Goal: Task Accomplishment & Management: Use online tool/utility

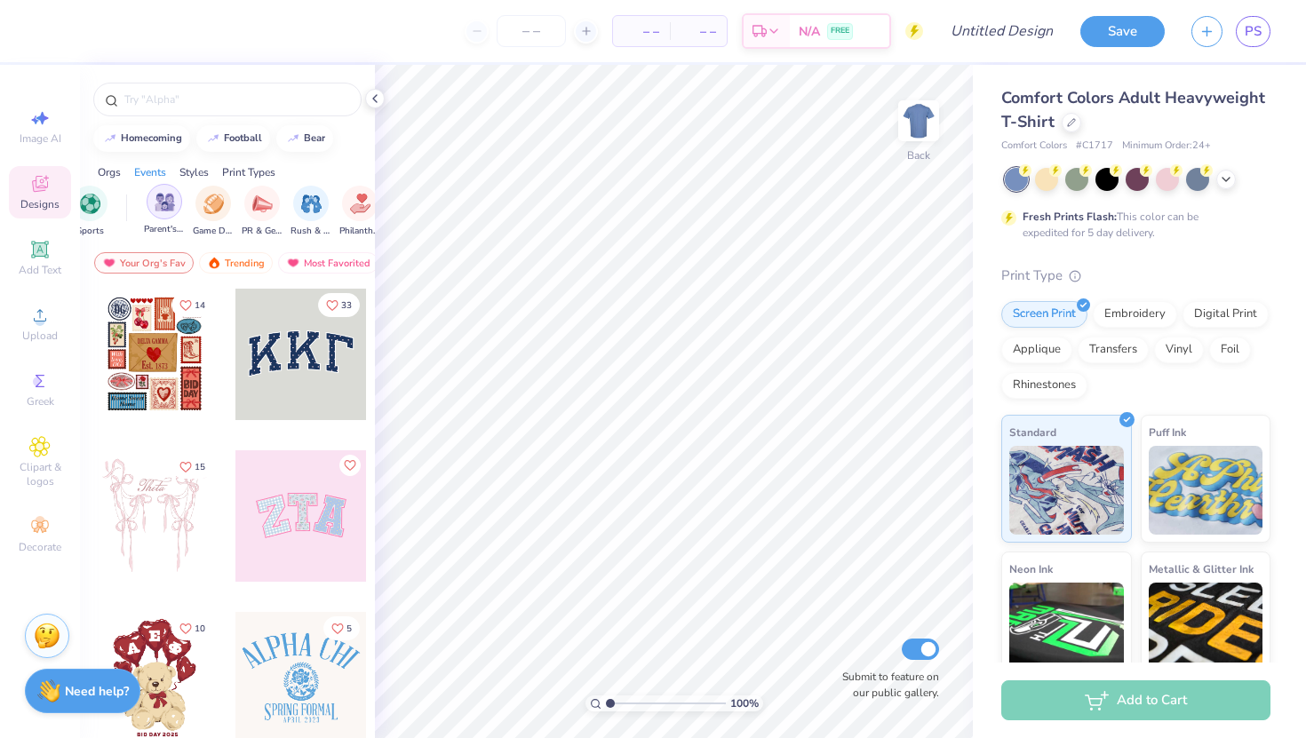
scroll to position [0, 189]
click at [1073, 116] on icon at bounding box center [1071, 120] width 9 height 9
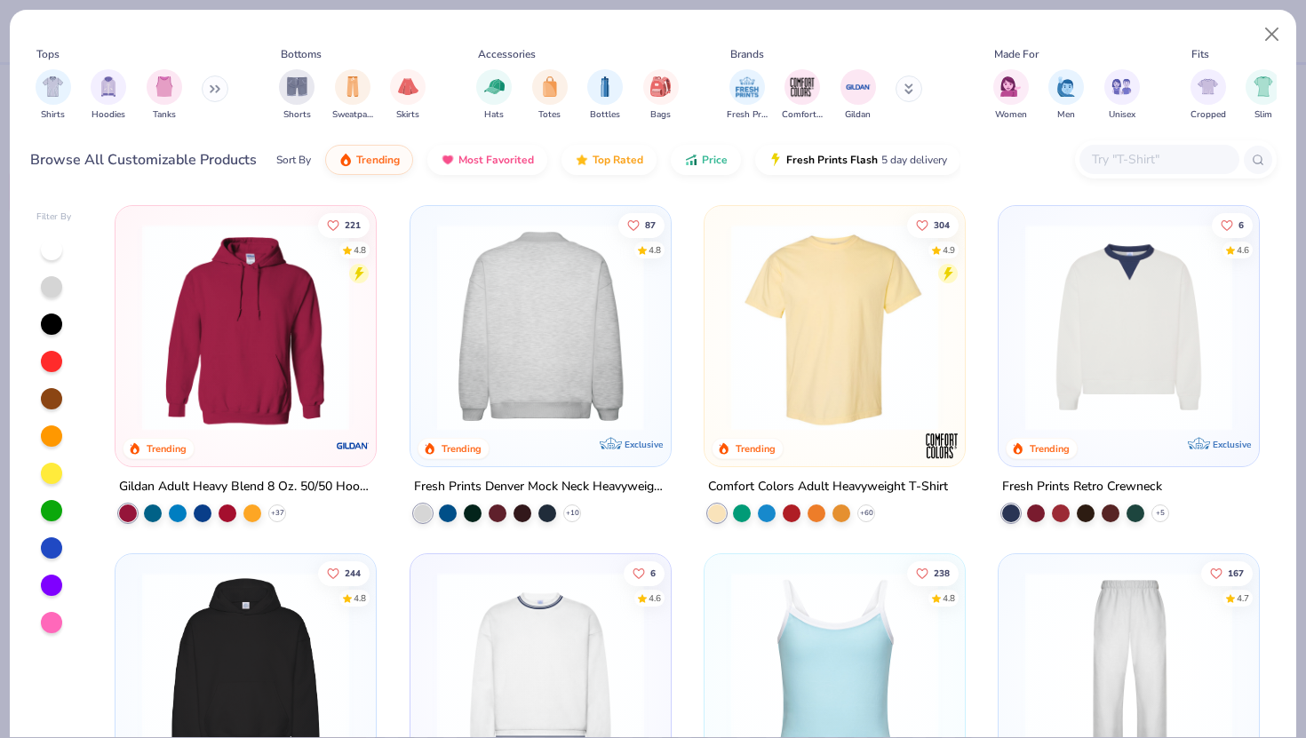
click at [427, 355] on img at bounding box center [314, 327] width 225 height 207
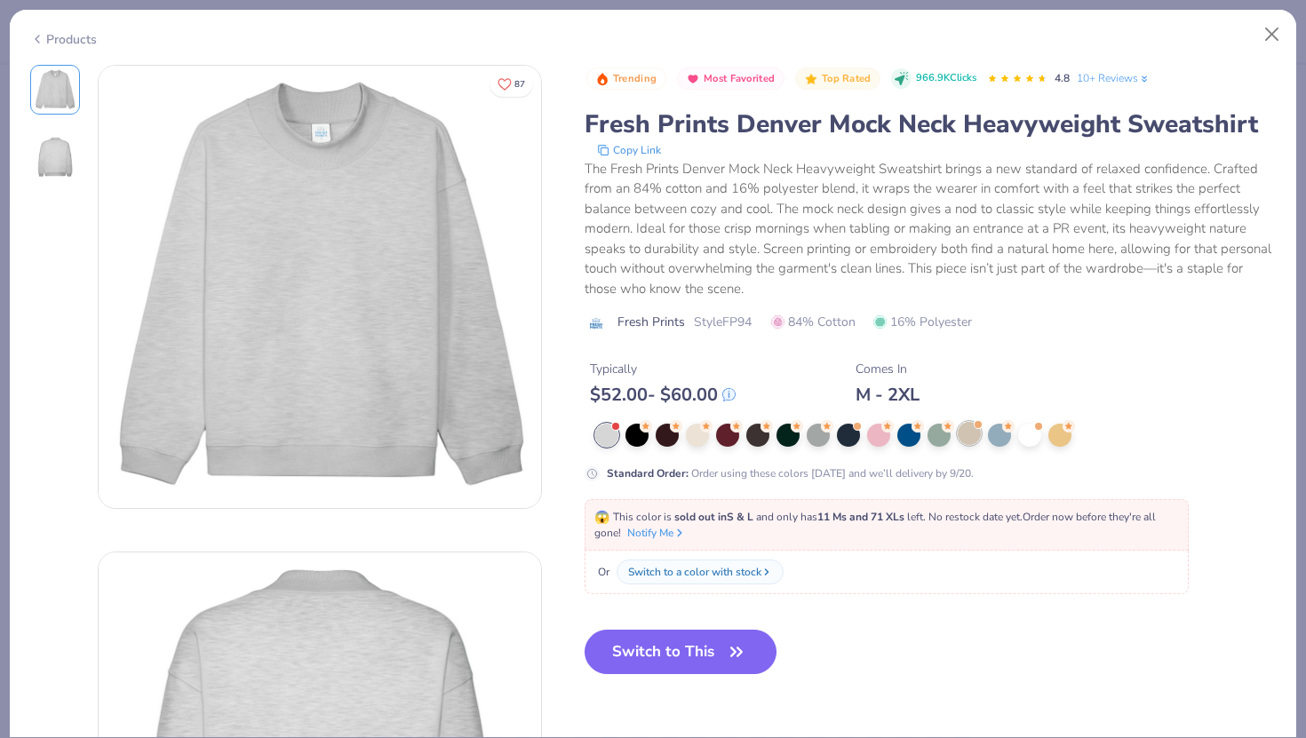
click at [972, 431] on div at bounding box center [968, 433] width 23 height 23
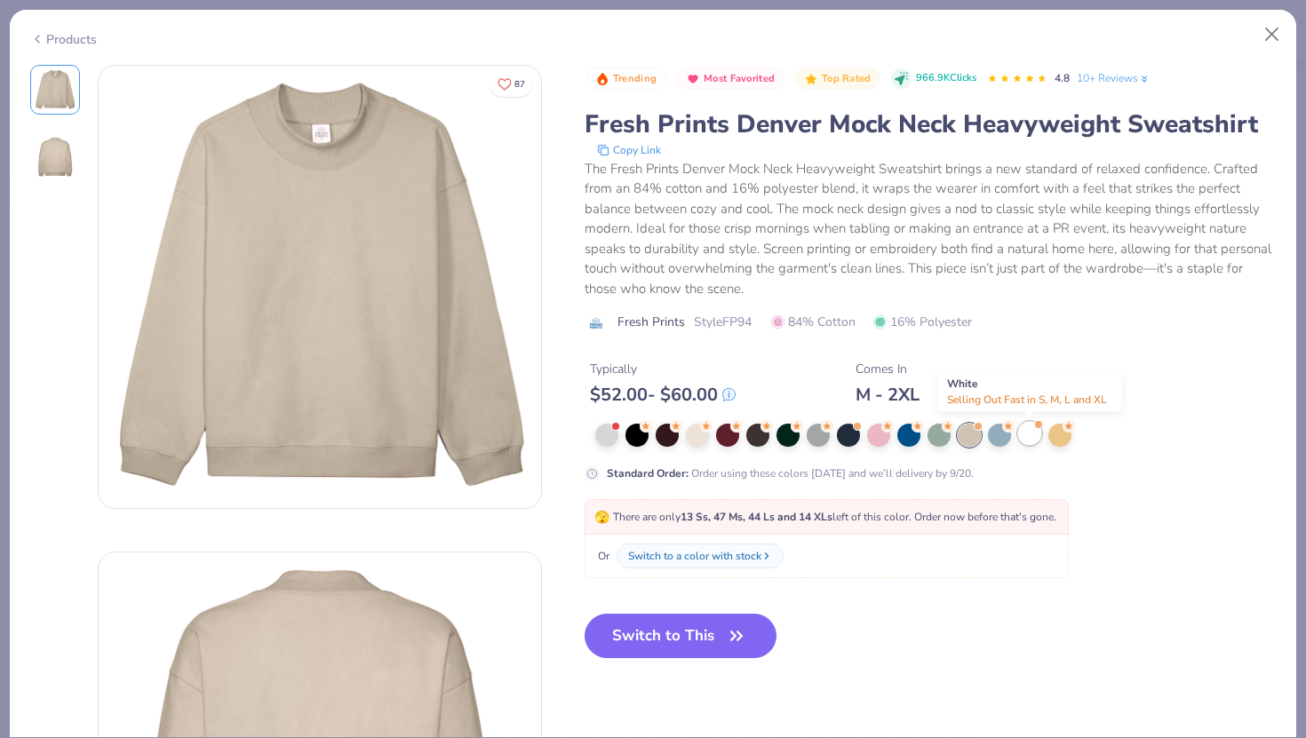
click at [1030, 439] on div at bounding box center [1029, 433] width 23 height 23
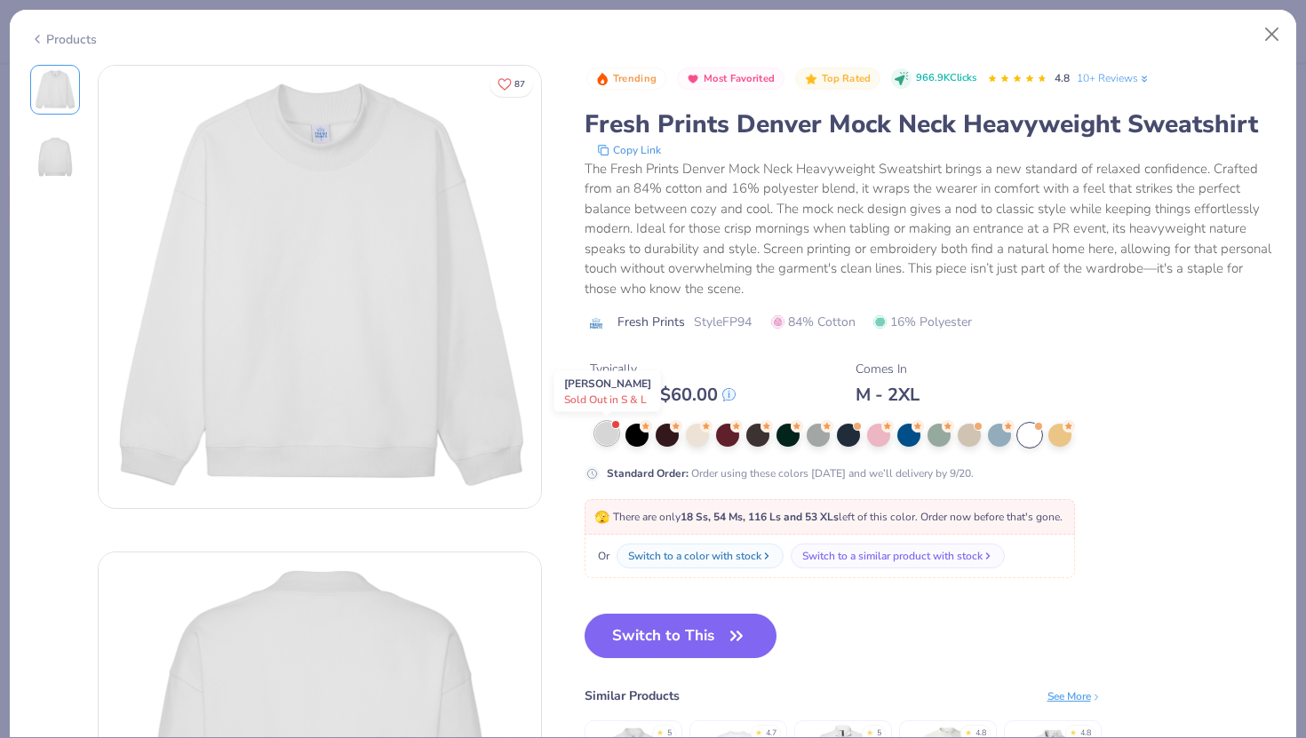
click at [601, 441] on div at bounding box center [606, 433] width 23 height 23
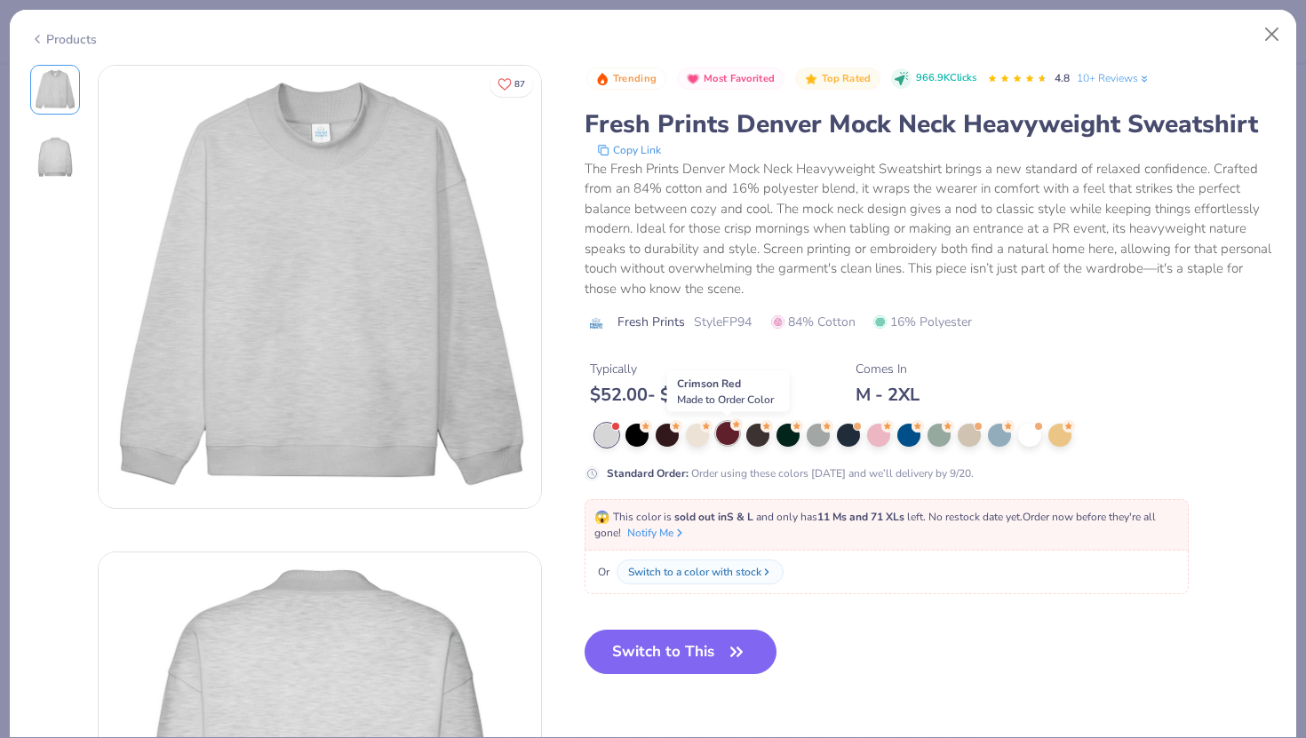
click at [728, 441] on div at bounding box center [727, 433] width 23 height 23
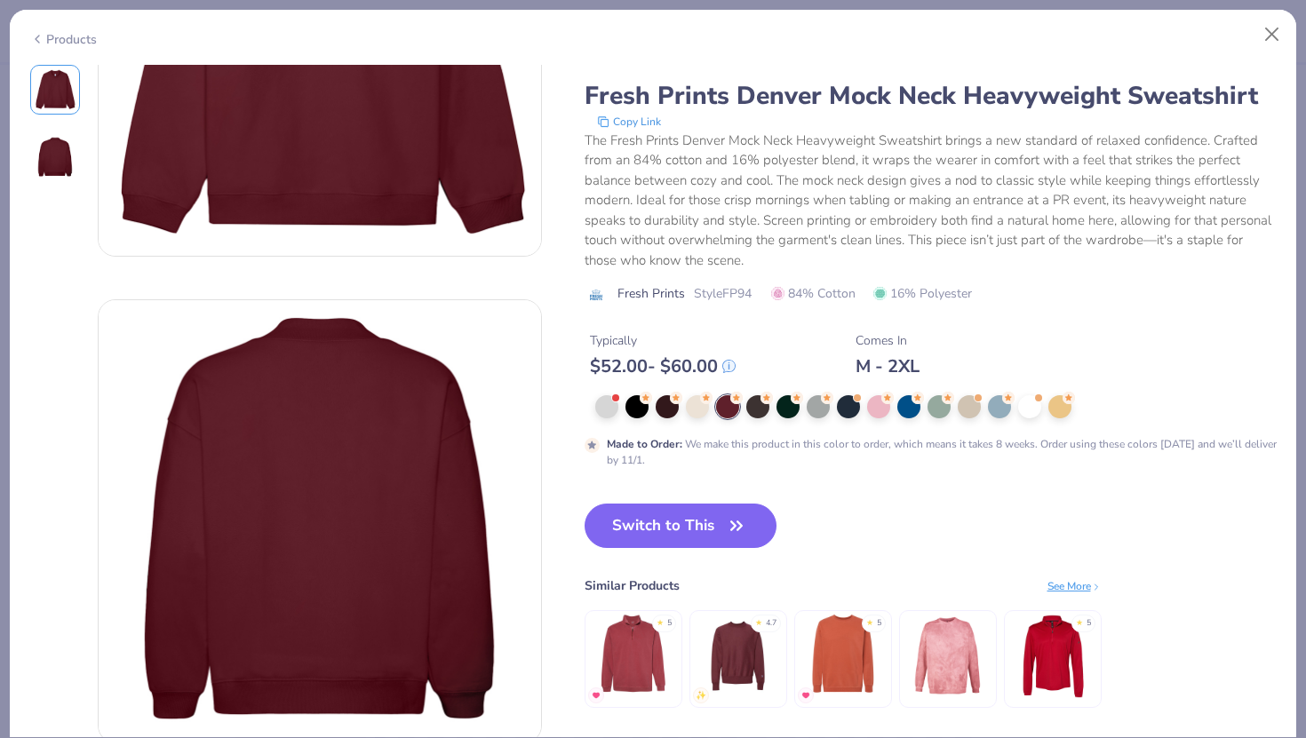
scroll to position [203, 0]
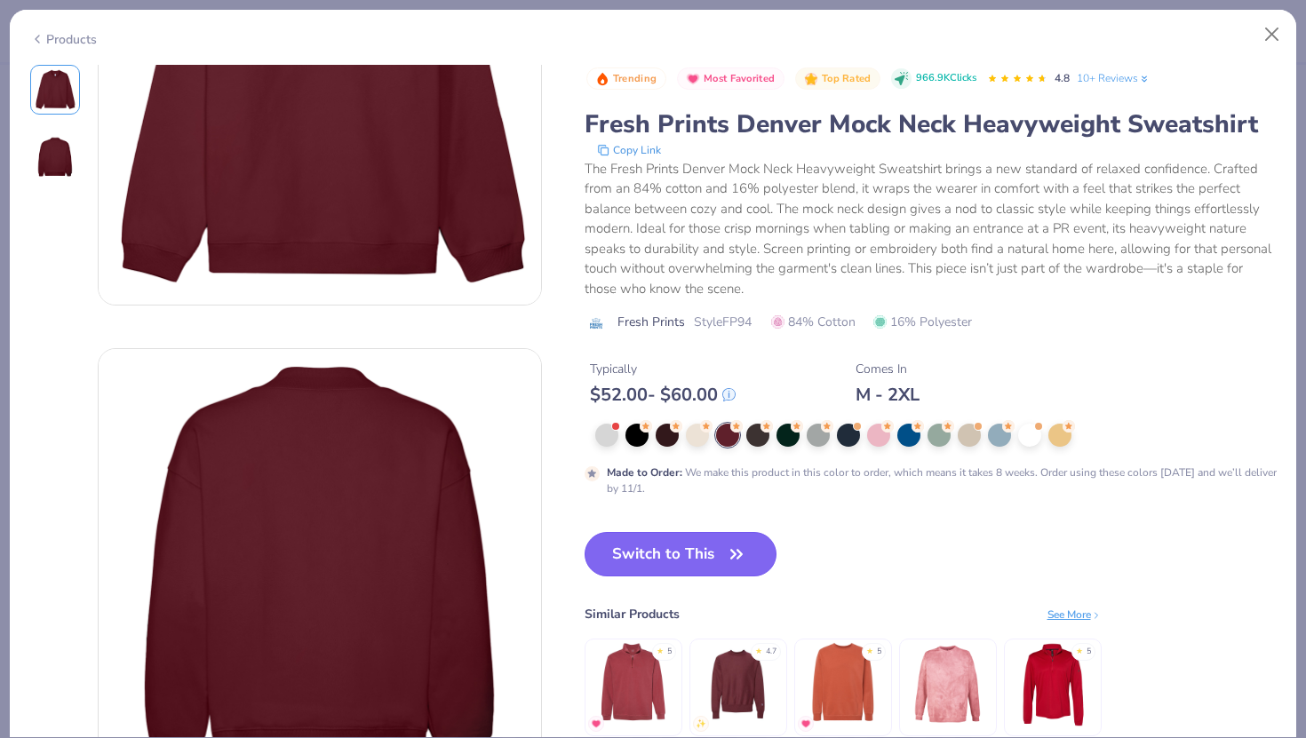
click at [671, 566] on button "Switch to This" at bounding box center [680, 554] width 193 height 44
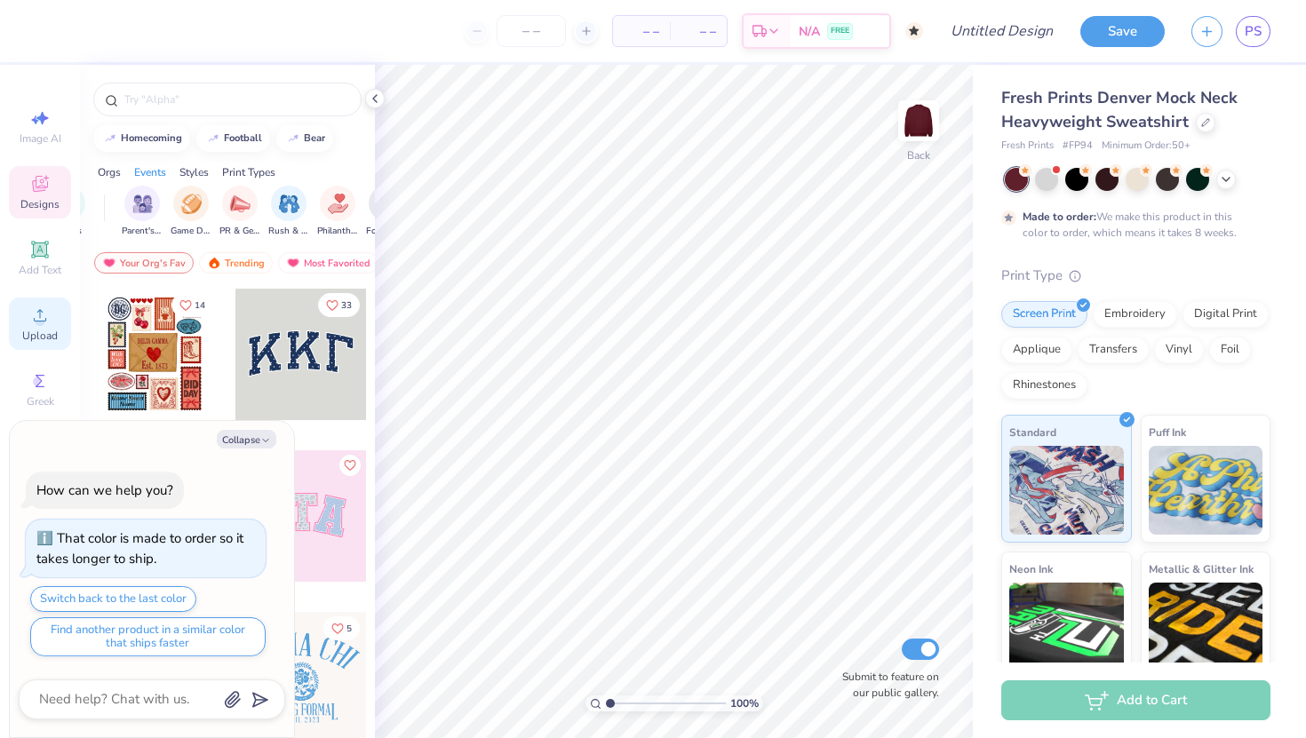
click at [42, 319] on circle at bounding box center [40, 321] width 10 height 10
click at [44, 309] on icon at bounding box center [39, 315] width 21 height 21
click at [1127, 317] on div "Embroidery" at bounding box center [1134, 311] width 84 height 27
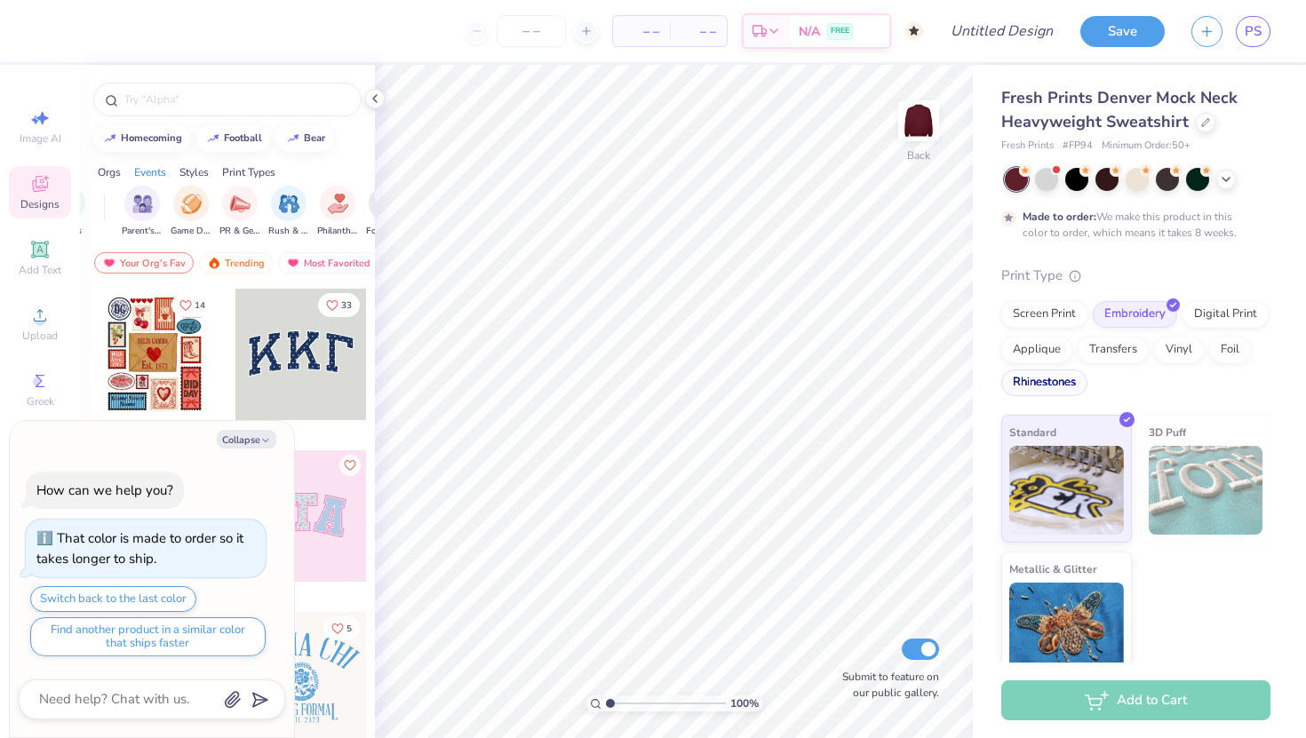
click at [1041, 388] on div "Rhinestones" at bounding box center [1044, 382] width 86 height 27
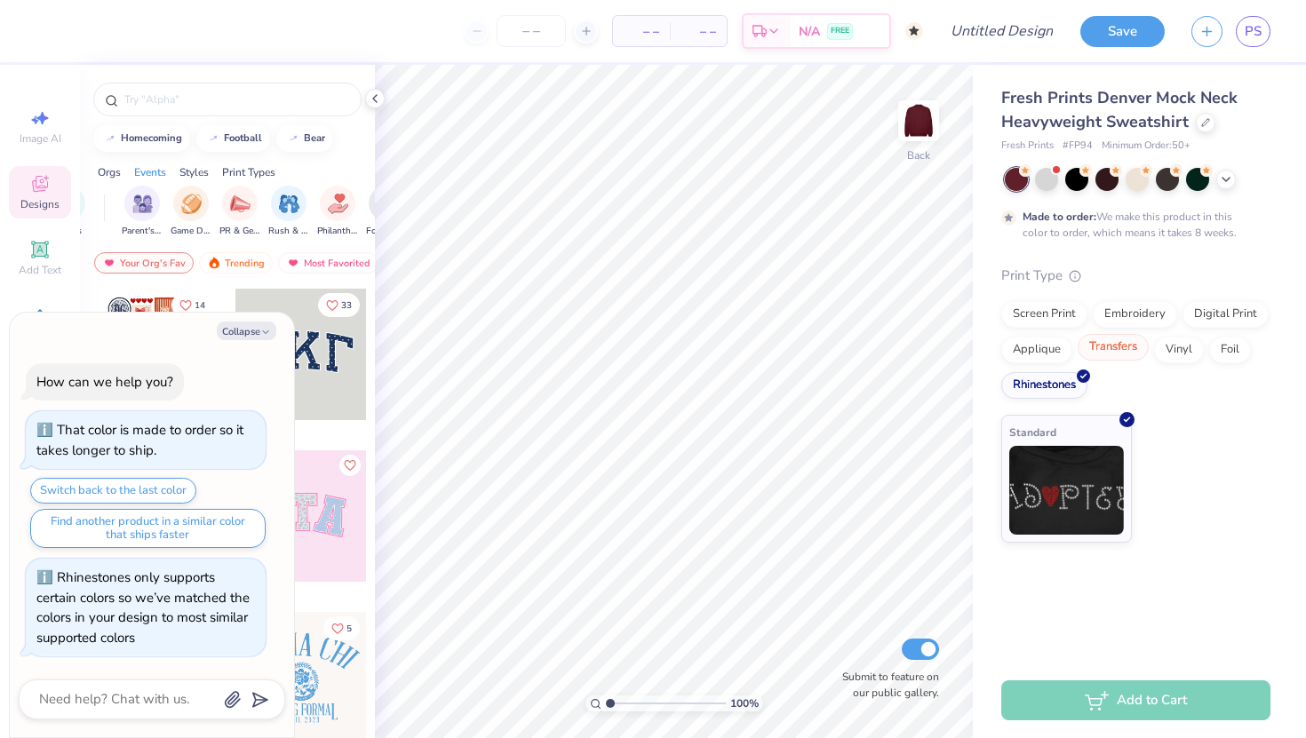
click at [1120, 352] on div "Transfers" at bounding box center [1112, 347] width 71 height 27
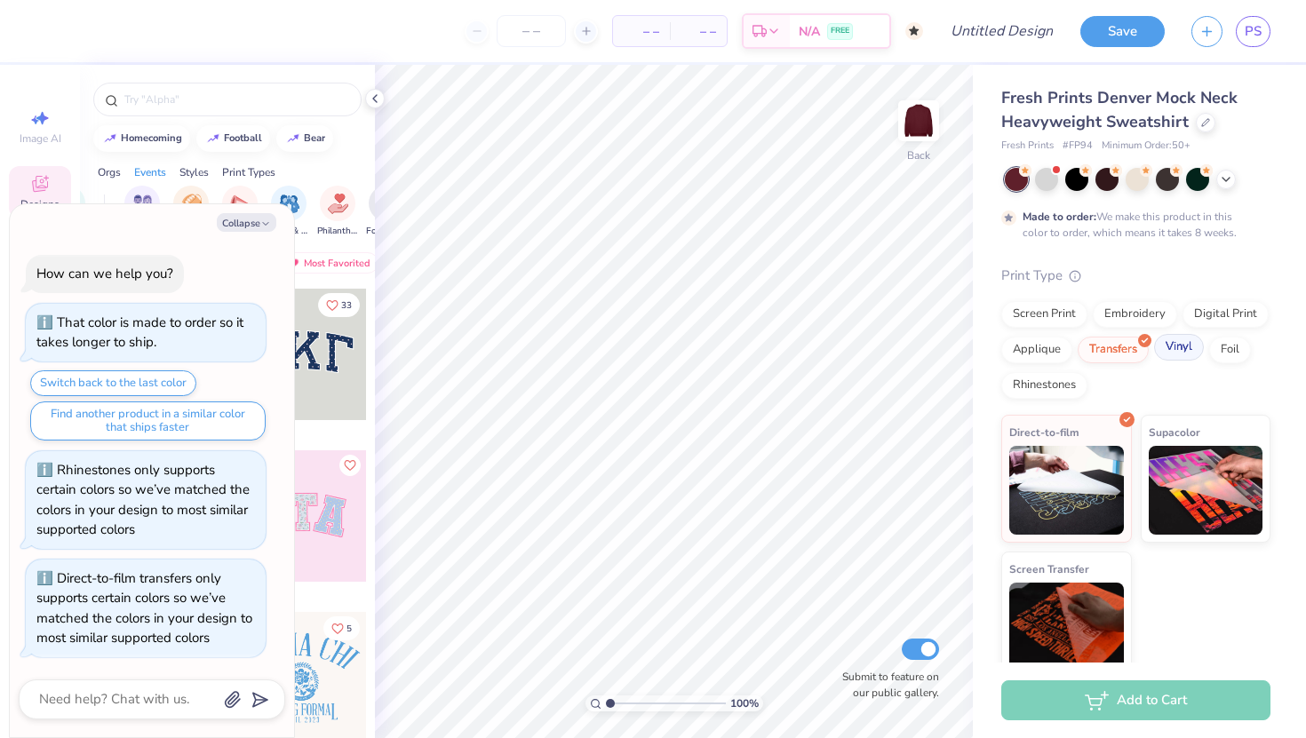
click at [1176, 351] on div "Vinyl" at bounding box center [1179, 347] width 50 height 27
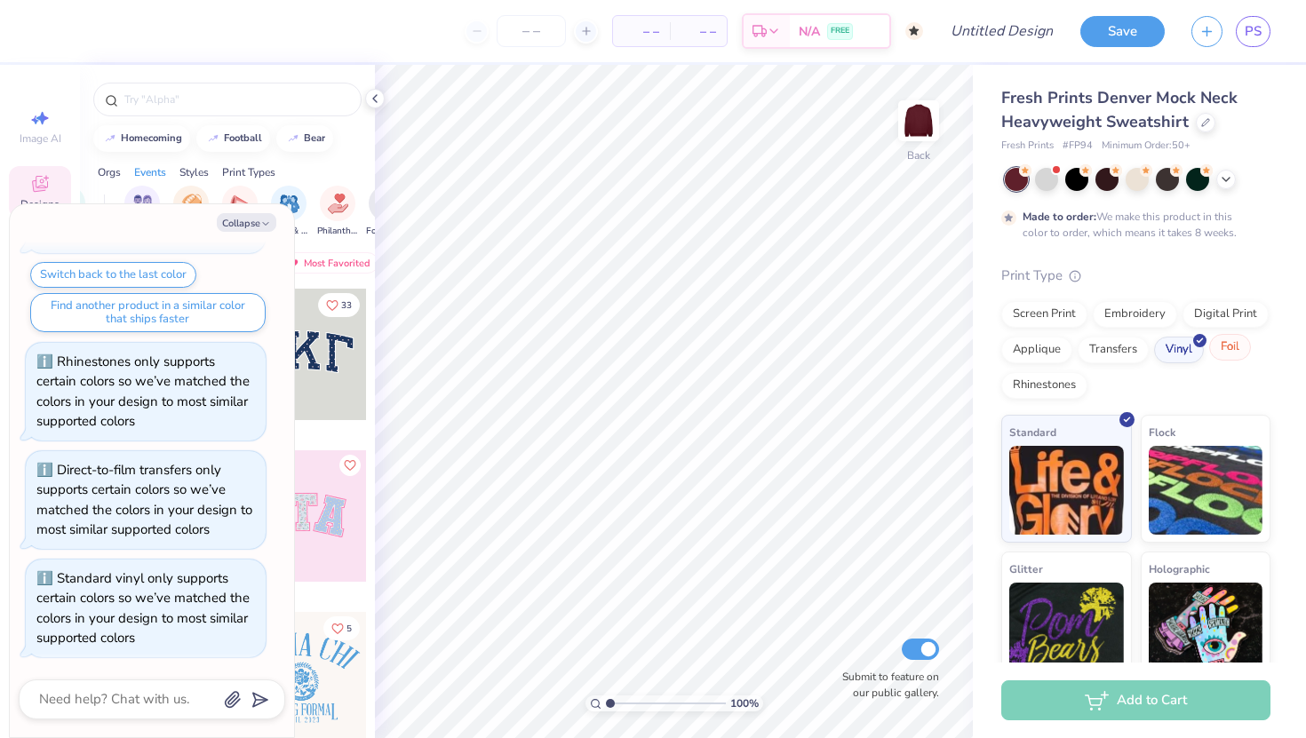
click at [1214, 356] on div "Foil" at bounding box center [1230, 347] width 42 height 27
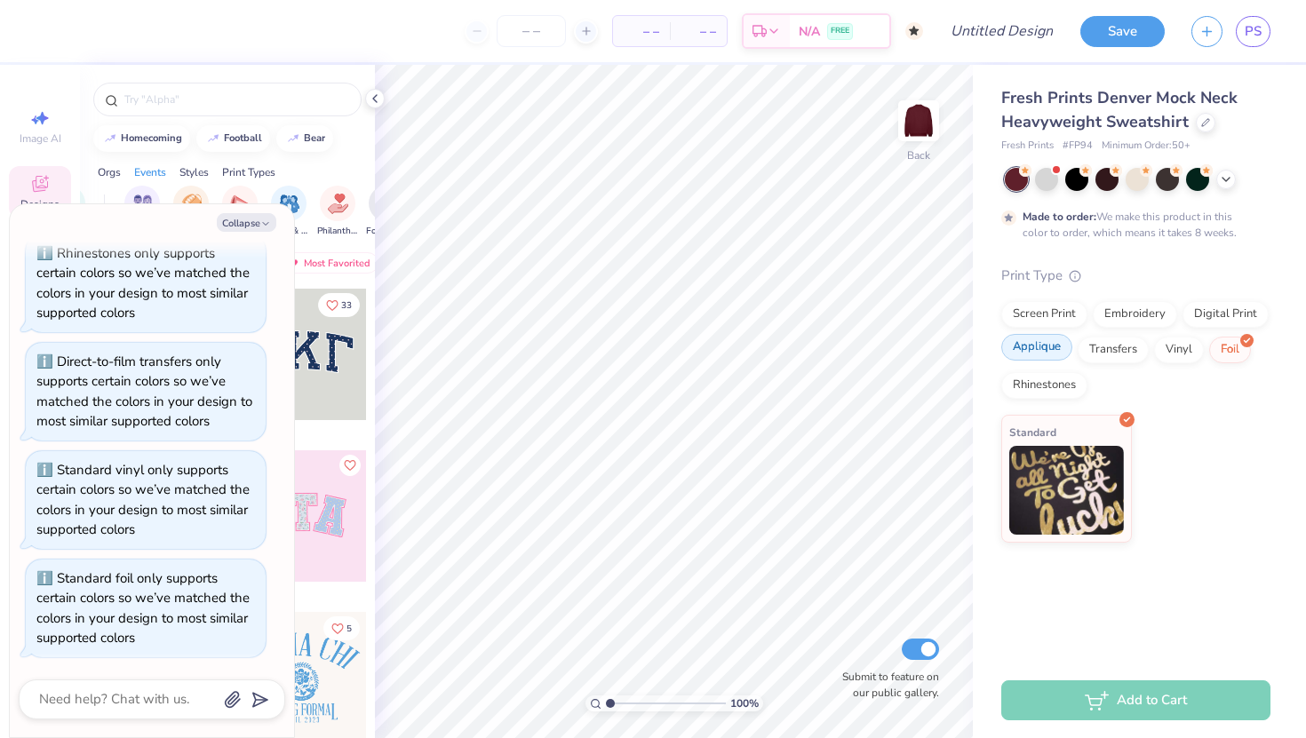
click at [1035, 341] on div "Applique" at bounding box center [1036, 347] width 71 height 27
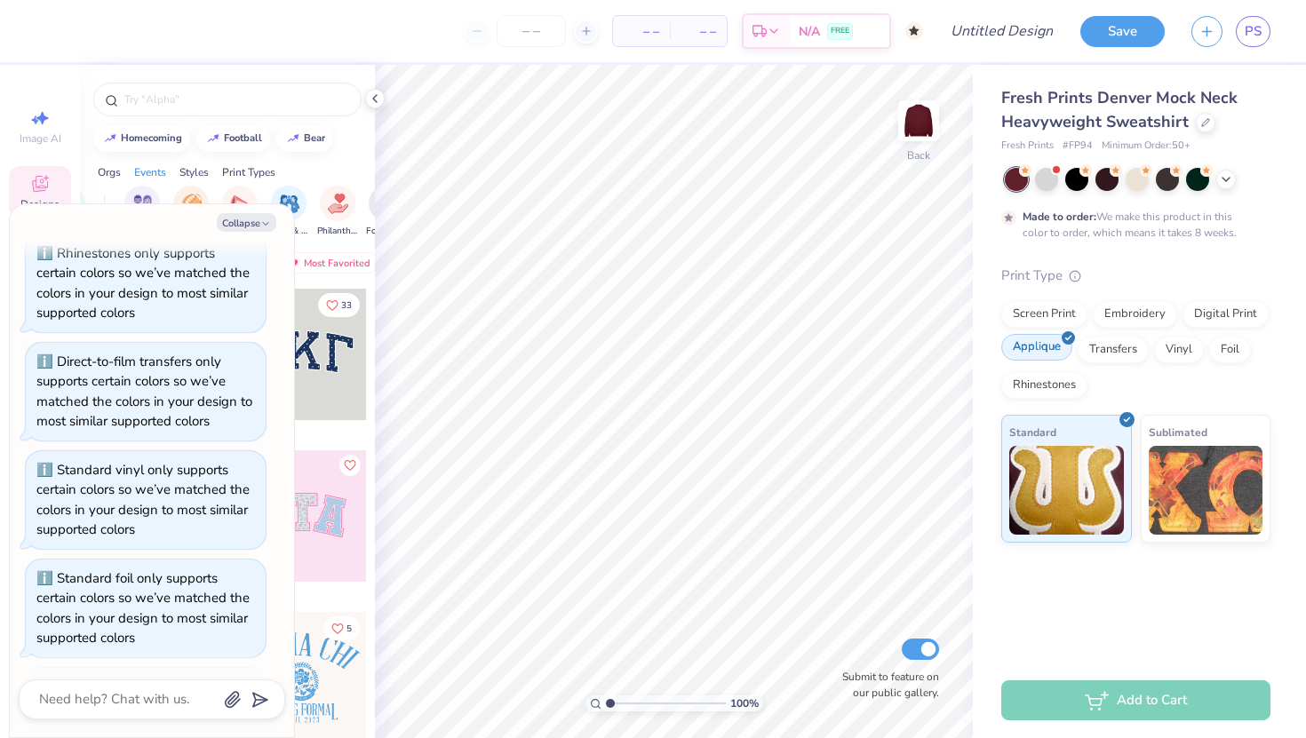
scroll to position [325, 0]
click at [1226, 314] on div "Digital Print" at bounding box center [1225, 311] width 86 height 27
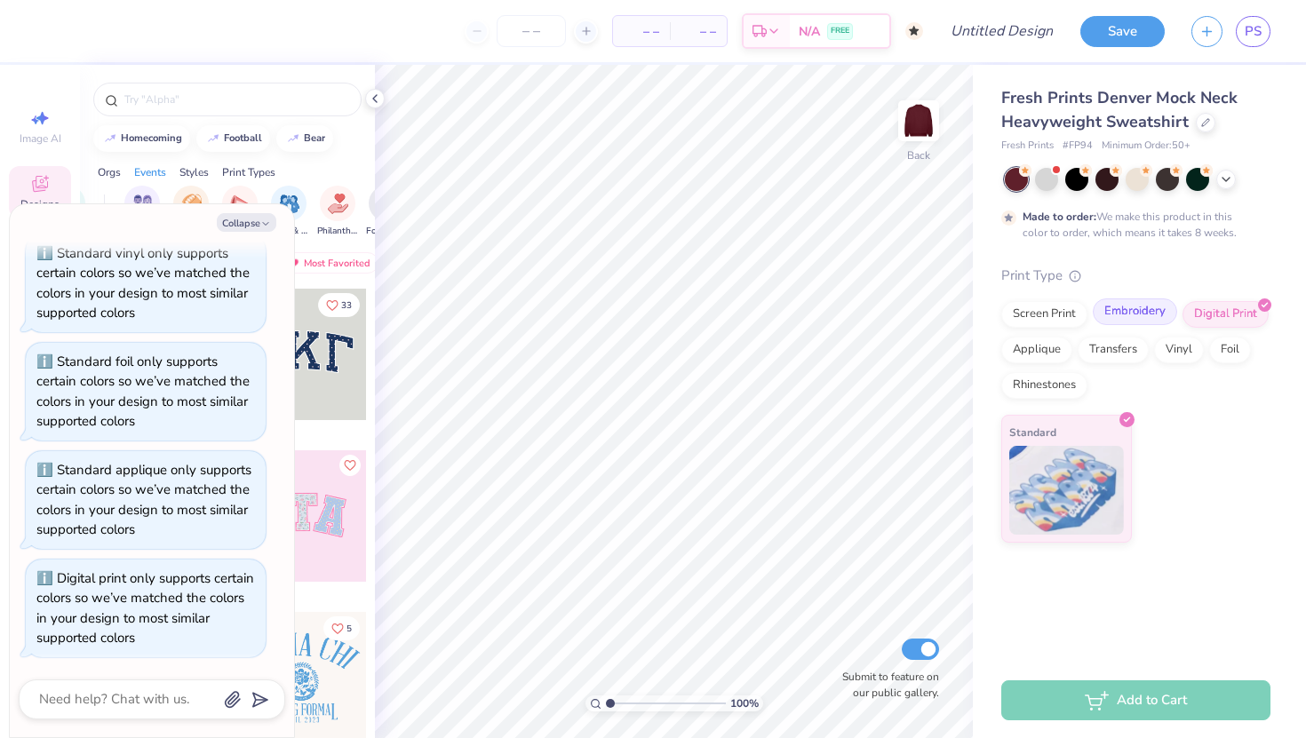
click at [1152, 314] on div "Embroidery" at bounding box center [1134, 311] width 84 height 27
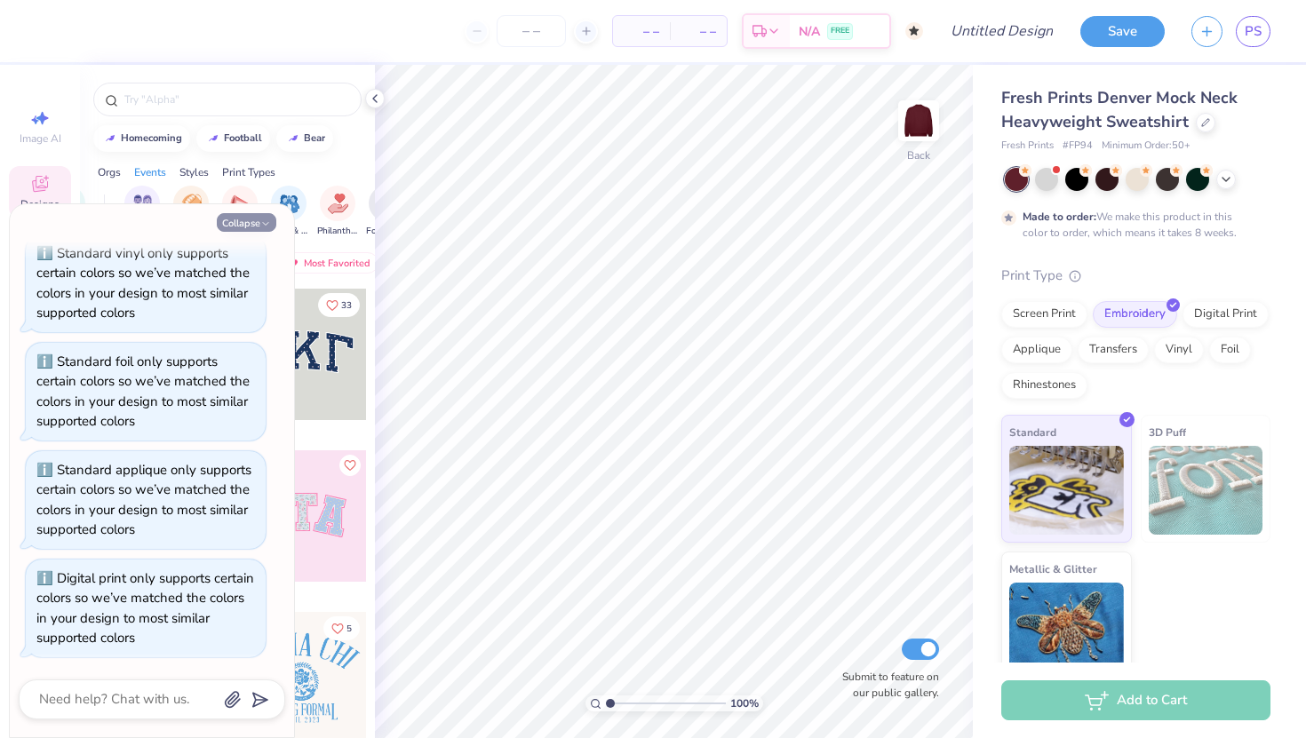
click at [237, 223] on button "Collapse" at bounding box center [247, 222] width 60 height 19
type textarea "x"
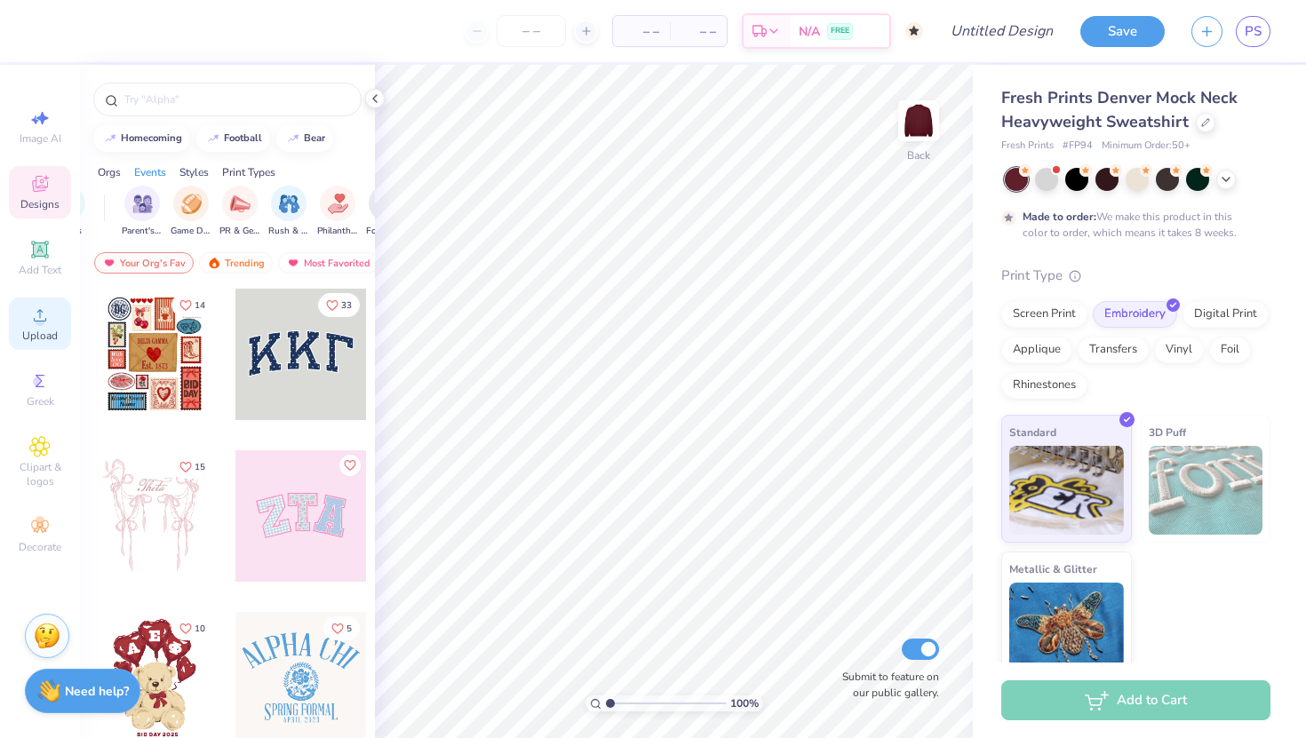
click at [38, 313] on icon at bounding box center [39, 315] width 21 height 21
click at [37, 314] on icon at bounding box center [39, 315] width 21 height 21
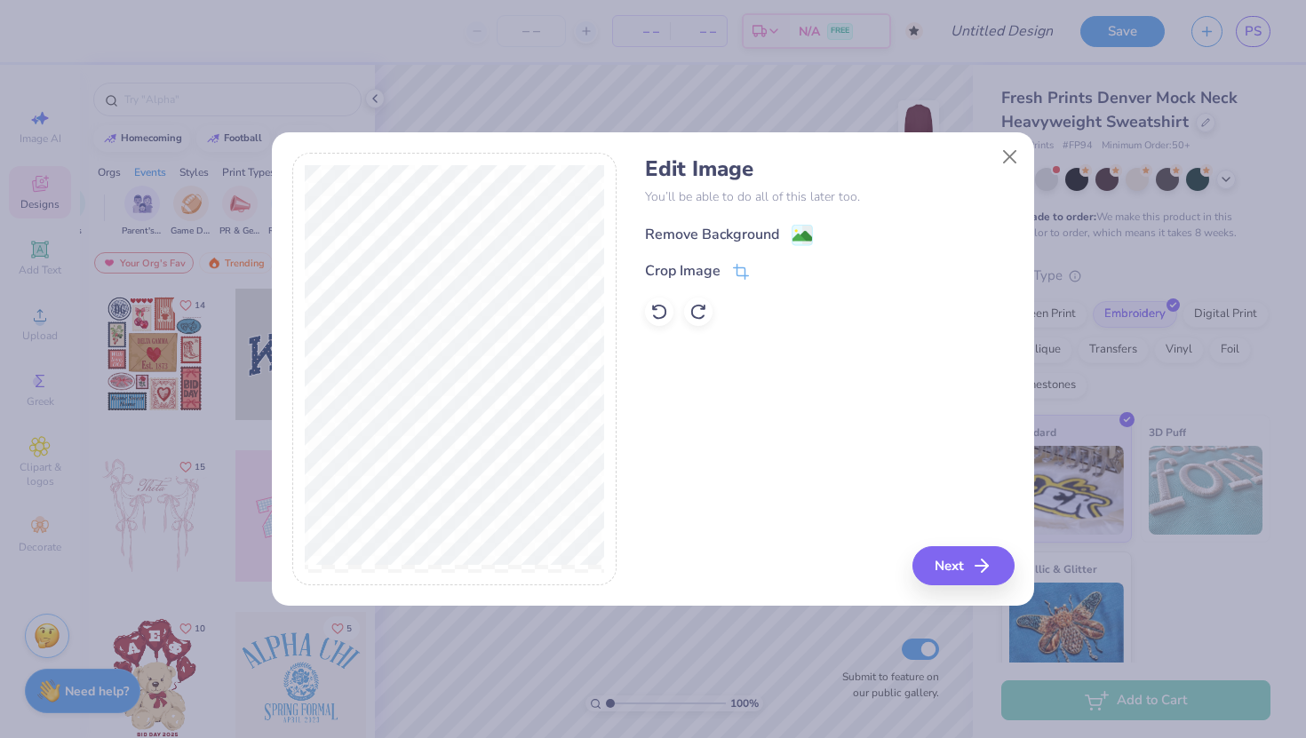
click at [719, 234] on div "Remove Background" at bounding box center [712, 234] width 134 height 21
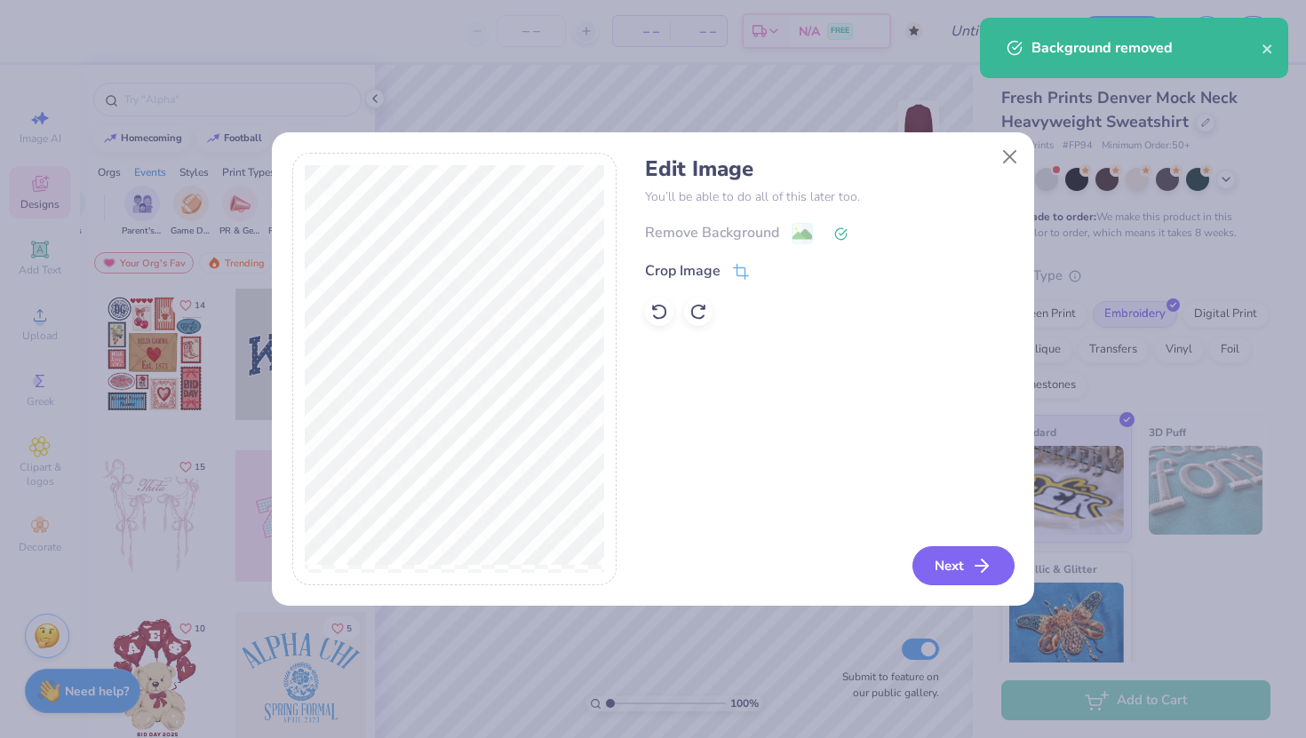
click at [971, 568] on button "Next" at bounding box center [963, 565] width 102 height 39
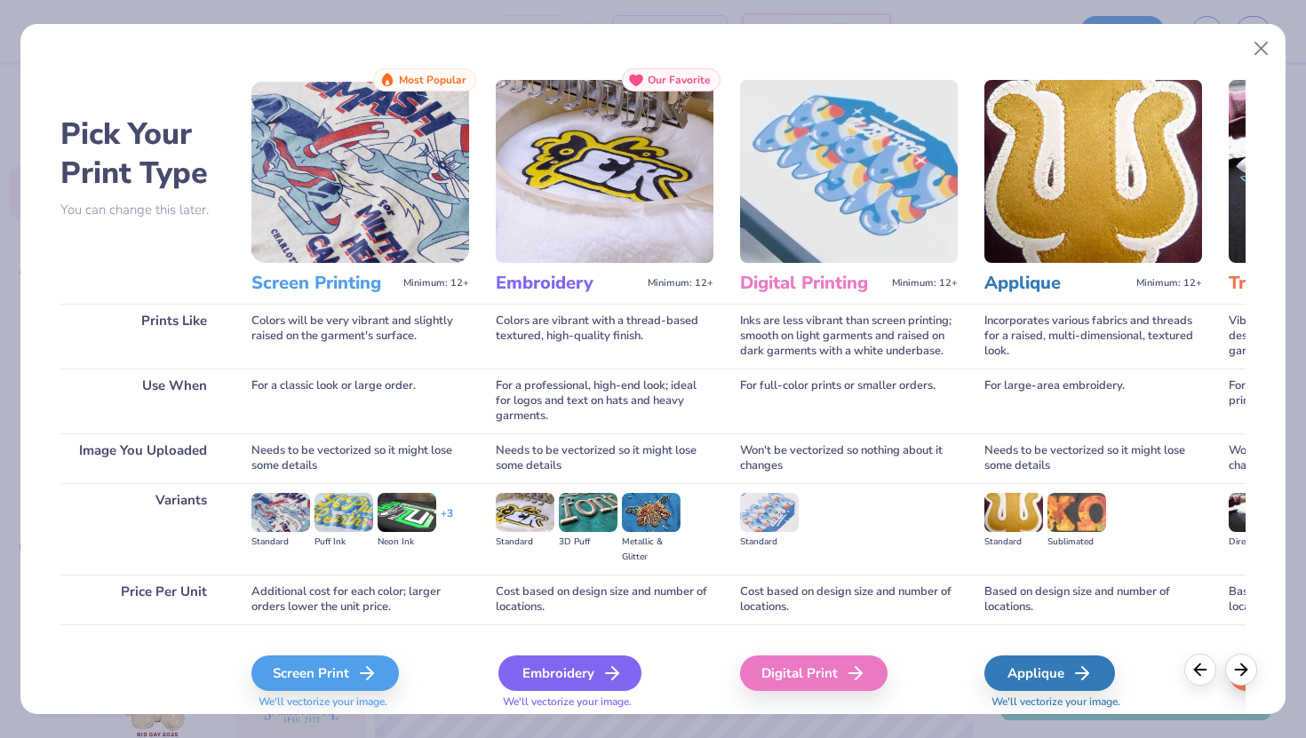
click at [571, 672] on div "Embroidery" at bounding box center [569, 673] width 143 height 36
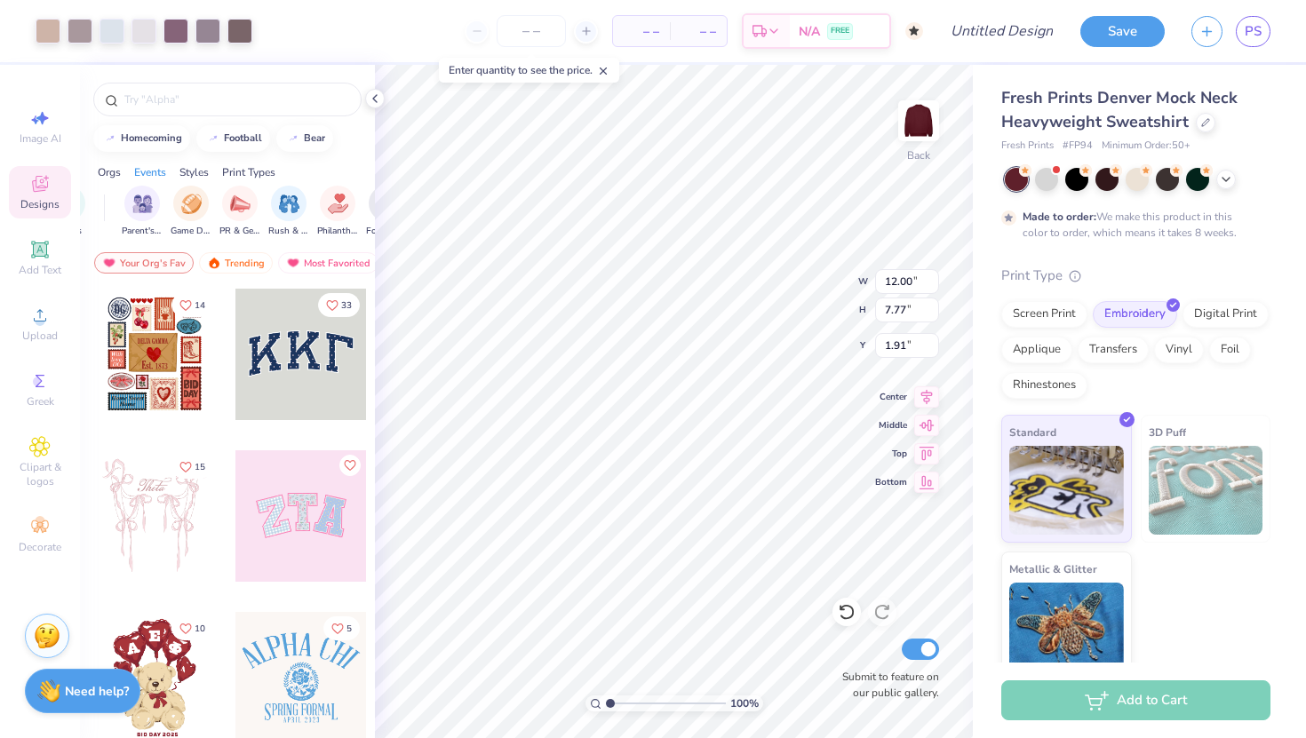
type input "1.91"
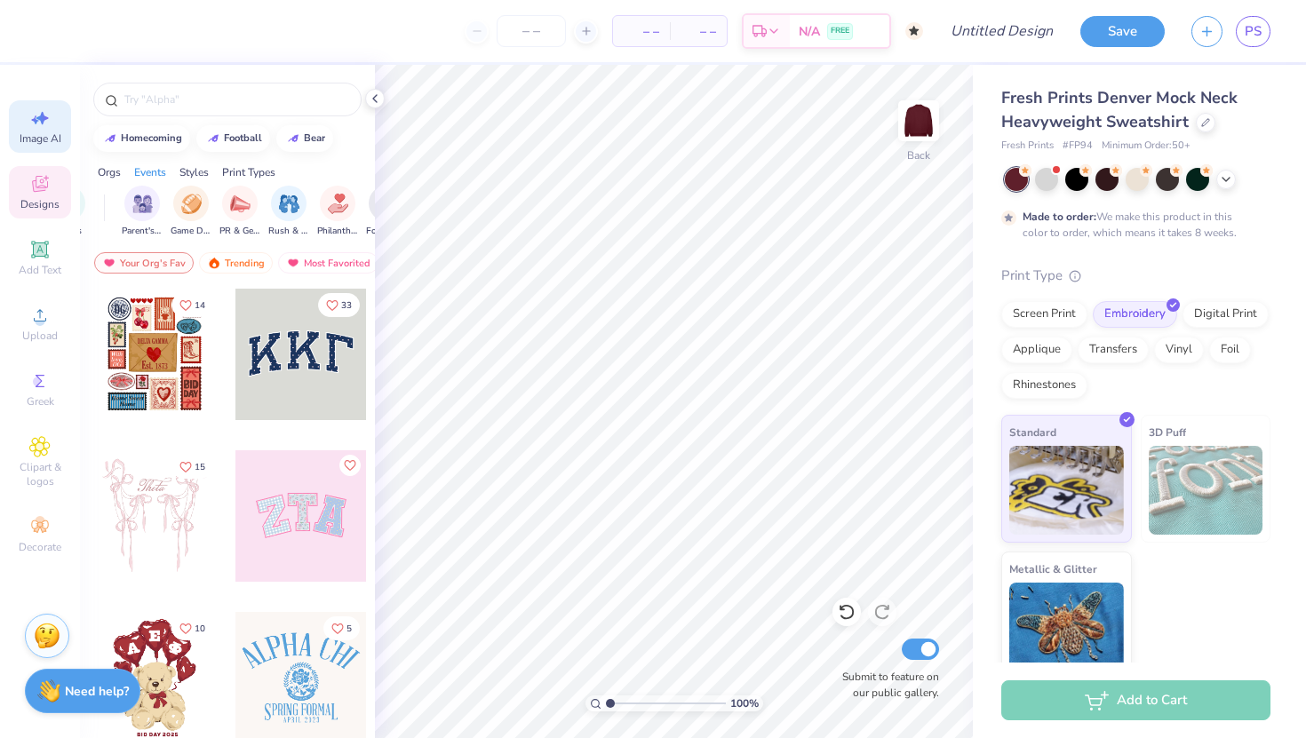
click at [36, 136] on span "Image AI" at bounding box center [41, 138] width 42 height 14
select select "4"
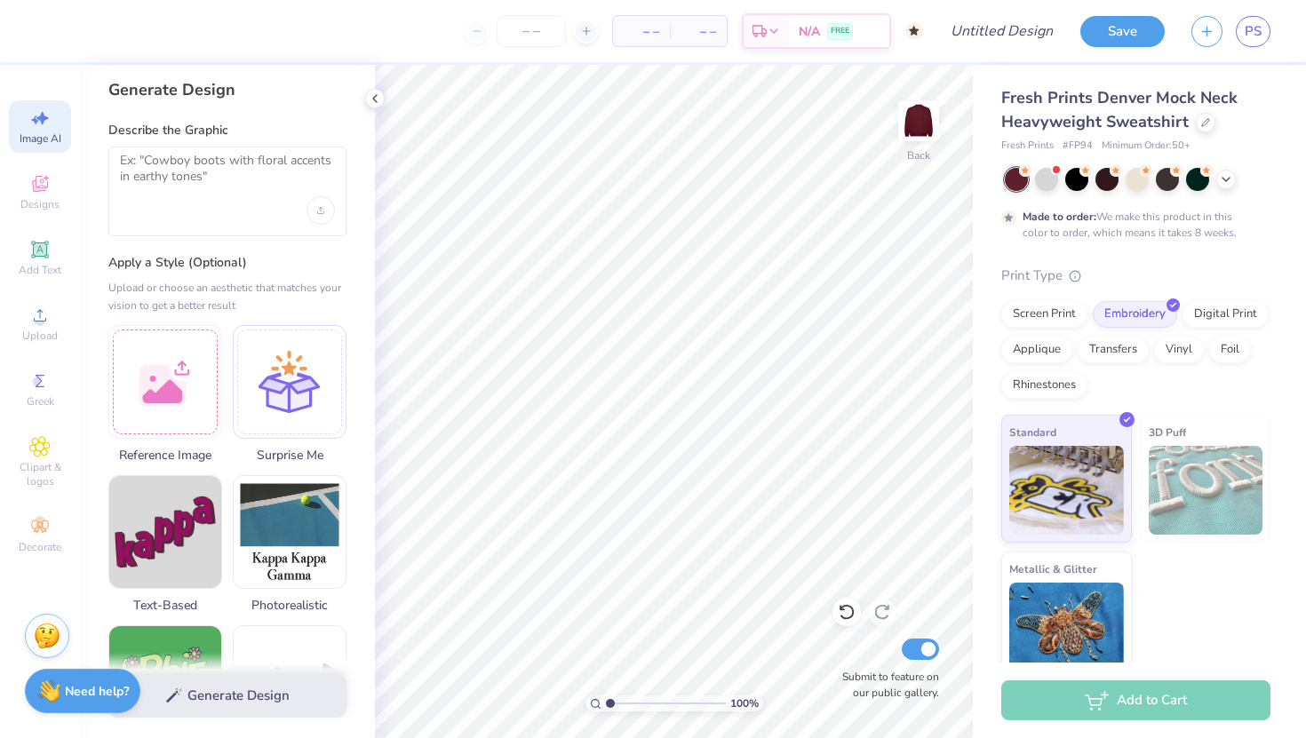
scroll to position [0, 0]
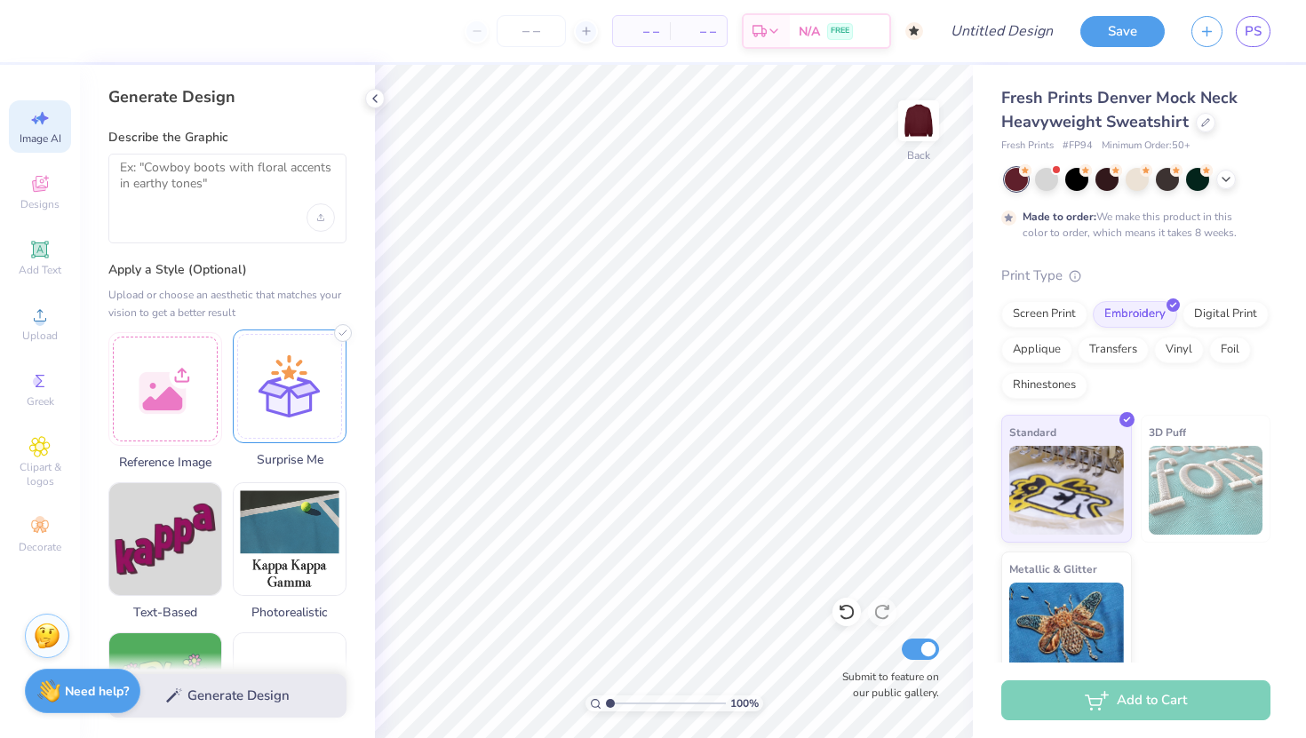
click at [289, 417] on div at bounding box center [290, 386] width 114 height 114
click at [226, 202] on textarea at bounding box center [227, 182] width 215 height 44
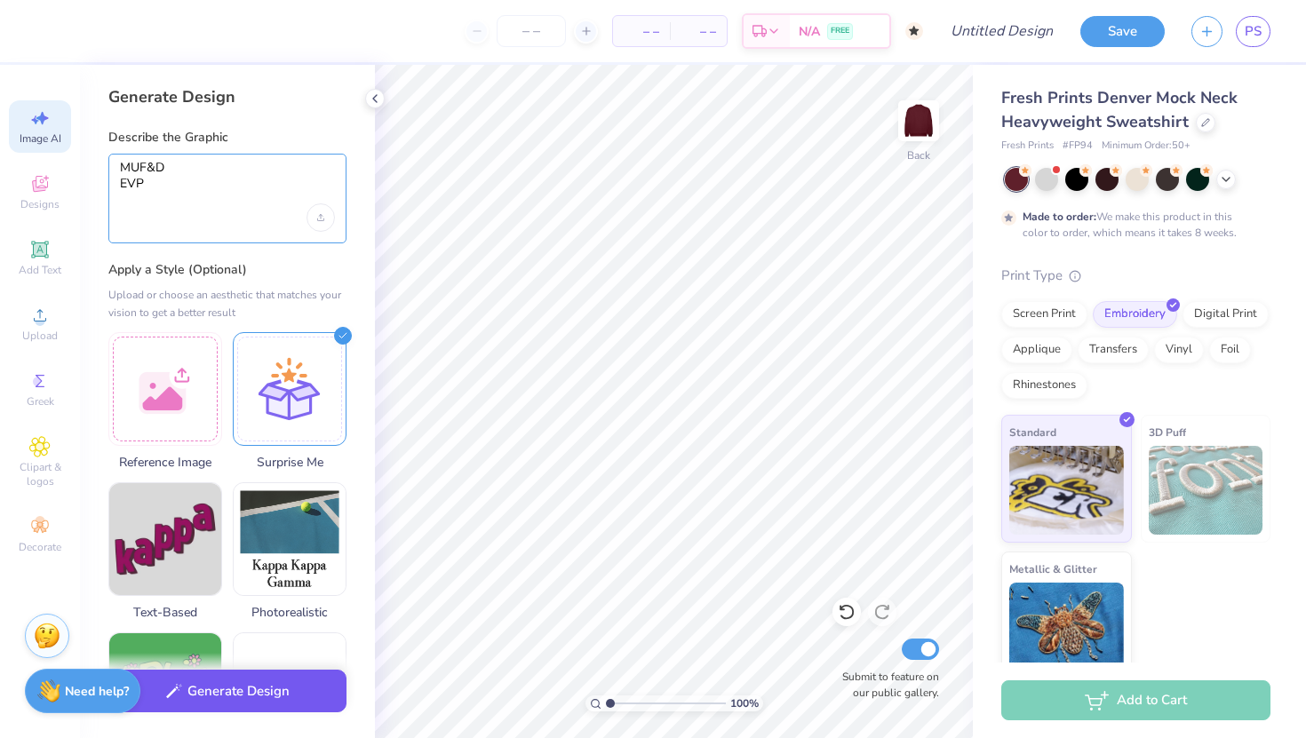
type textarea "MUF&D EVP"
click at [276, 686] on button "Generate Design" at bounding box center [227, 692] width 238 height 44
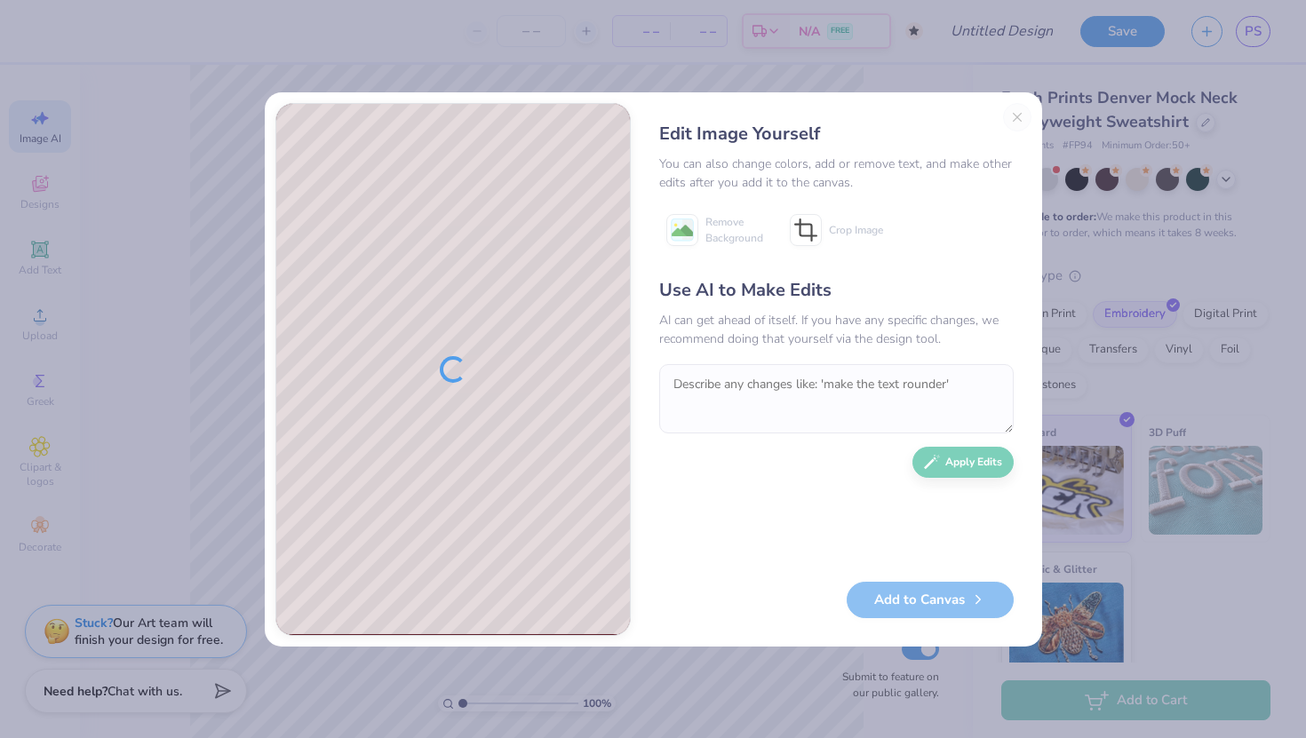
click at [1016, 117] on div "Edit Image Yourself You can also change colors, add or remove text, and make ot…" at bounding box center [836, 369] width 390 height 533
click at [1011, 123] on div "Edit Image Yourself" at bounding box center [836, 134] width 354 height 27
click at [806, 54] on div "Edit Image Yourself You can also change colors, add or remove text, and make ot…" at bounding box center [653, 369] width 1306 height 738
click at [1018, 125] on div "Edit Image Yourself You can also change colors, add or remove text, and make ot…" at bounding box center [836, 369] width 390 height 533
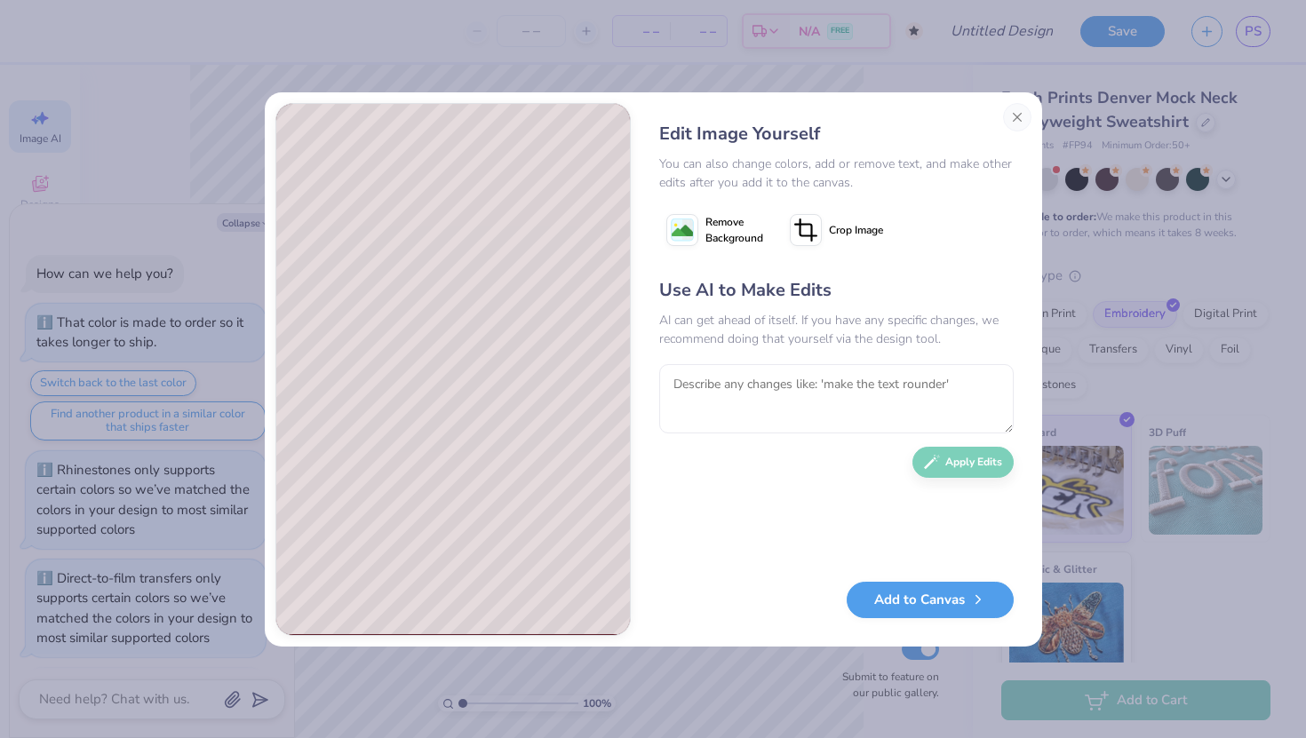
scroll to position [529, 0]
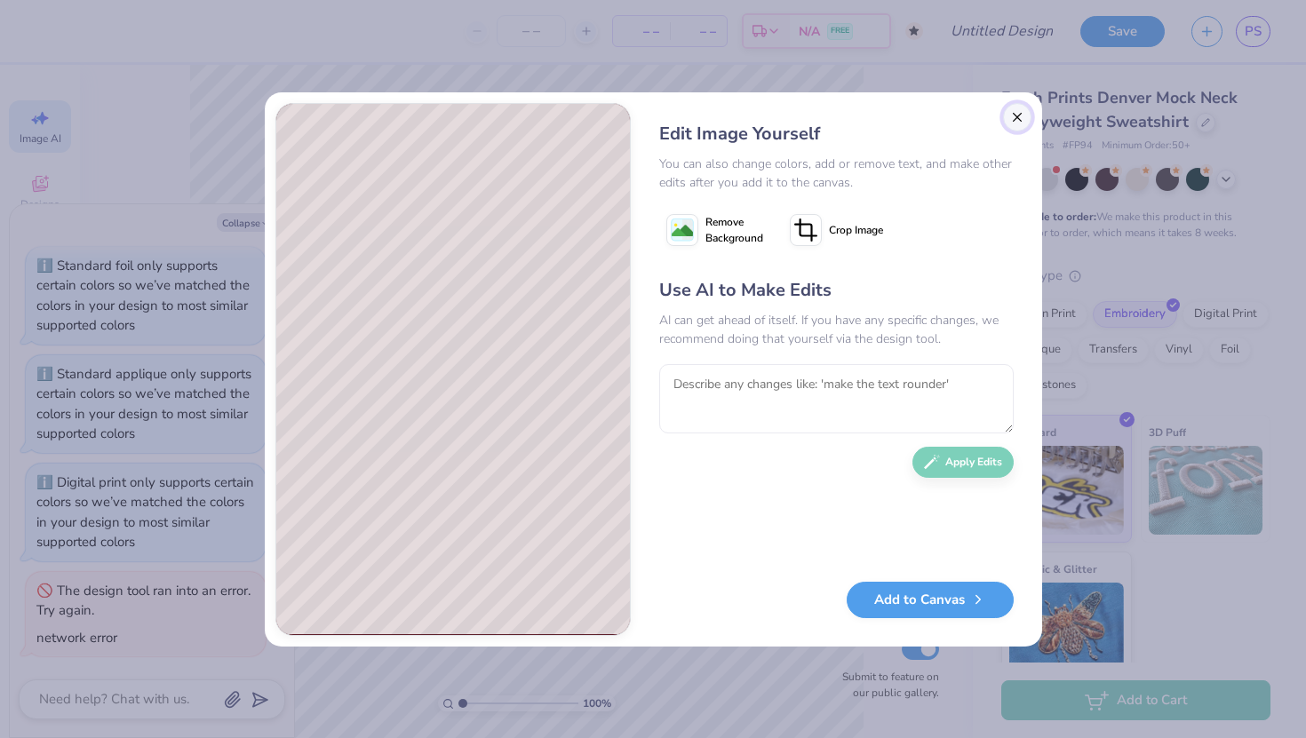
click at [1021, 116] on button "Close" at bounding box center [1017, 117] width 28 height 28
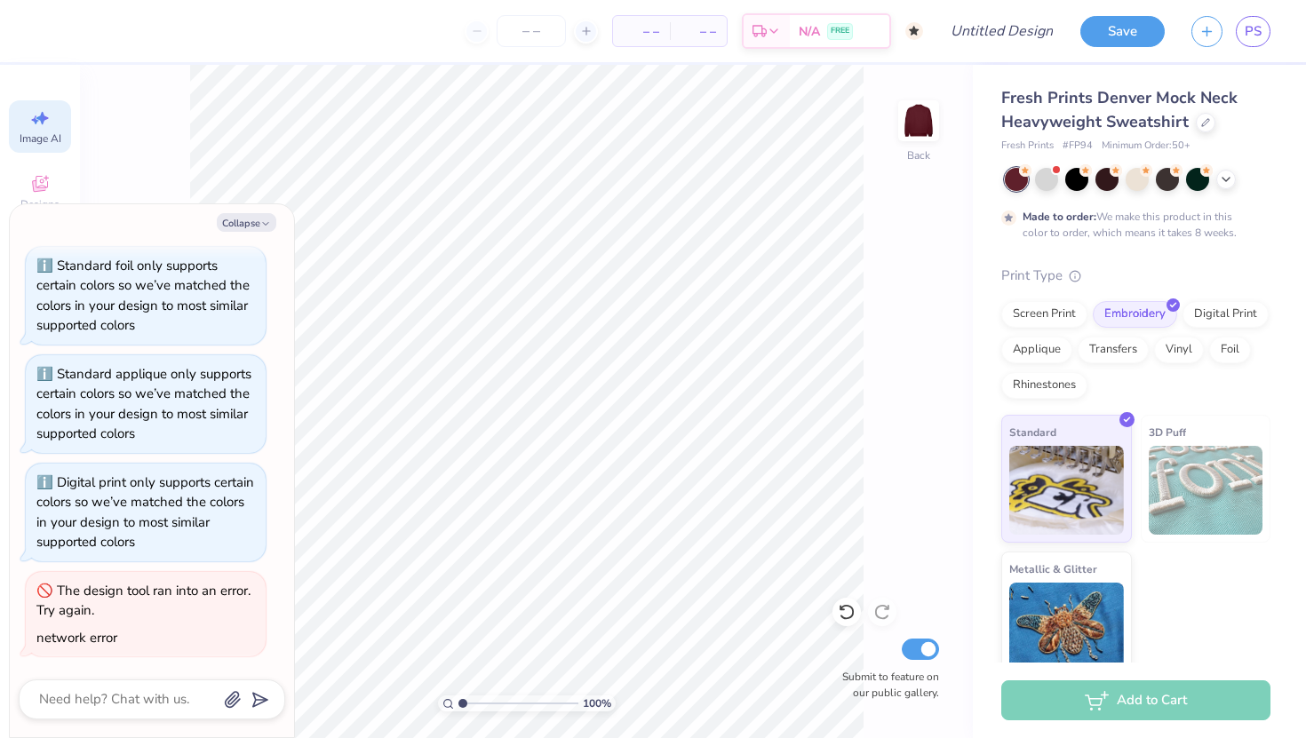
scroll to position [0, 40]
click at [234, 212] on div "Collapse How can we help you? That color is made to order so it takes longer to…" at bounding box center [152, 470] width 284 height 533
click at [239, 222] on button "Collapse" at bounding box center [247, 222] width 60 height 19
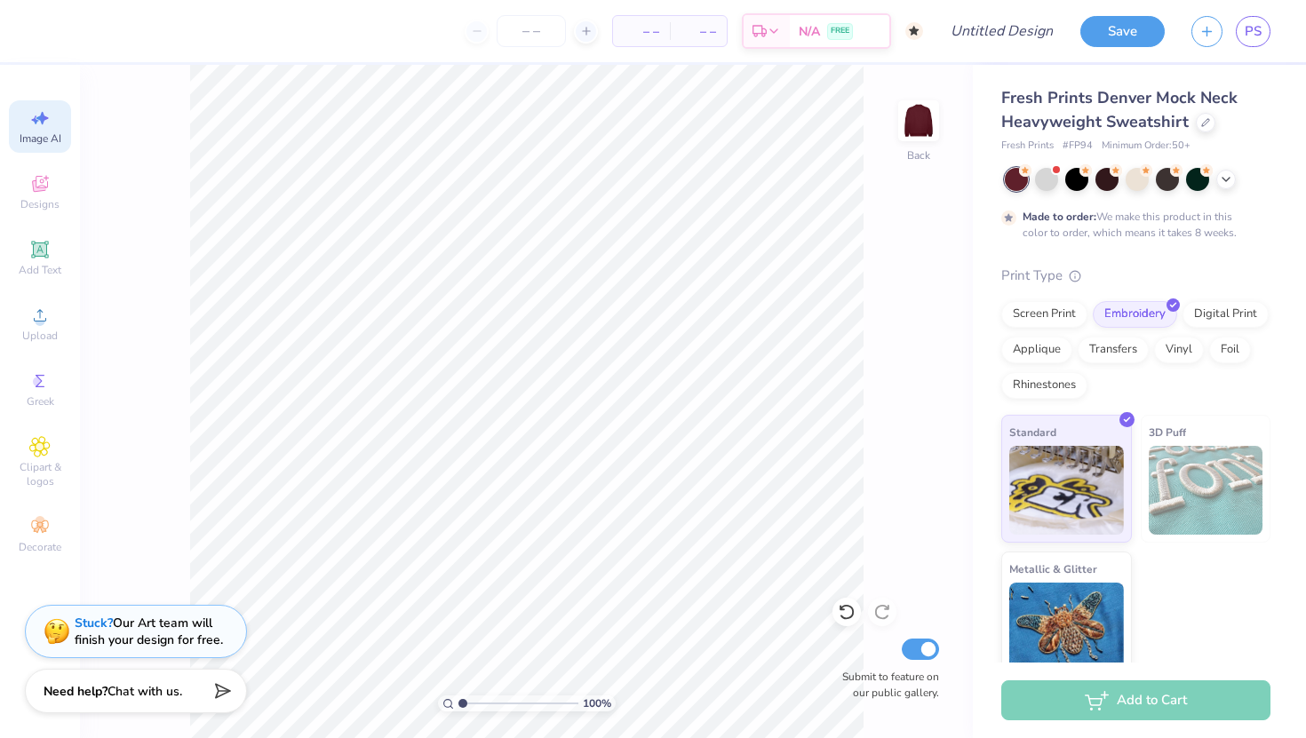
click at [45, 130] on div "Image AI" at bounding box center [40, 126] width 62 height 52
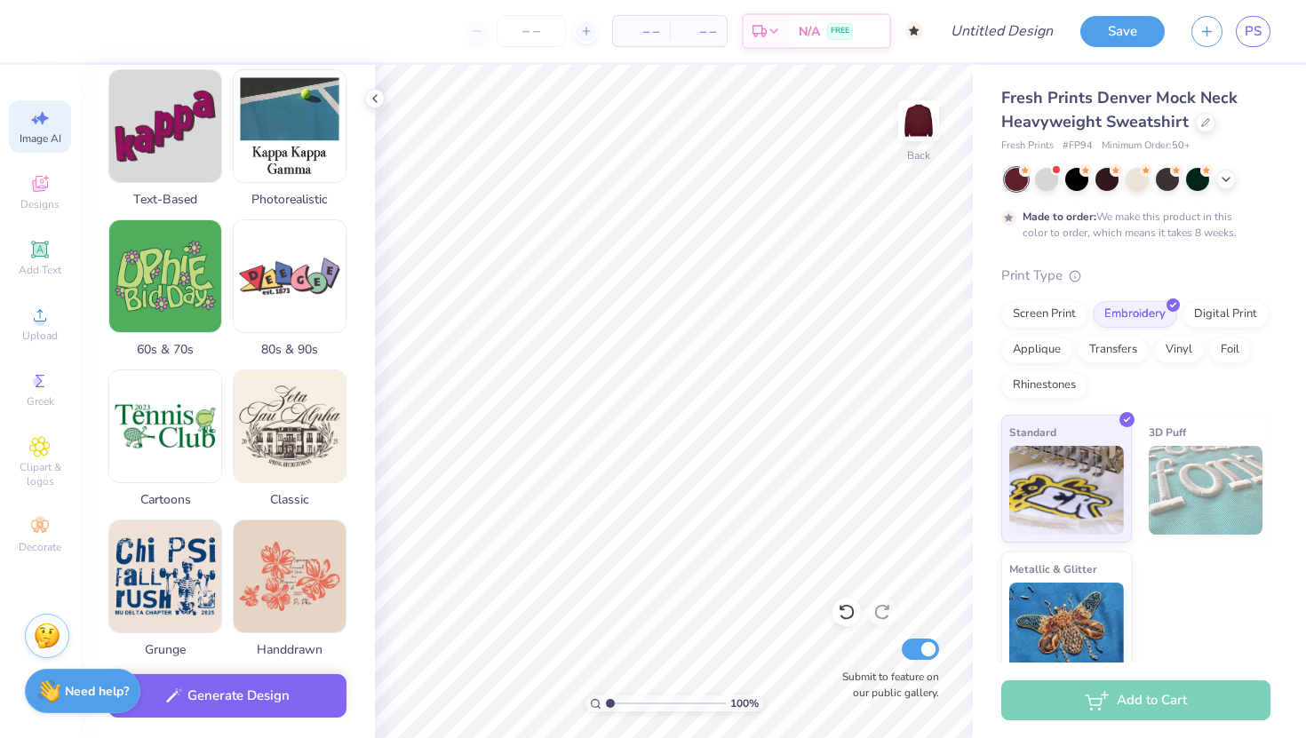
scroll to position [408, 0]
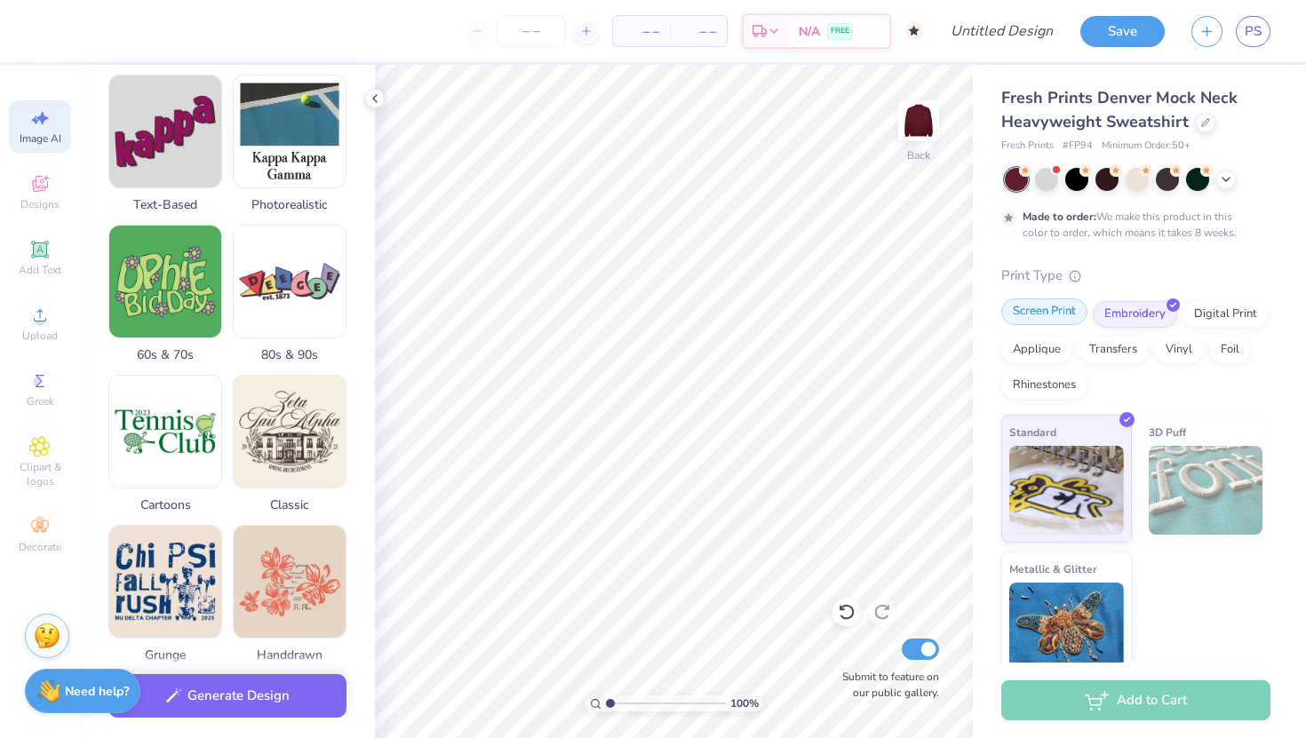
click at [1032, 310] on div "Screen Print" at bounding box center [1044, 311] width 86 height 27
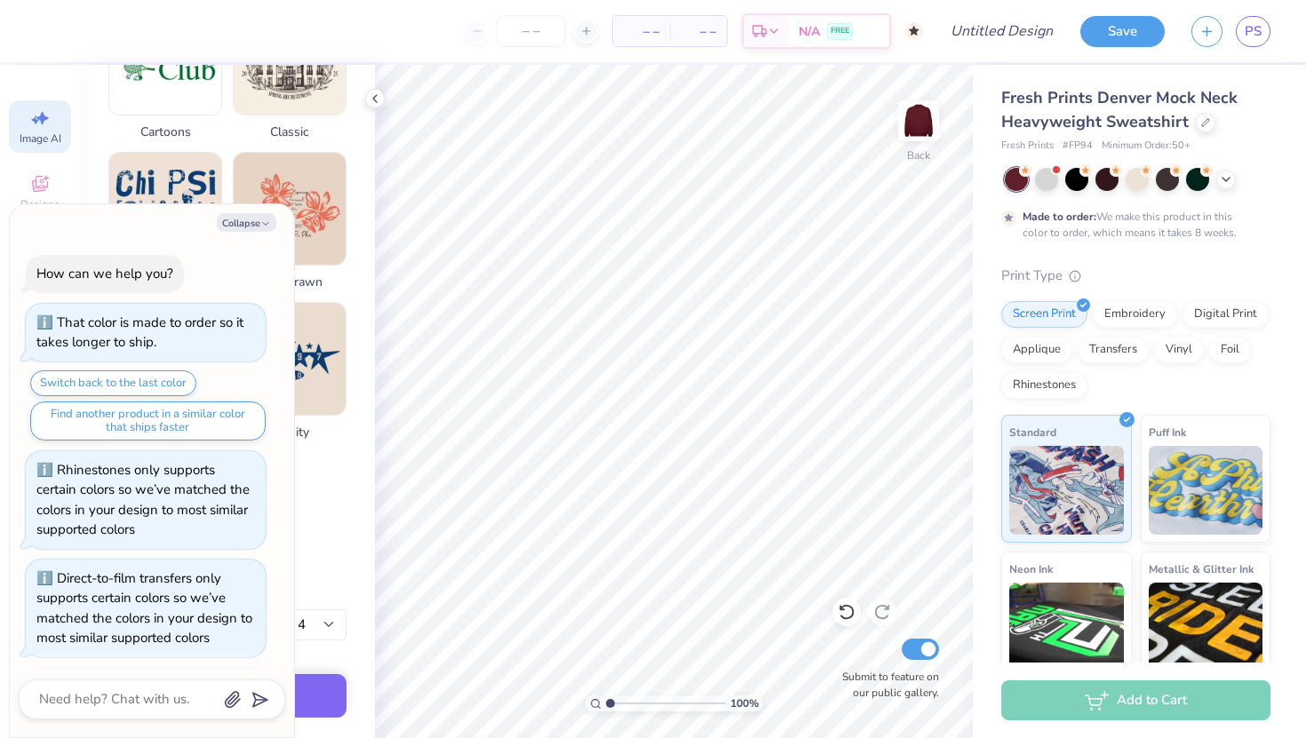
scroll to position [624, 0]
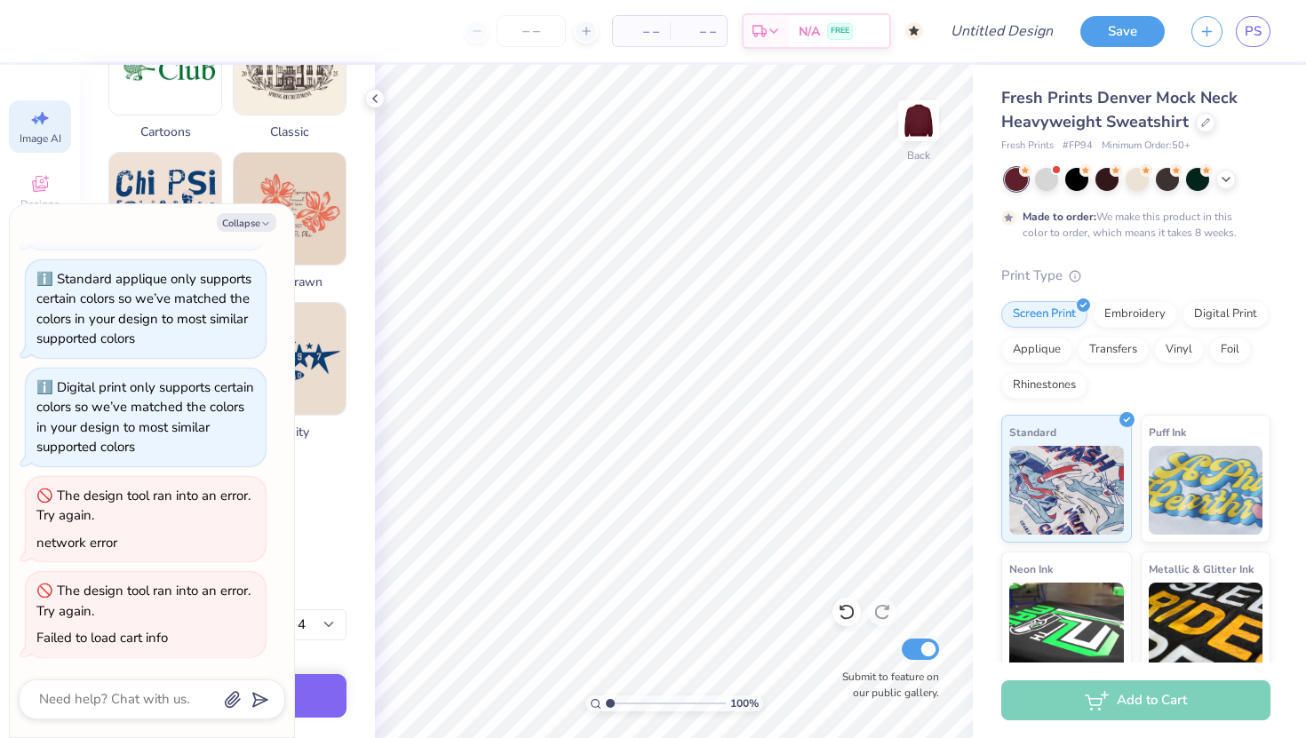
click at [361, 341] on div "Generate Design Describe the Graphic MUF&D EVP Apply a Style (Optional) Upload …" at bounding box center [227, 401] width 295 height 673
click at [250, 219] on button "Collapse" at bounding box center [247, 222] width 60 height 19
type textarea "x"
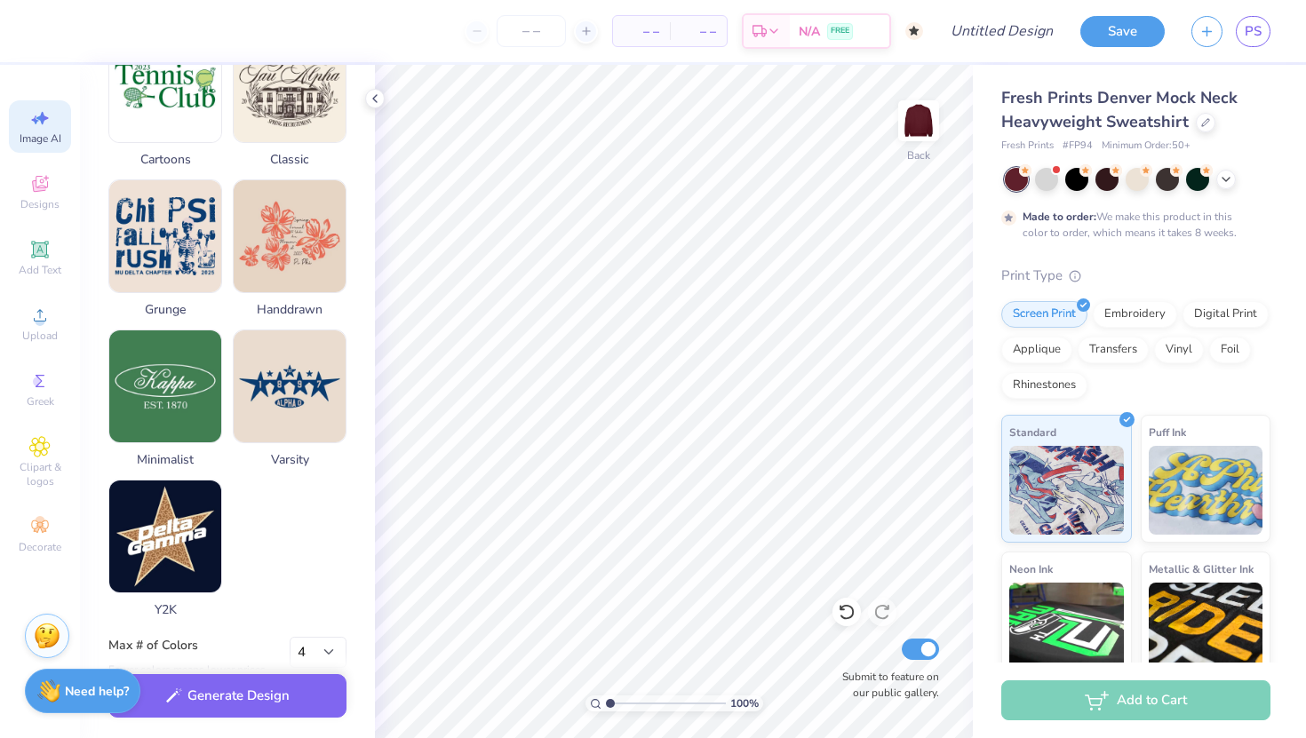
scroll to position [769, 0]
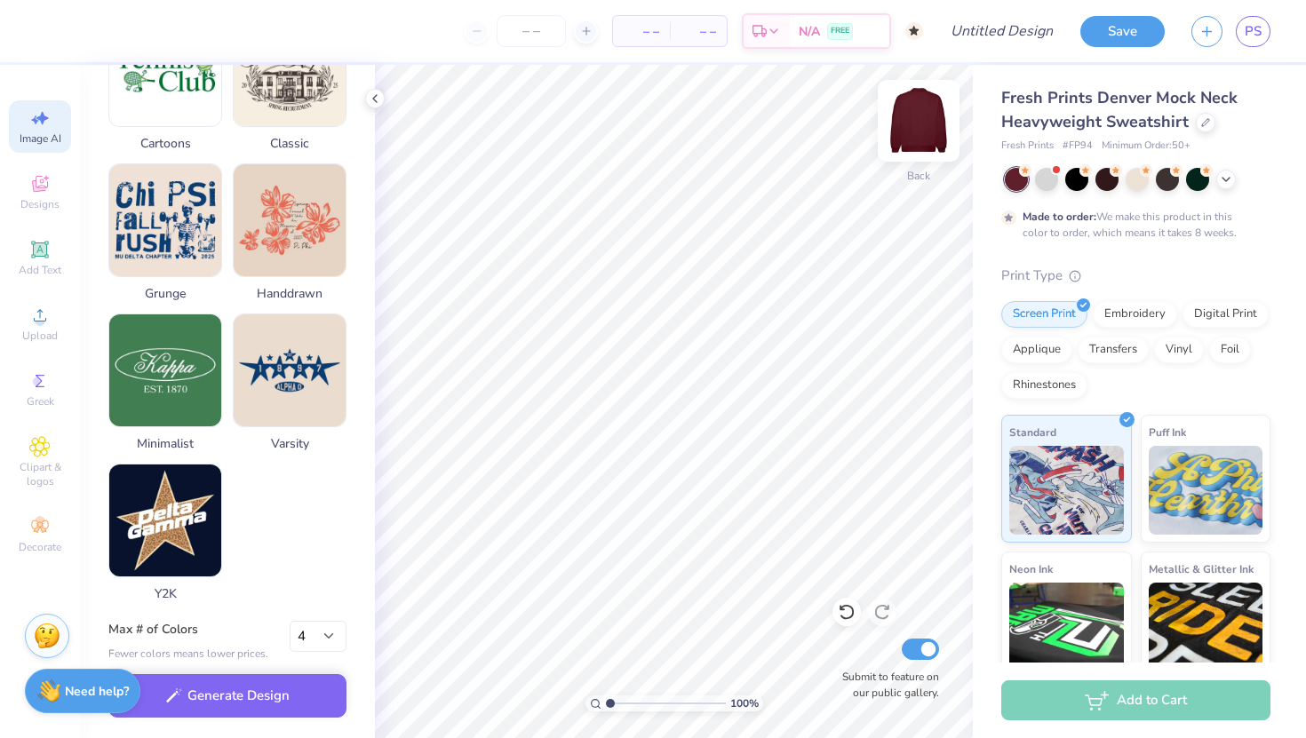
click at [924, 125] on img at bounding box center [918, 120] width 71 height 71
click at [921, 124] on img at bounding box center [918, 120] width 71 height 71
click at [921, 124] on img at bounding box center [919, 121] width 36 height 36
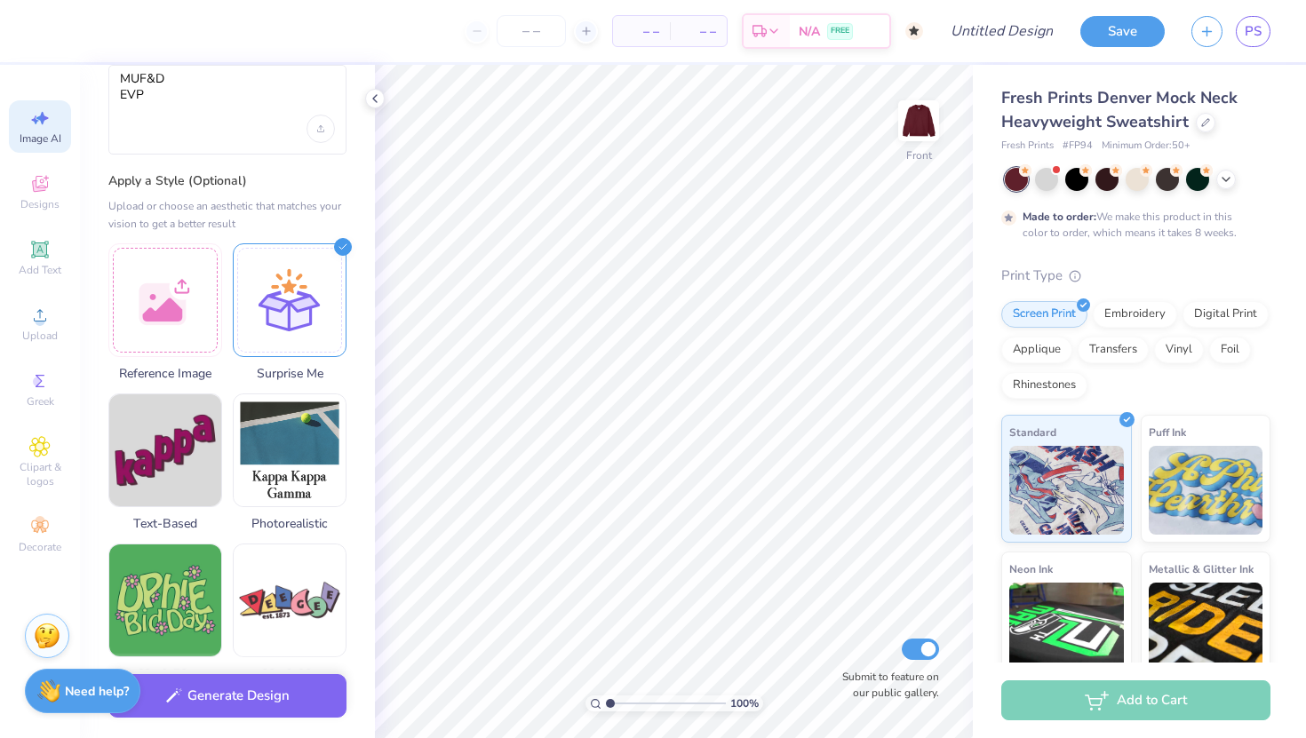
scroll to position [0, 0]
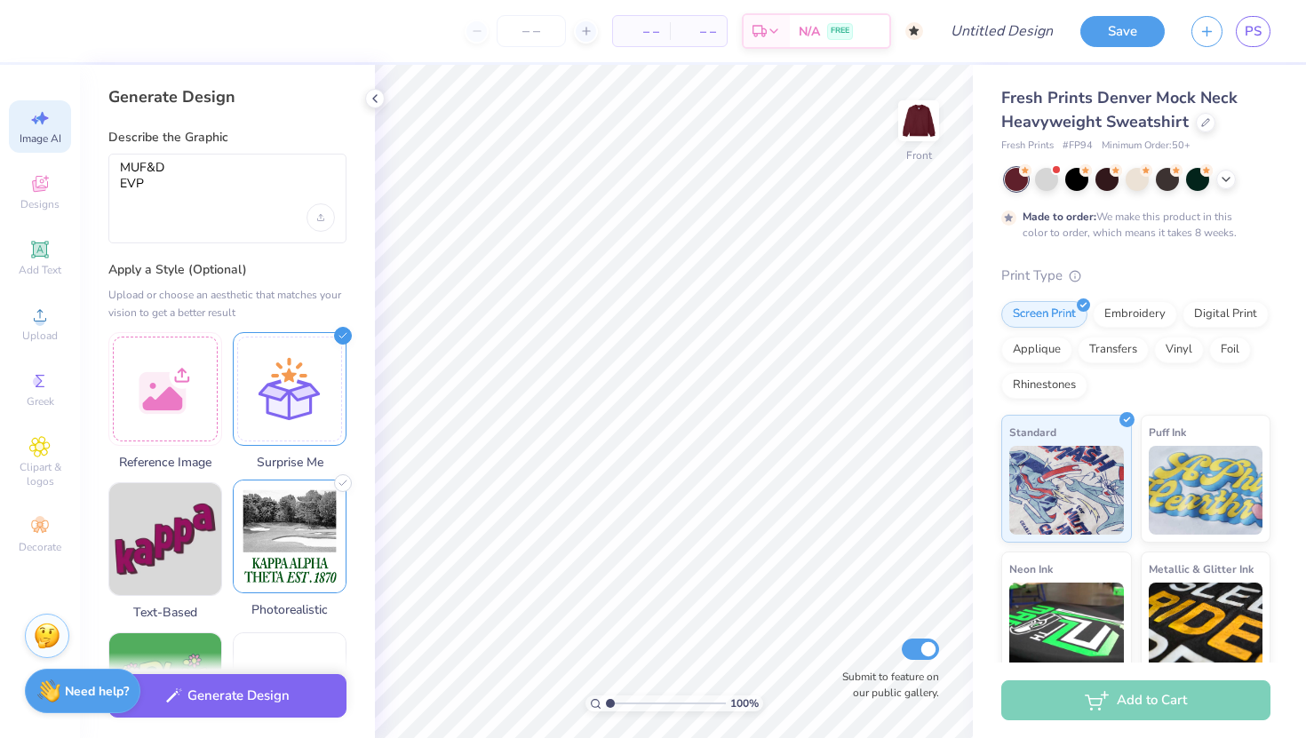
click at [289, 550] on img at bounding box center [290, 536] width 112 height 112
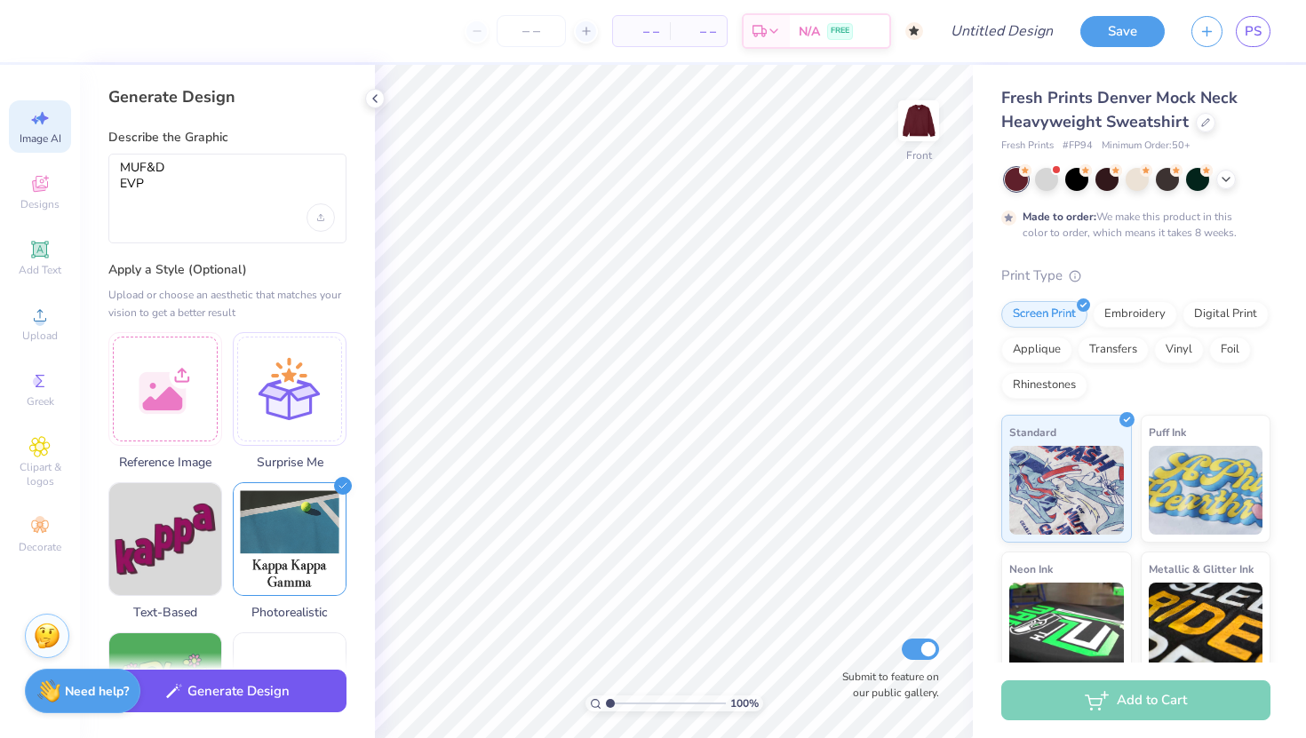
click at [210, 697] on button "Generate Design" at bounding box center [227, 692] width 238 height 44
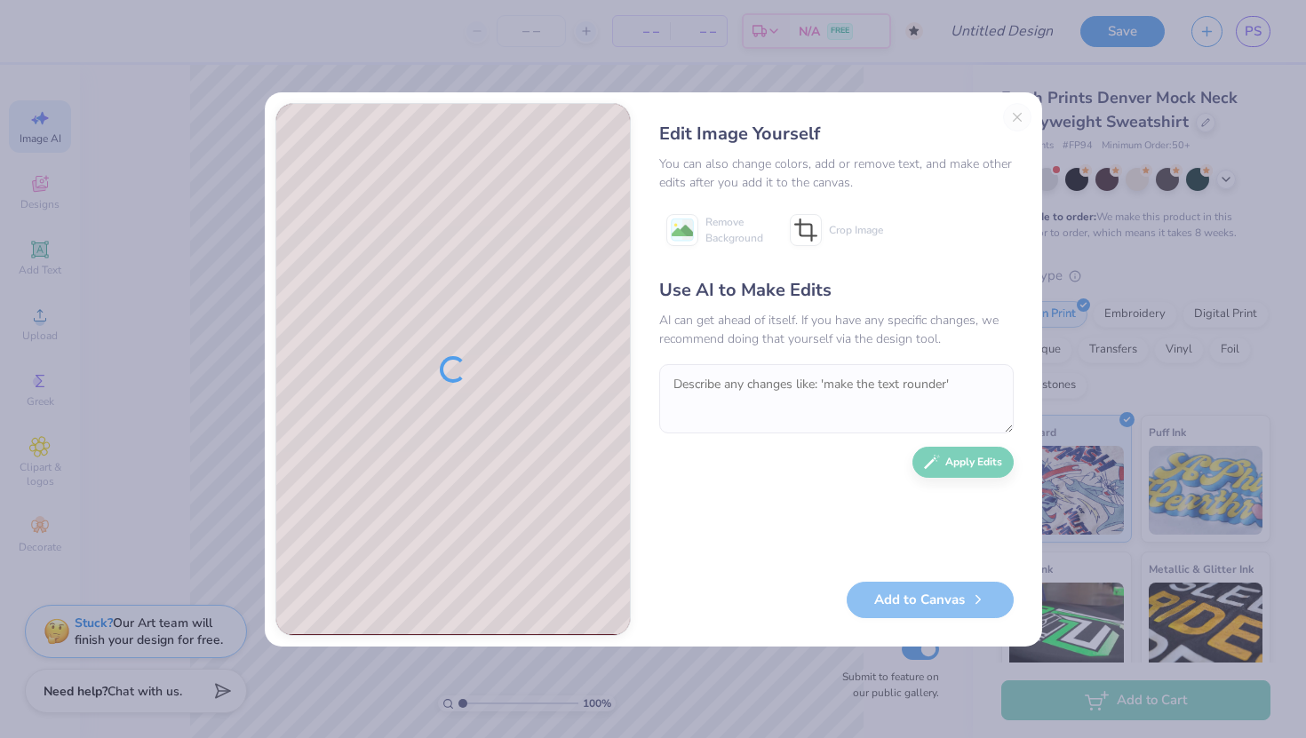
click at [1024, 115] on div "Edit Image Yourself You can also change colors, add or remove text, and make ot…" at bounding box center [836, 369] width 390 height 533
click at [1122, 66] on div "Edit Image Yourself You can also change colors, add or remove text, and make ot…" at bounding box center [653, 369] width 1306 height 738
click at [383, 690] on div "Edit Image Yourself You can also change colors, add or remove text, and make ot…" at bounding box center [653, 369] width 1306 height 738
click at [1014, 117] on div "Edit Image Yourself You can also change colors, add or remove text, and make ot…" at bounding box center [836, 369] width 390 height 533
click at [1105, 75] on div "Edit Image Yourself You can also change colors, add or remove text, and make ot…" at bounding box center [653, 369] width 1306 height 738
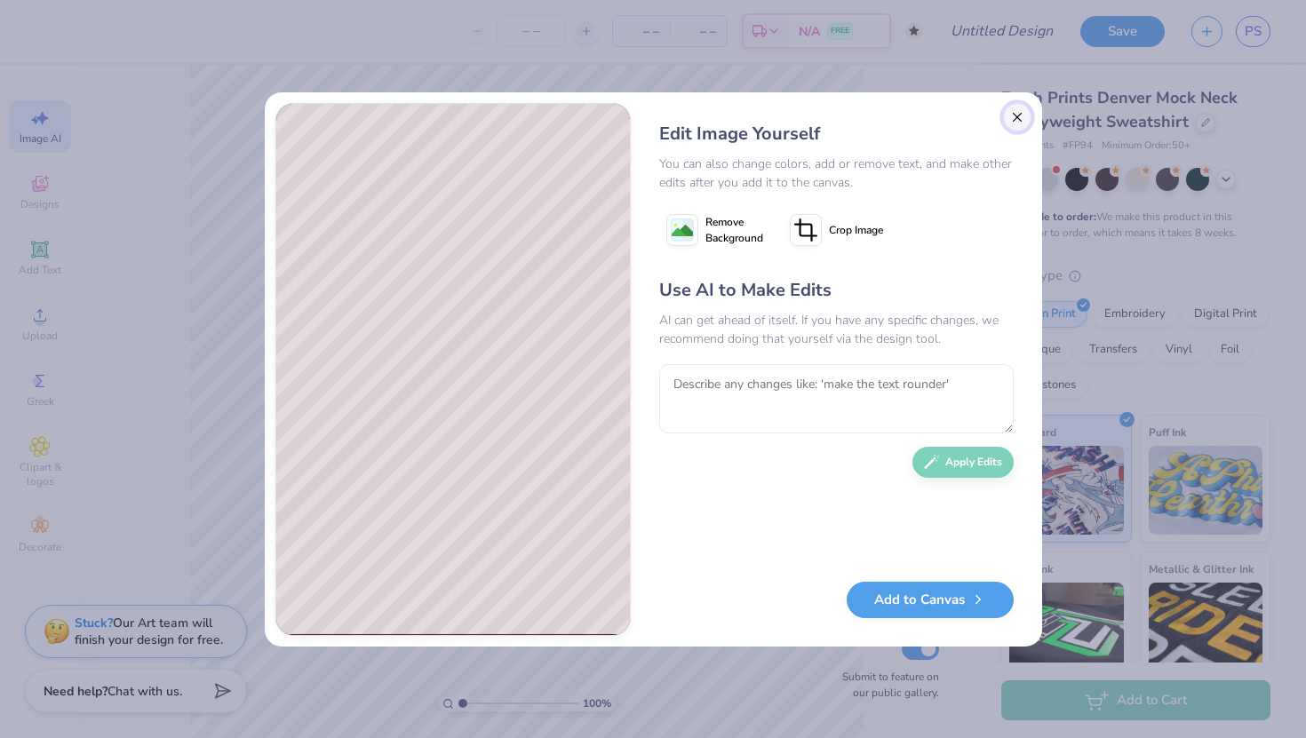
click at [1014, 115] on button "Close" at bounding box center [1017, 117] width 28 height 28
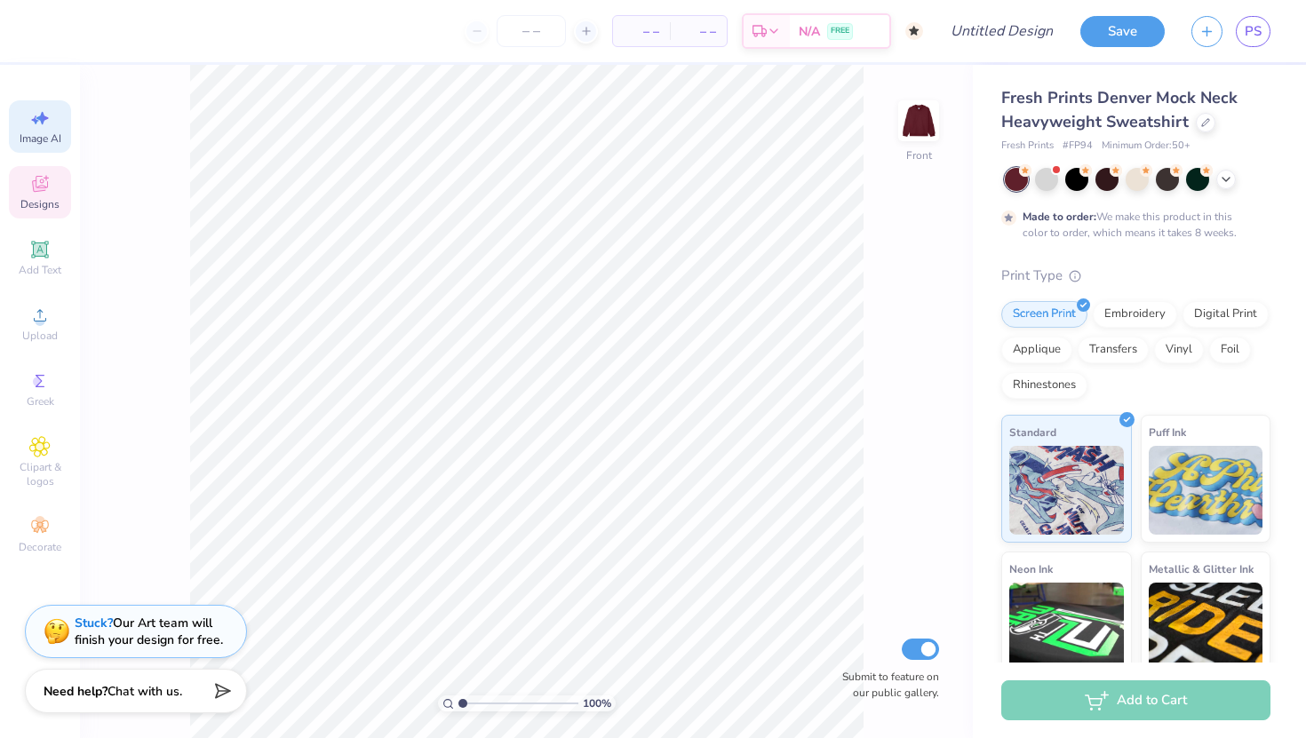
click at [38, 204] on span "Designs" at bounding box center [39, 204] width 39 height 14
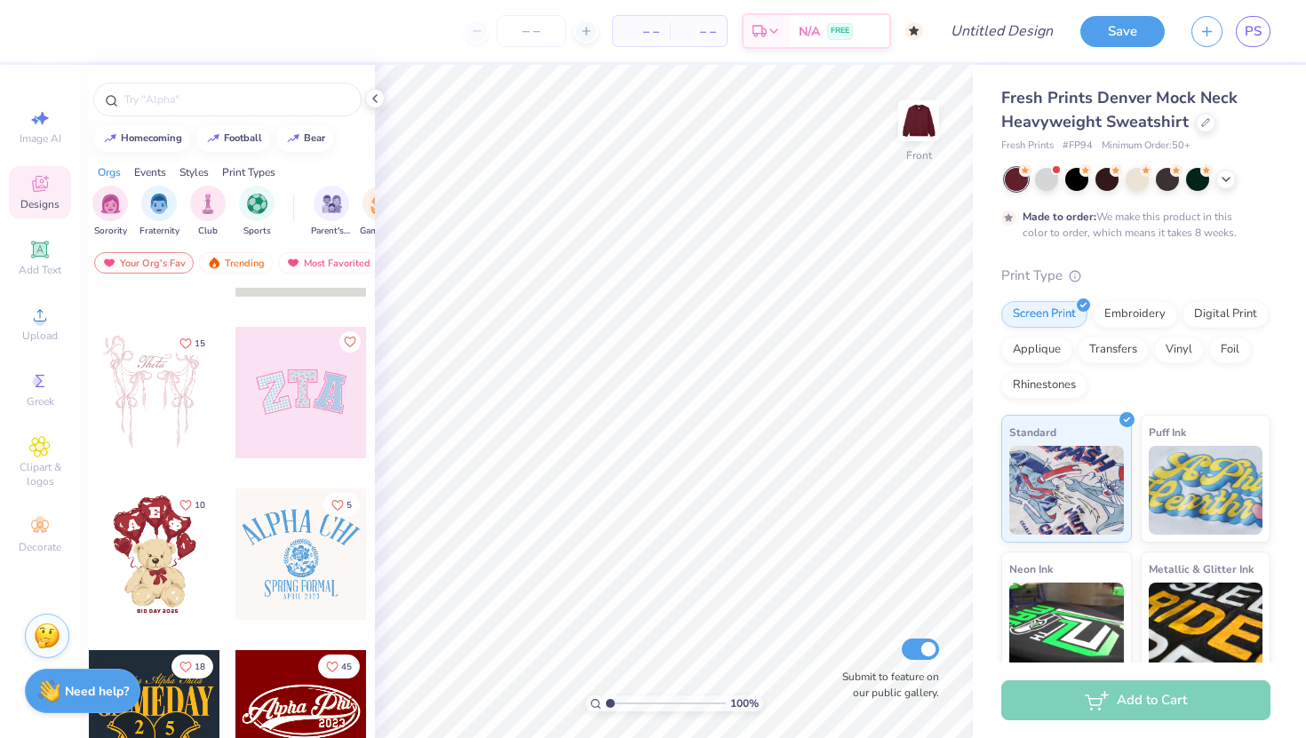
scroll to position [0, 0]
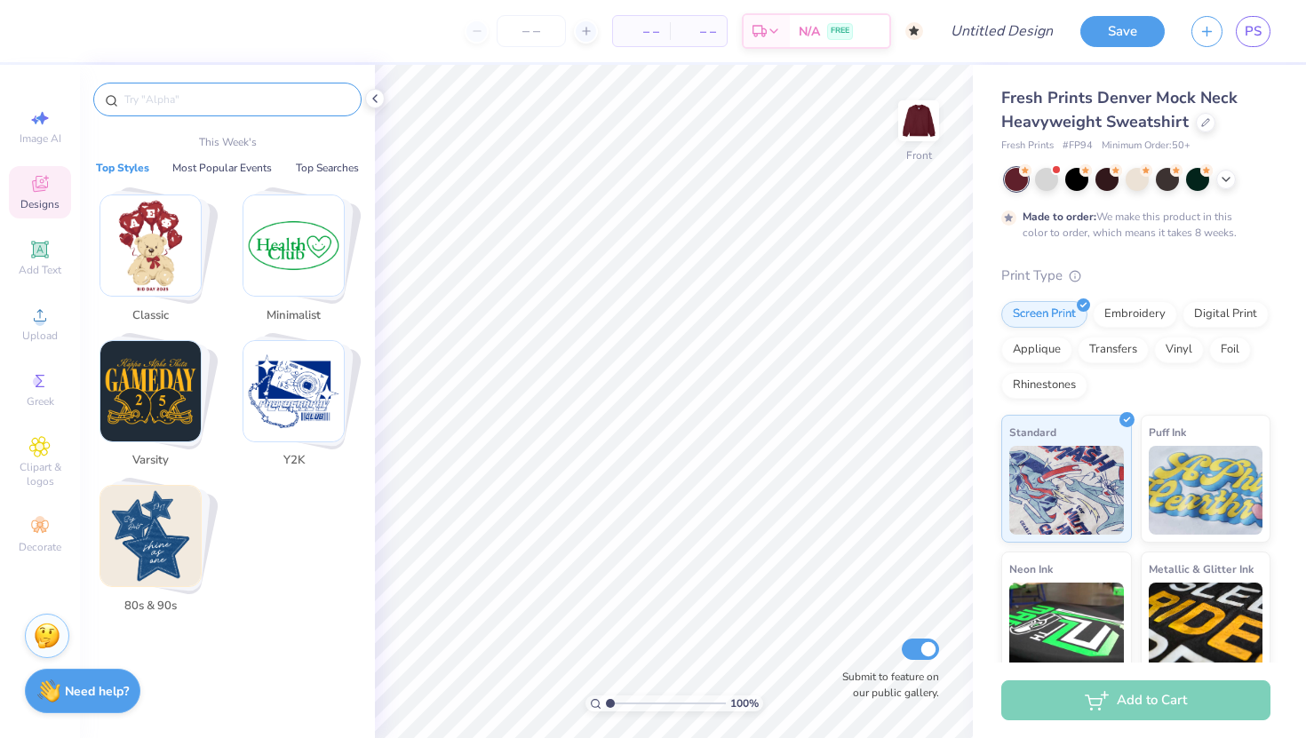
click at [198, 102] on input "text" at bounding box center [236, 100] width 227 height 18
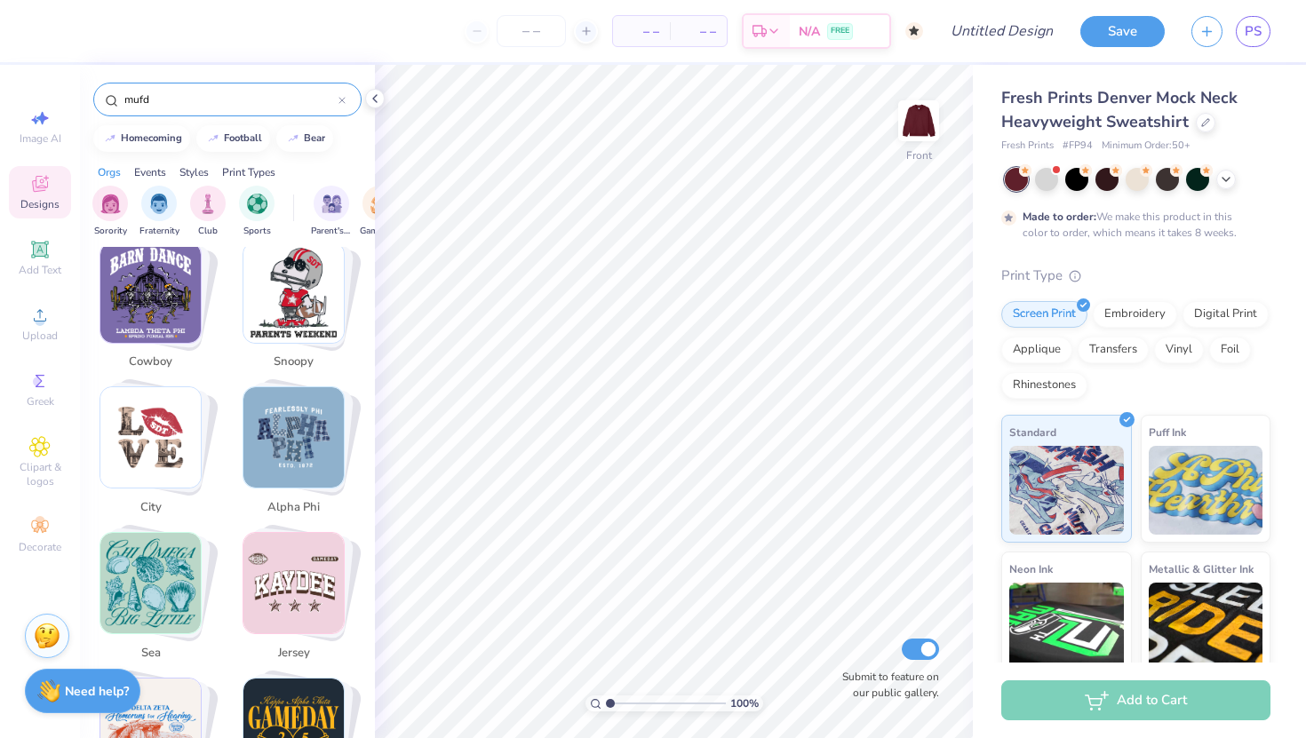
scroll to position [2377, 0]
click at [170, 428] on img "Stack Card Button city" at bounding box center [150, 436] width 100 height 100
type input "city"
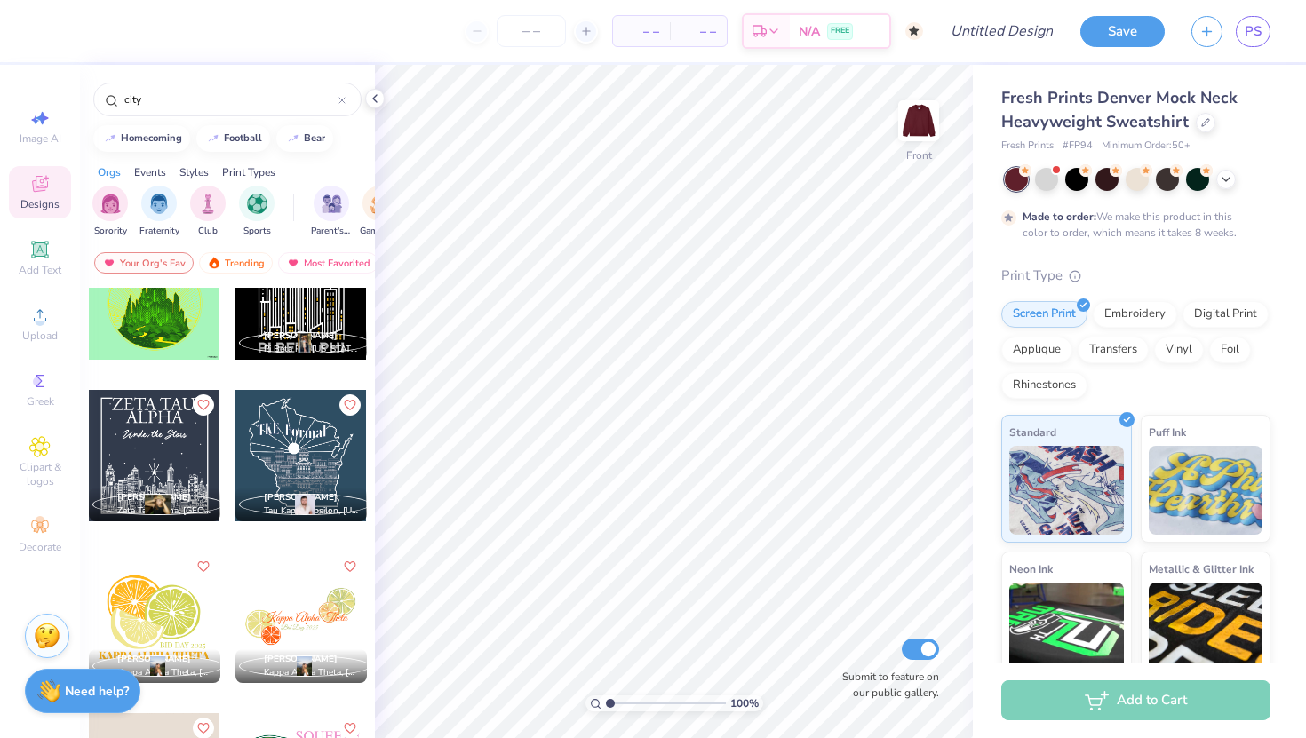
scroll to position [1675, 0]
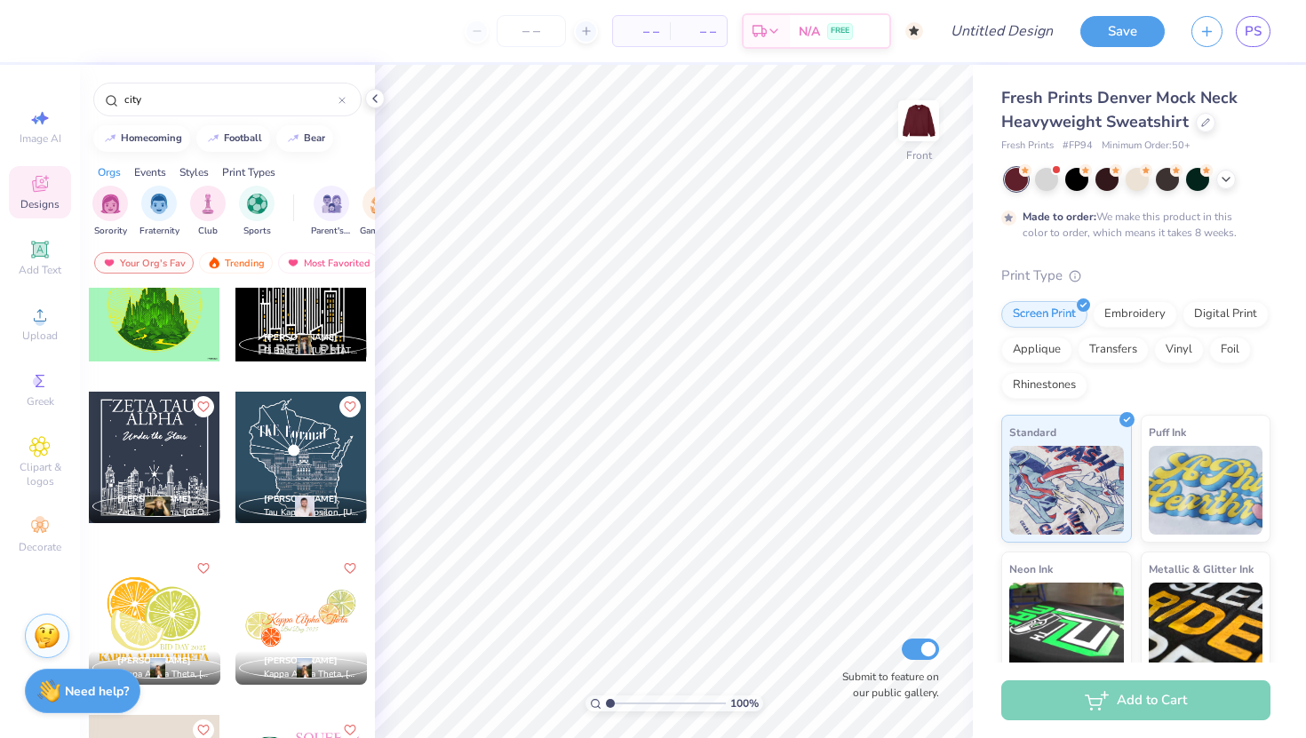
click at [50, 202] on span "Designs" at bounding box center [39, 204] width 39 height 14
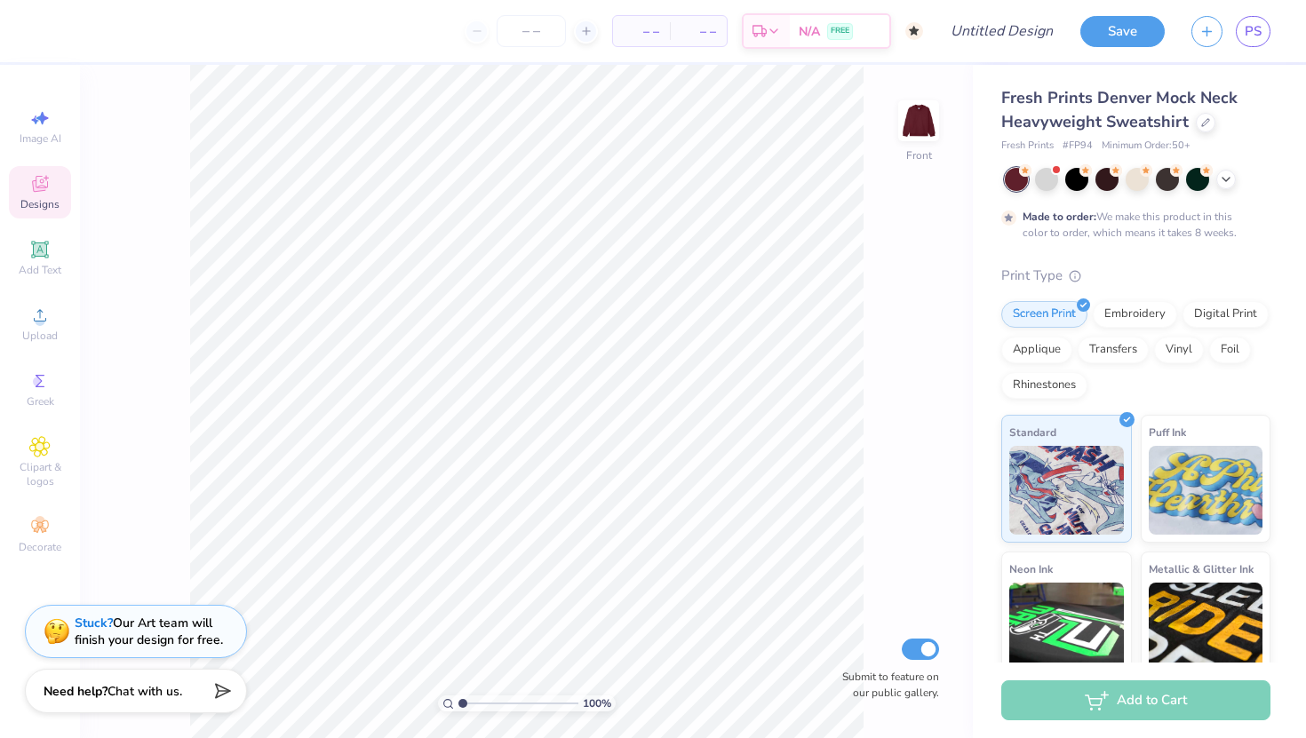
click at [50, 202] on span "Designs" at bounding box center [39, 204] width 39 height 14
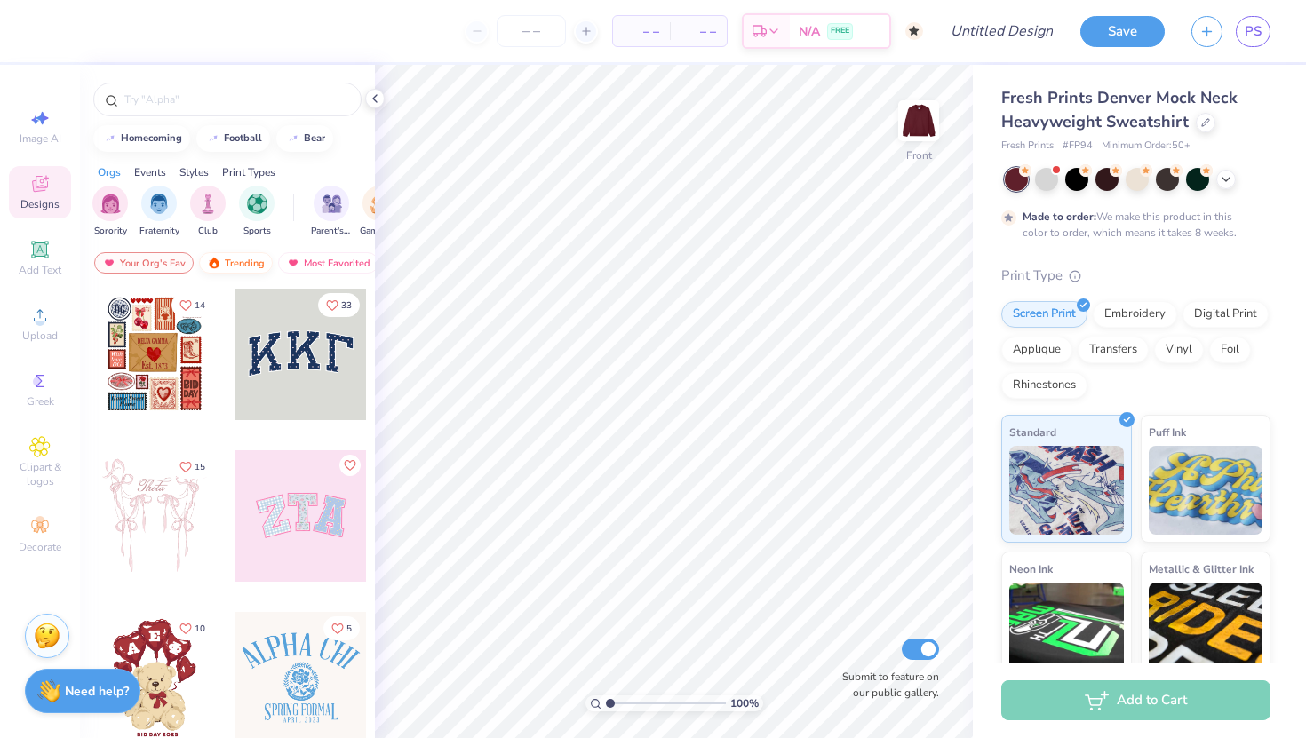
click at [233, 264] on div "Trending" at bounding box center [236, 262] width 74 height 21
click at [327, 258] on div "Most Favorited" at bounding box center [328, 262] width 100 height 21
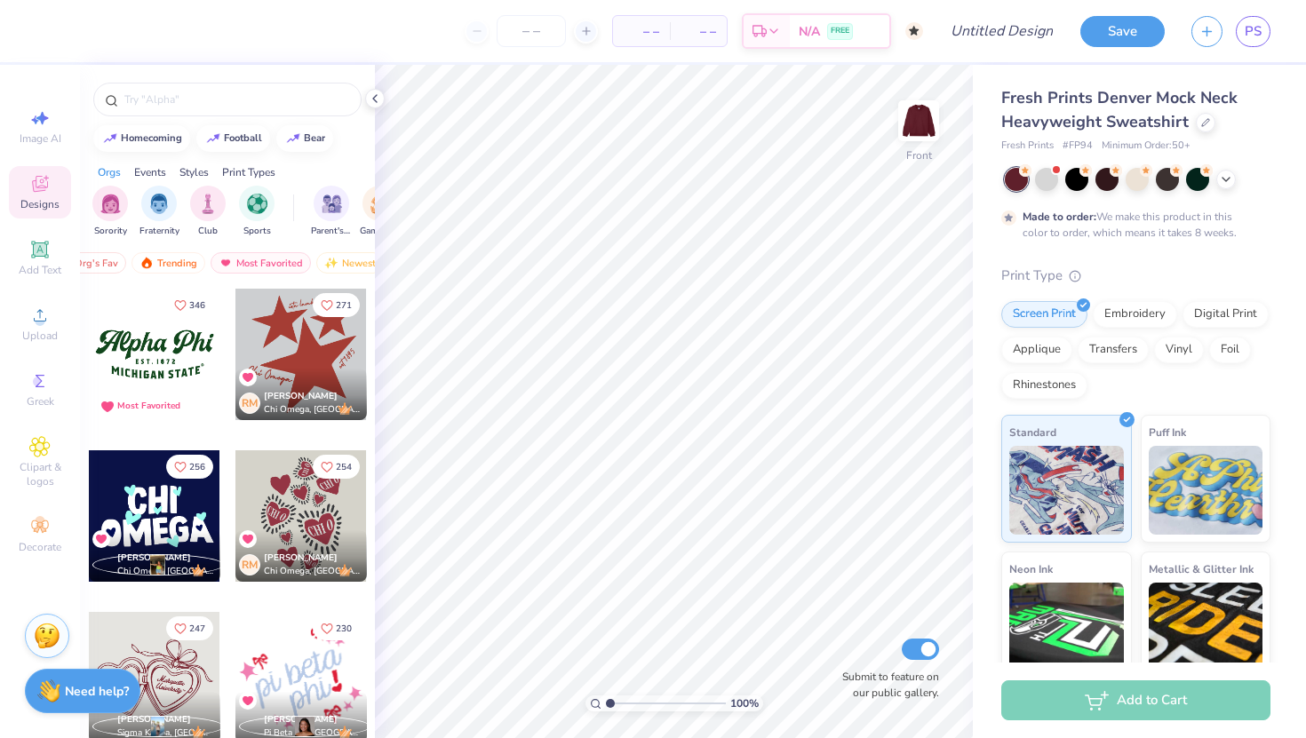
scroll to position [0, 103]
click at [289, 266] on img at bounding box center [296, 263] width 14 height 12
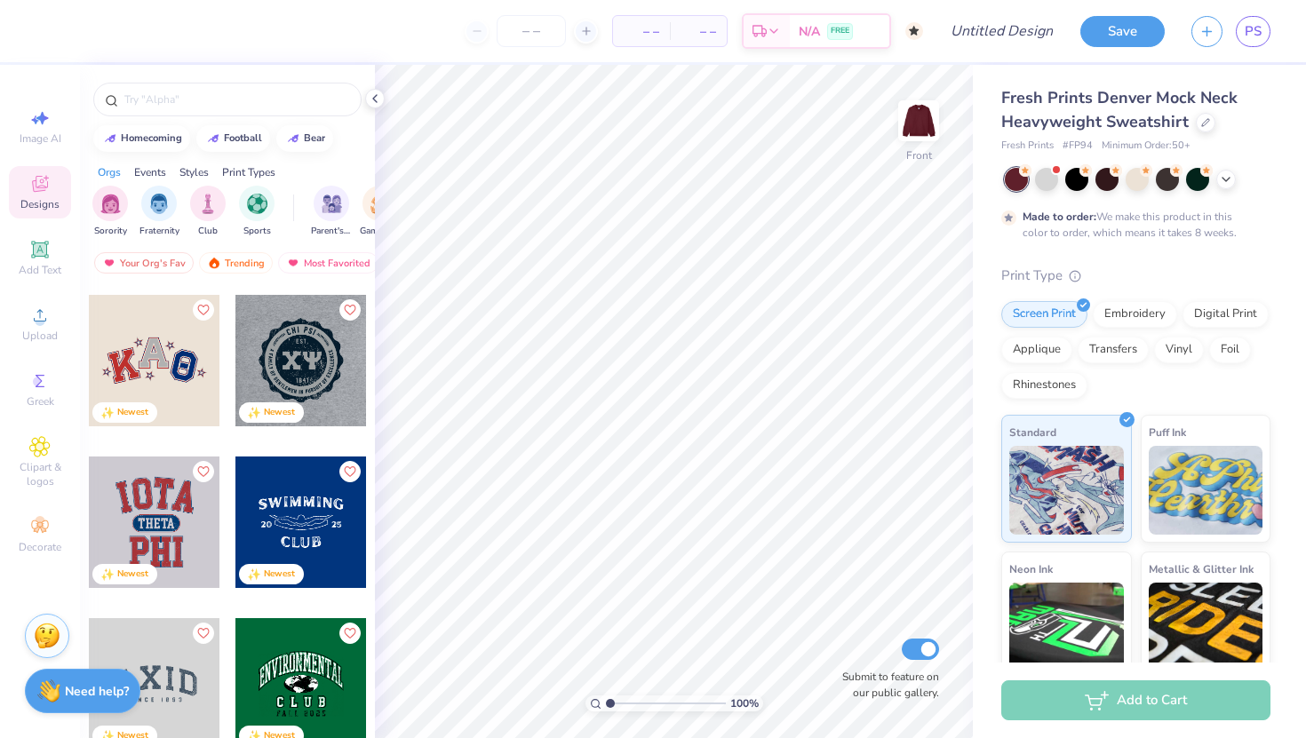
scroll to position [0, 0]
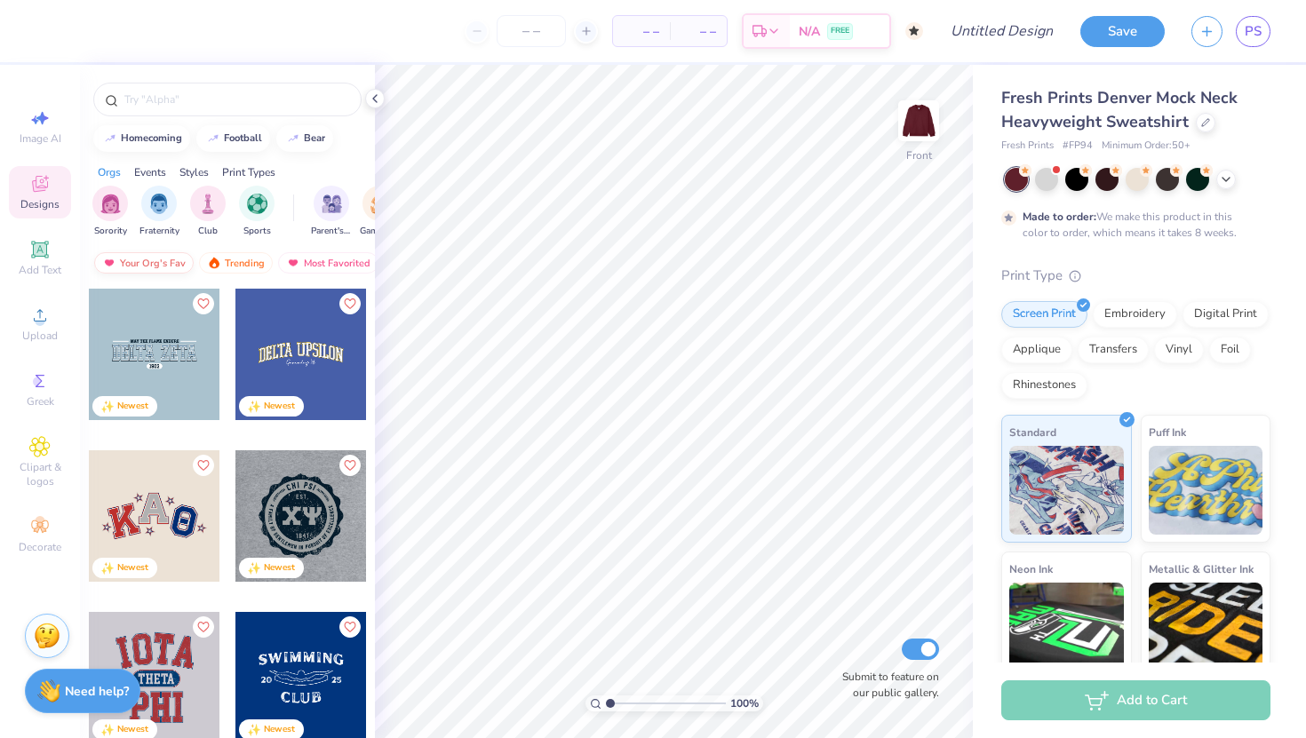
click at [160, 255] on div "Your Org's Fav" at bounding box center [143, 262] width 99 height 21
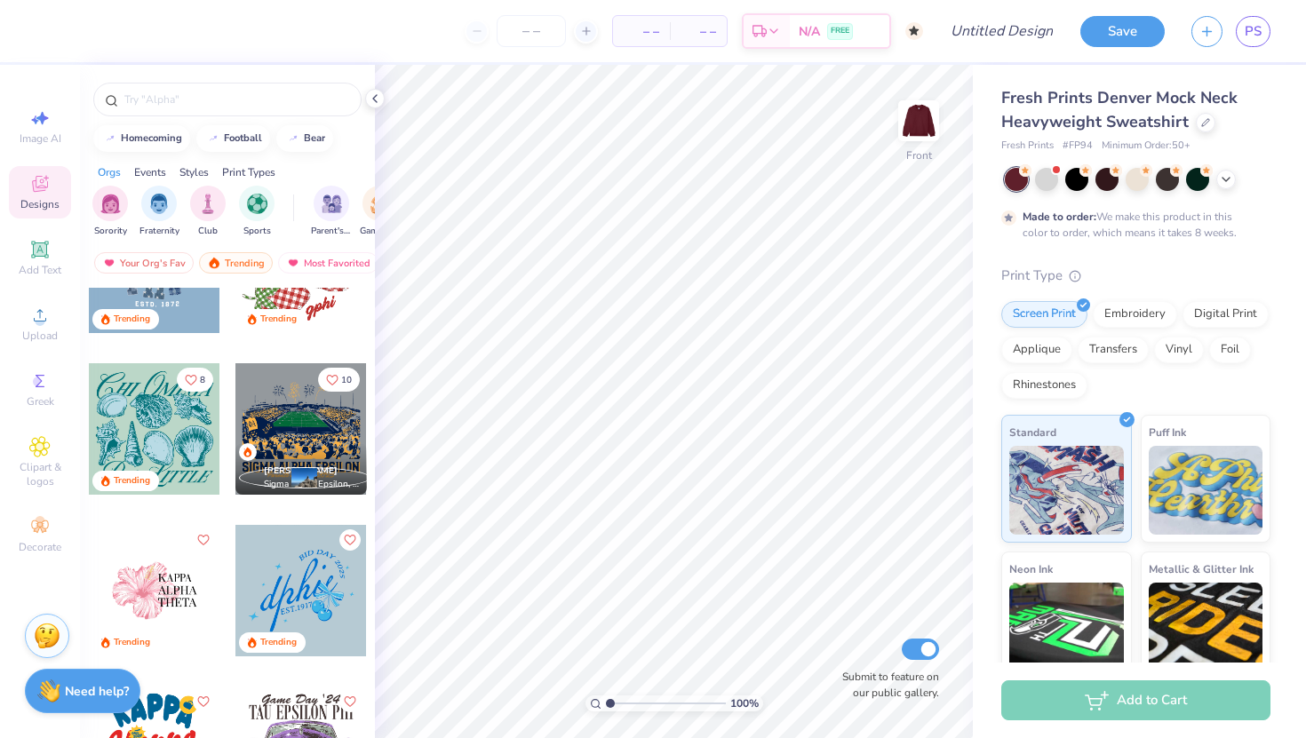
scroll to position [2356, 0]
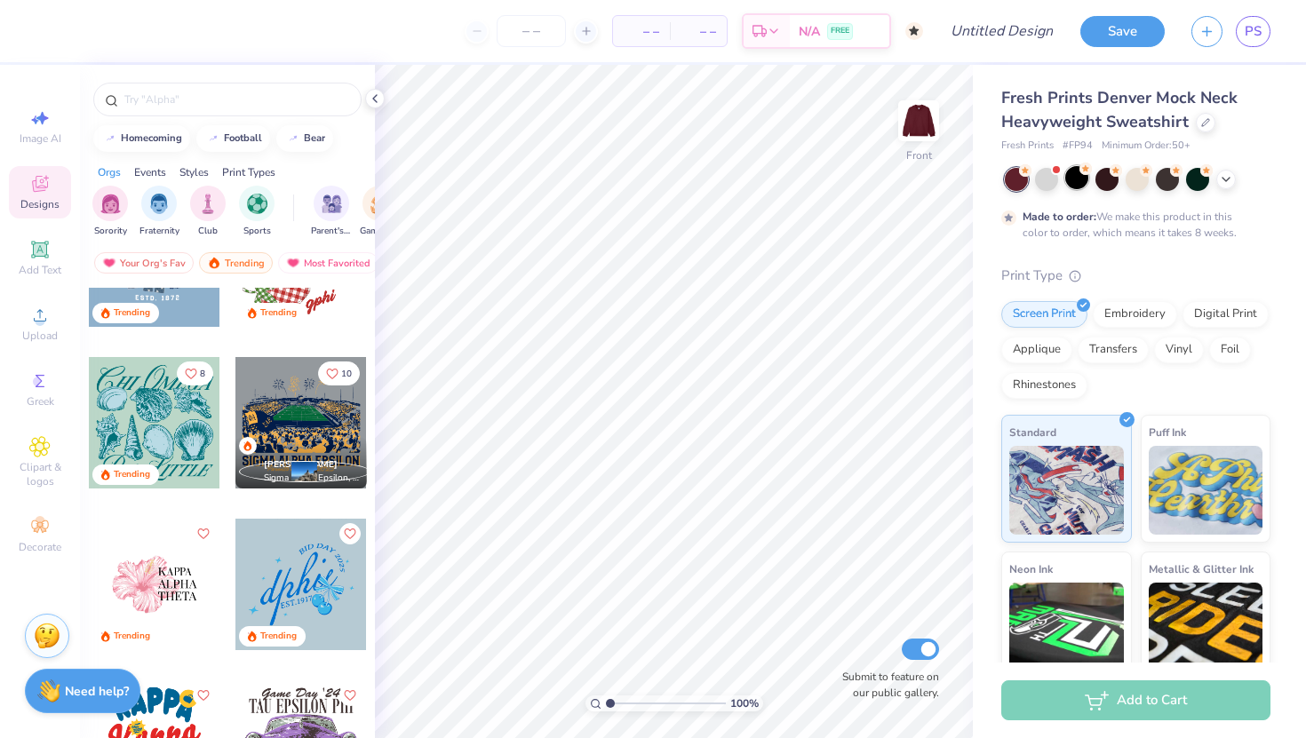
click at [1075, 187] on div at bounding box center [1076, 177] width 23 height 23
click at [1190, 179] on div at bounding box center [1197, 177] width 23 height 23
click at [1230, 181] on icon at bounding box center [1225, 178] width 14 height 14
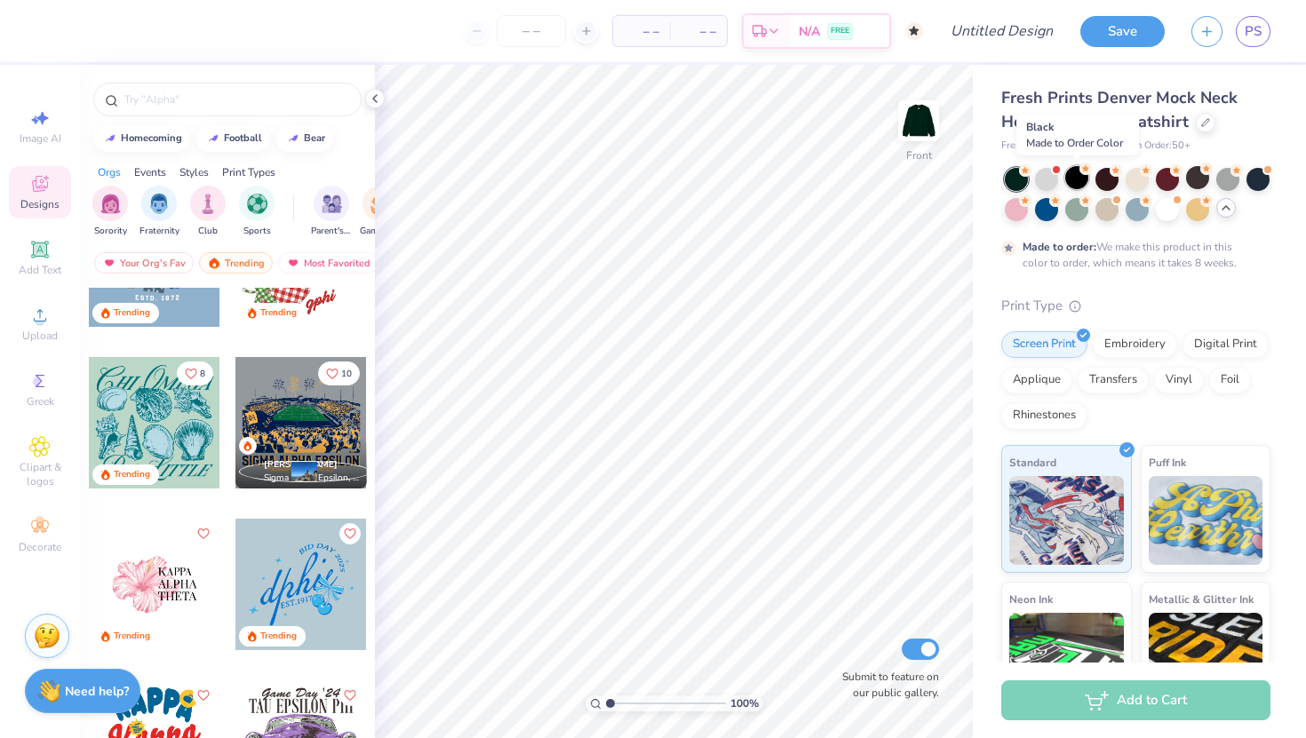
click at [1072, 182] on div at bounding box center [1076, 177] width 23 height 23
click at [1105, 183] on div at bounding box center [1106, 177] width 23 height 23
click at [1136, 183] on div at bounding box center [1136, 177] width 23 height 23
drag, startPoint x: 1165, startPoint y: 183, endPoint x: 1192, endPoint y: 183, distance: 26.6
click at [1165, 183] on div at bounding box center [1166, 179] width 23 height 23
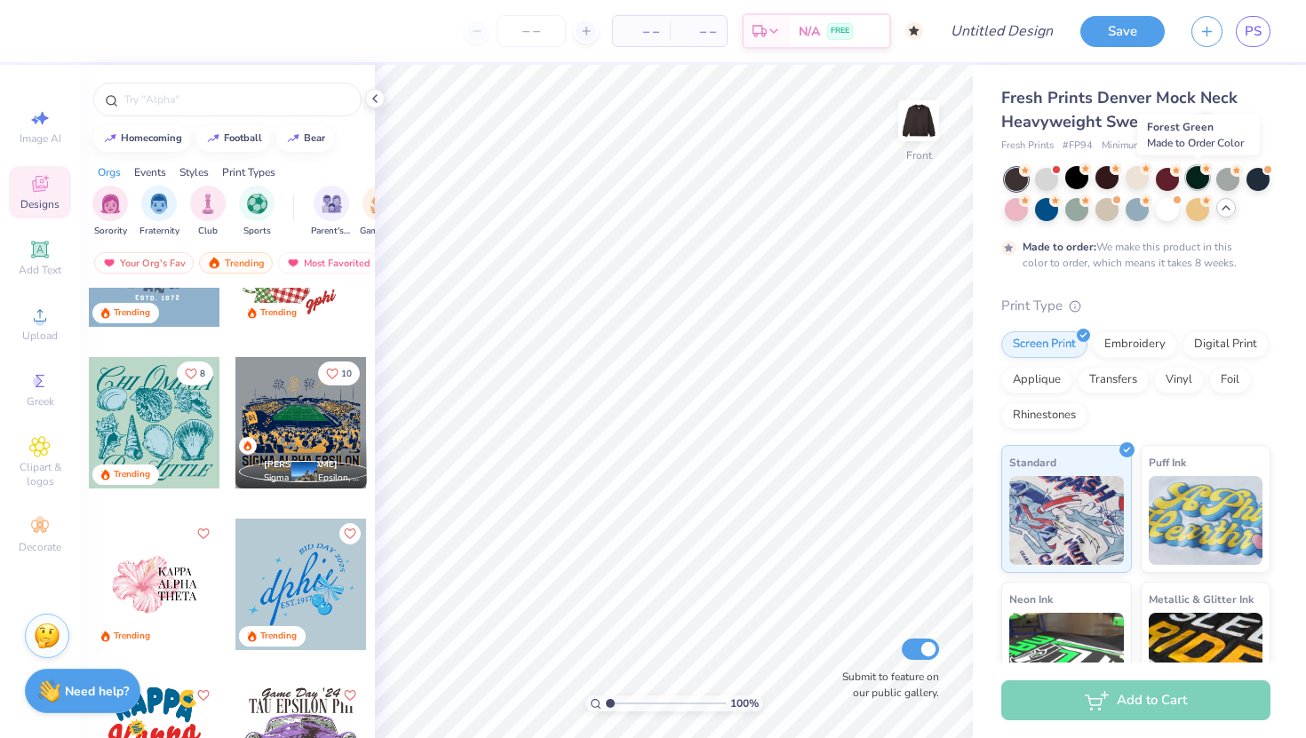
click at [1206, 181] on div at bounding box center [1197, 177] width 23 height 23
click at [1231, 181] on div at bounding box center [1227, 177] width 23 height 23
click at [1266, 181] on div at bounding box center [1257, 177] width 23 height 23
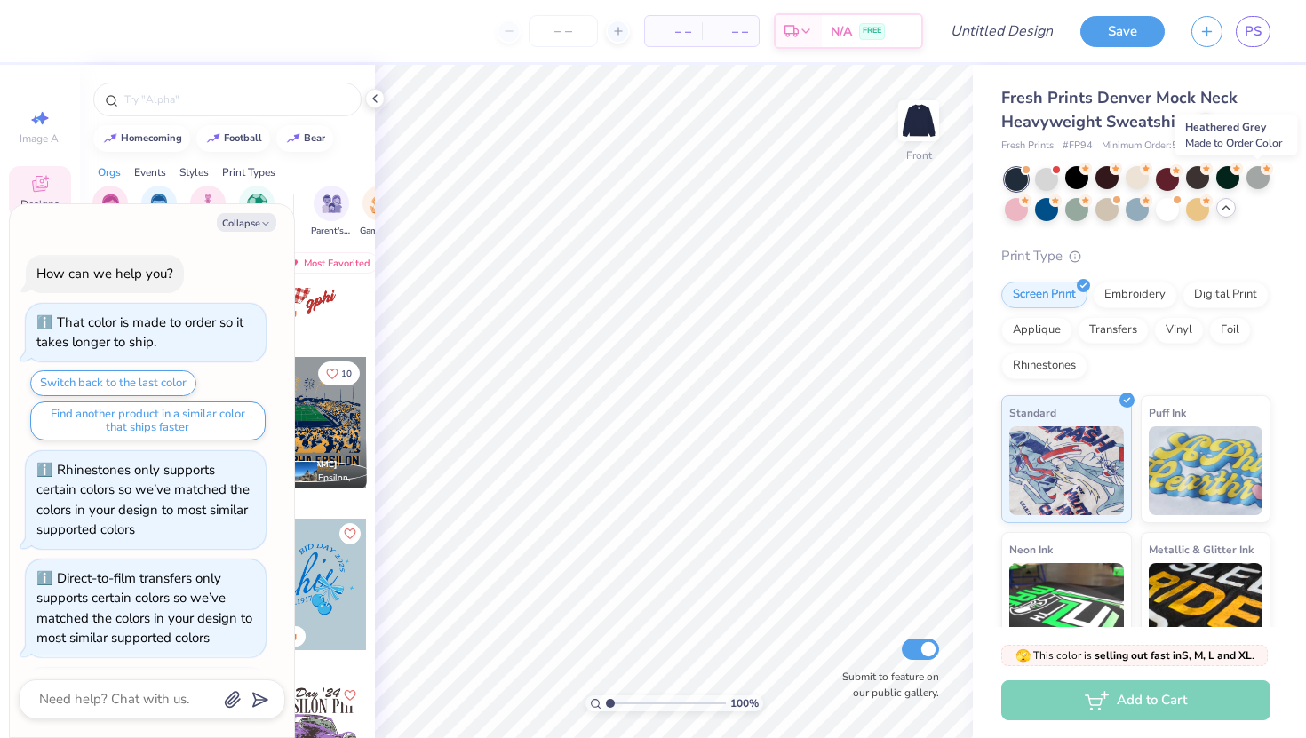
scroll to position [1175, 0]
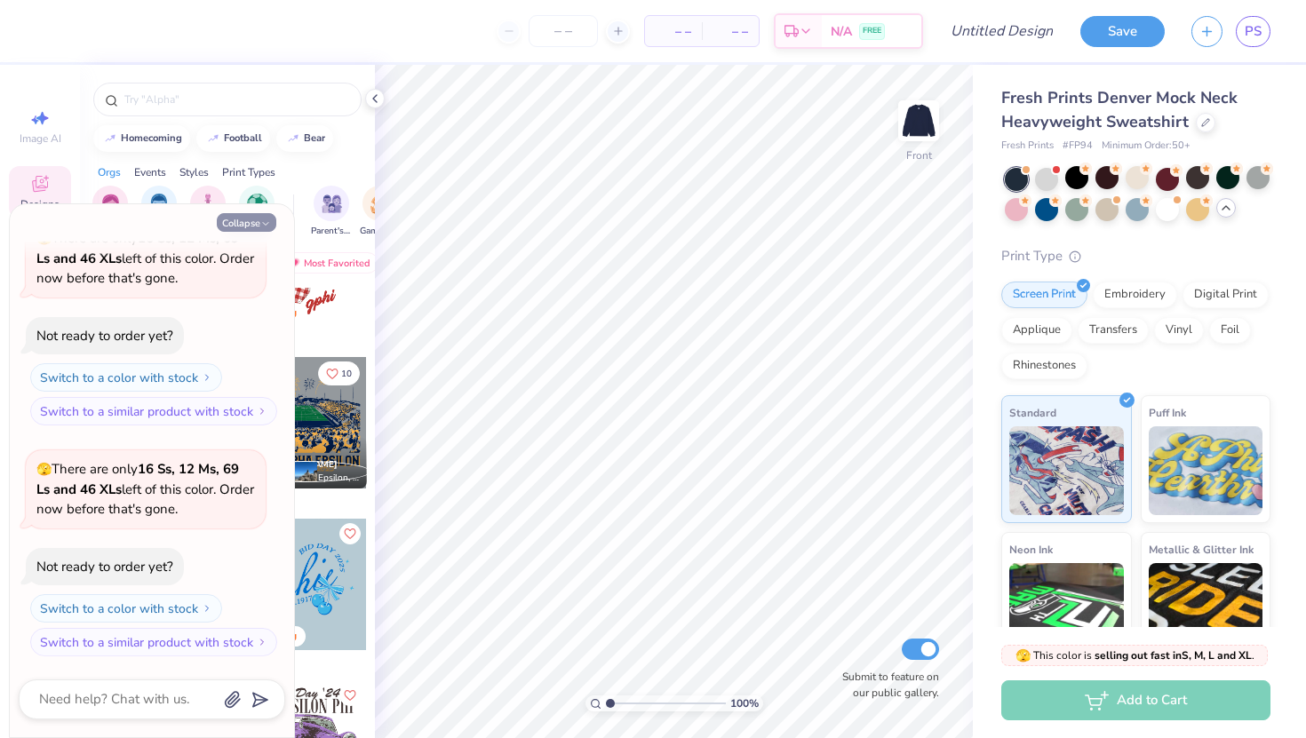
click at [252, 231] on button "Collapse" at bounding box center [247, 222] width 60 height 19
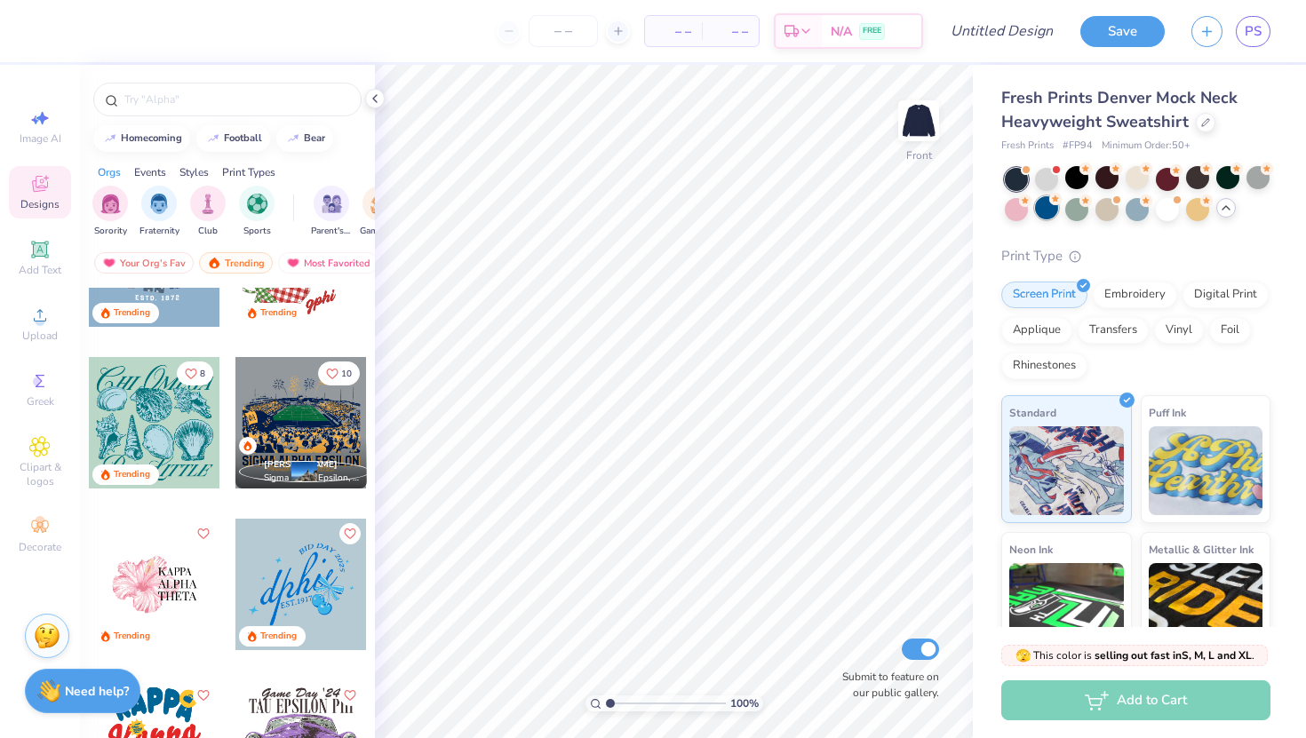
click at [1044, 216] on div at bounding box center [1046, 207] width 23 height 23
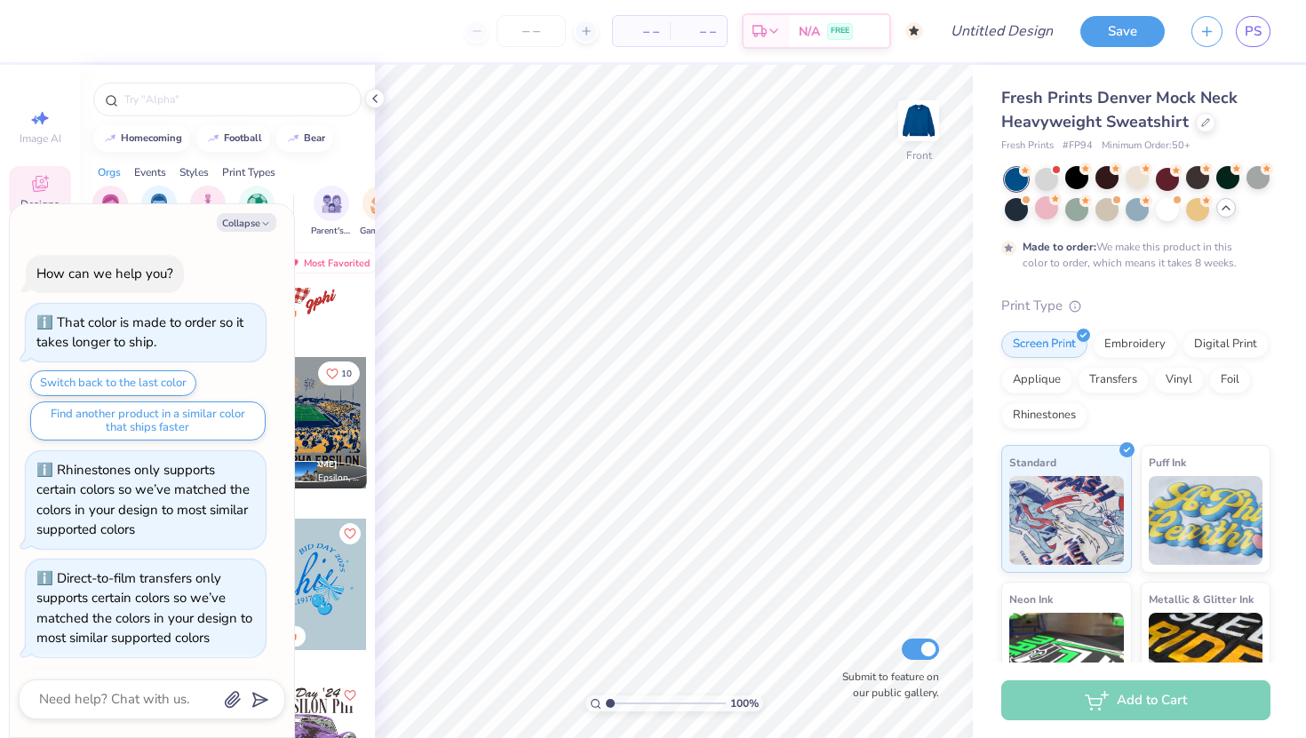
scroll to position [1322, 0]
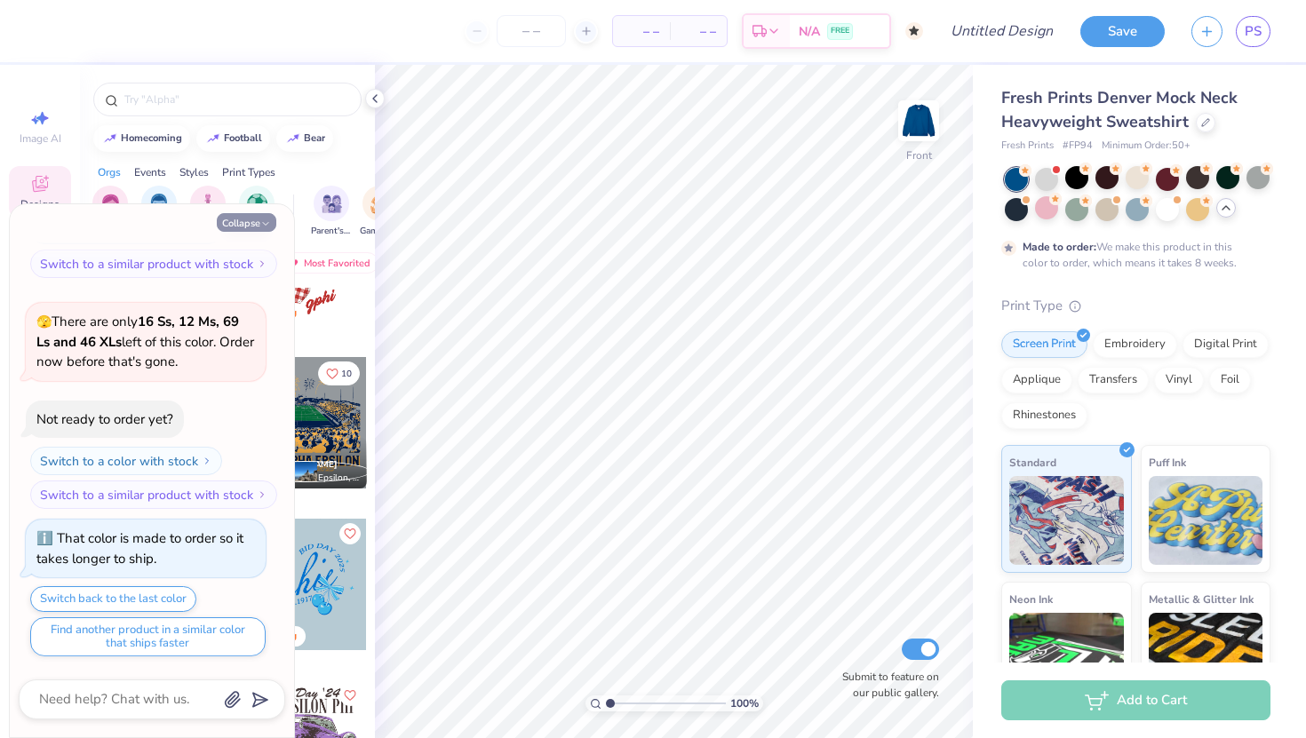
click at [263, 223] on polyline "button" at bounding box center [265, 224] width 5 height 3
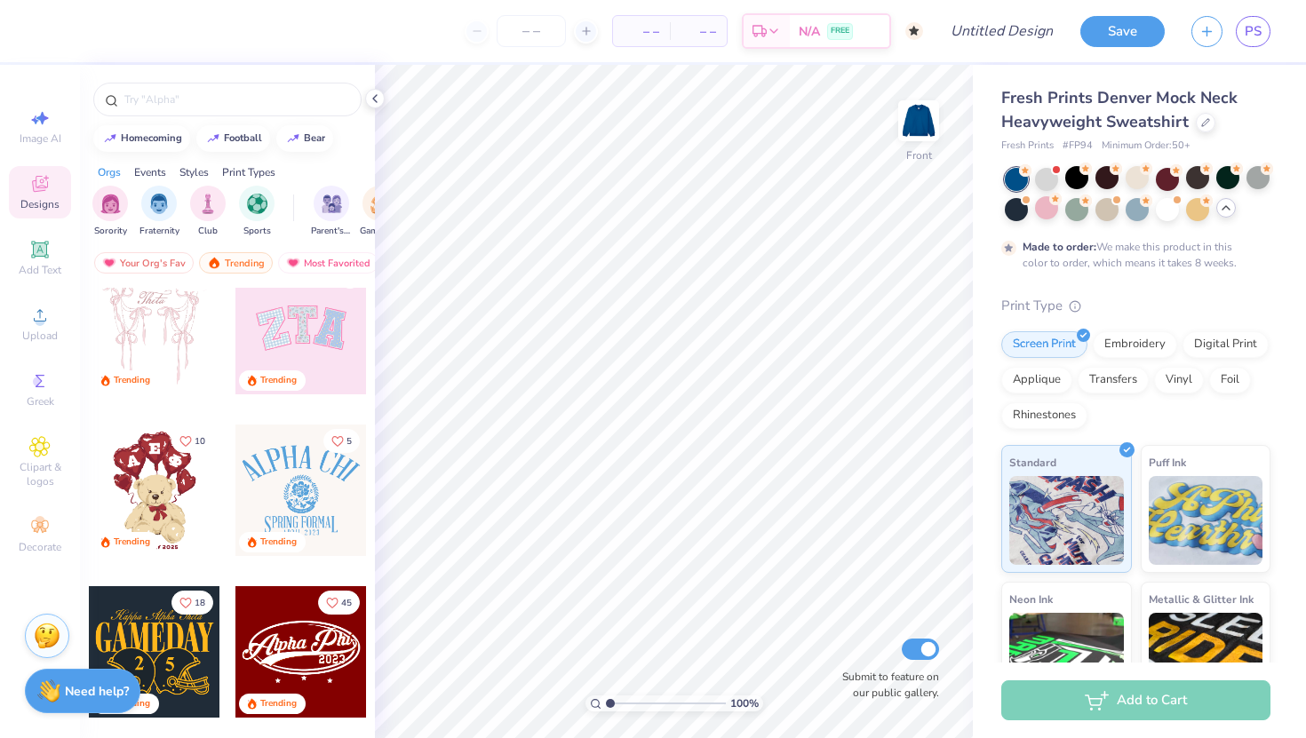
scroll to position [0, 0]
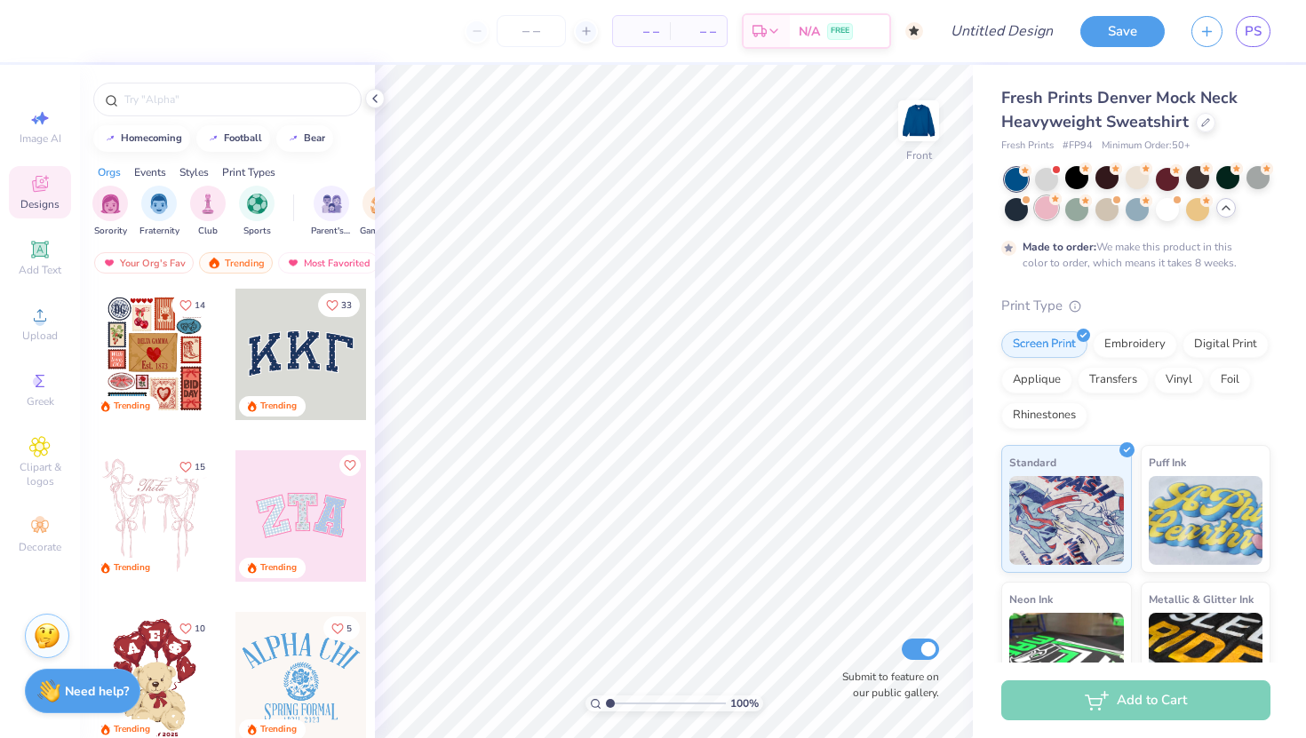
click at [1047, 211] on div at bounding box center [1046, 207] width 23 height 23
click at [1254, 182] on div at bounding box center [1257, 177] width 23 height 23
click at [923, 117] on img at bounding box center [918, 120] width 71 height 71
click at [1258, 179] on div at bounding box center [1257, 177] width 23 height 23
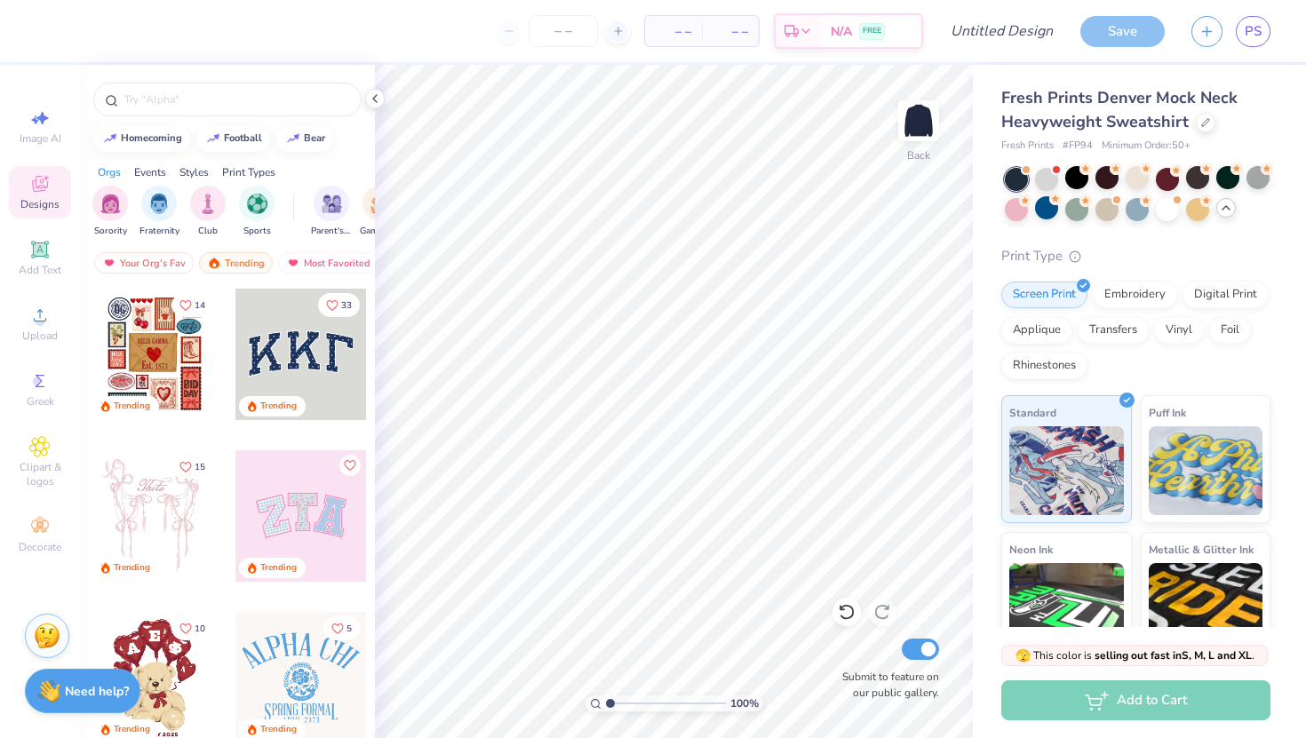
type textarea "x"
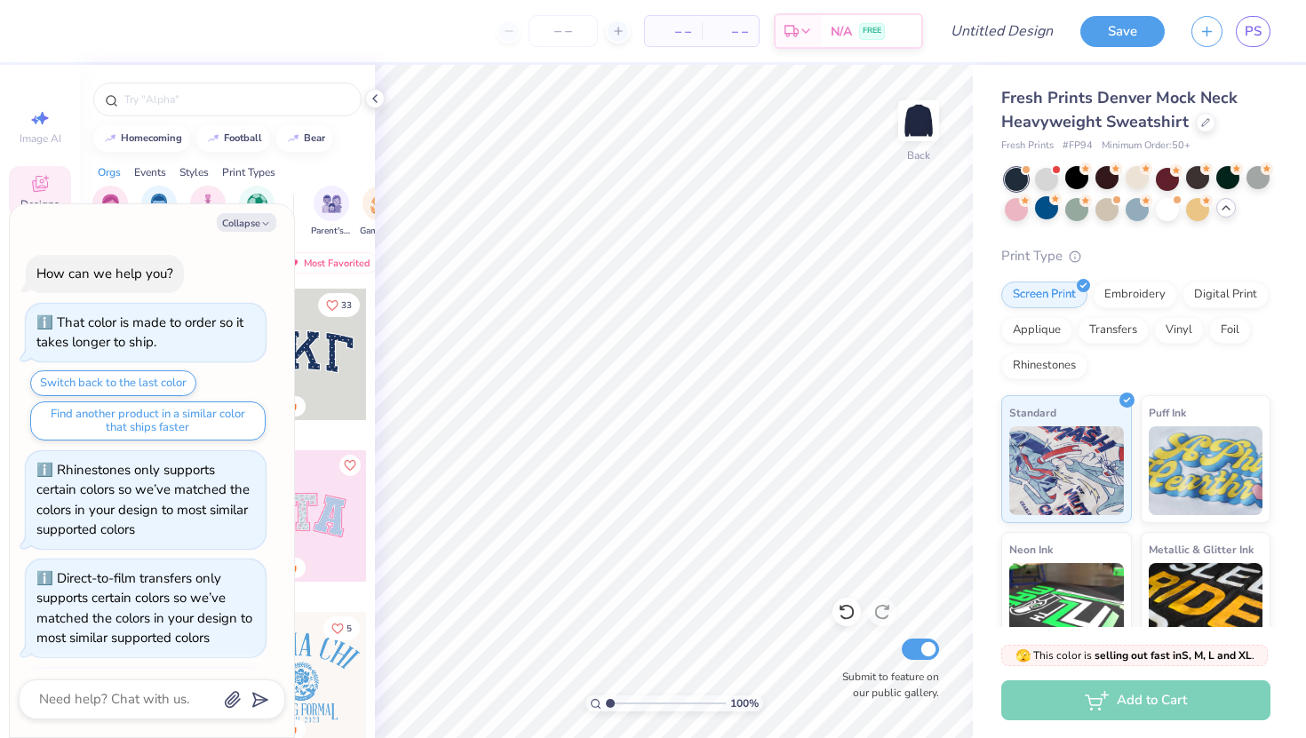
scroll to position [1641, 0]
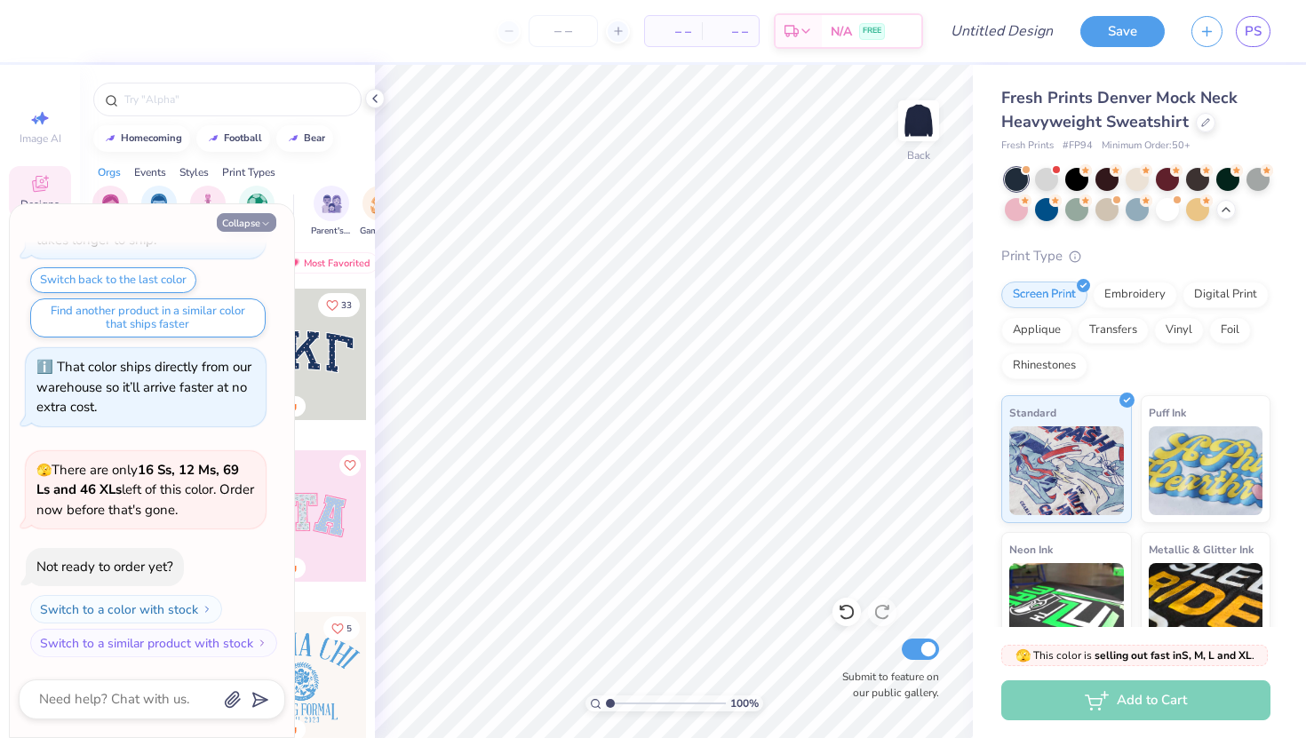
click at [248, 227] on button "Collapse" at bounding box center [247, 222] width 60 height 19
type textarea "x"
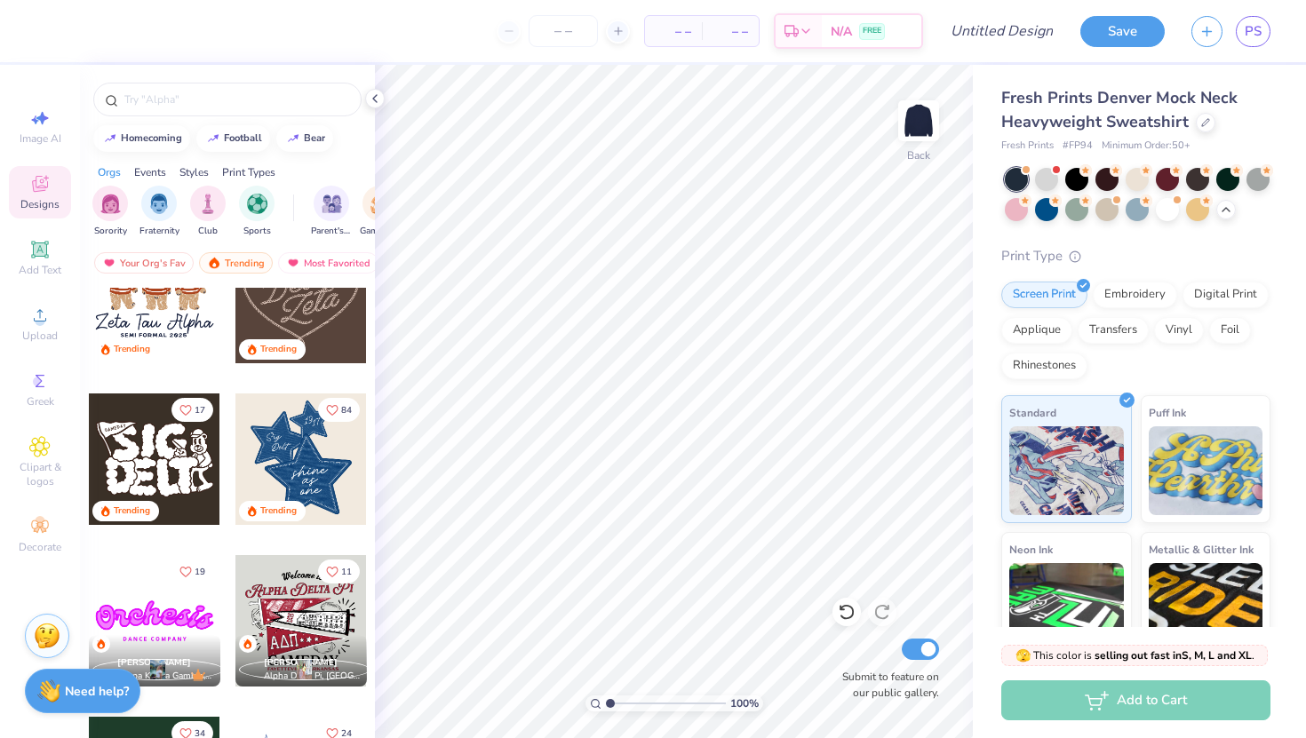
scroll to position [867, 0]
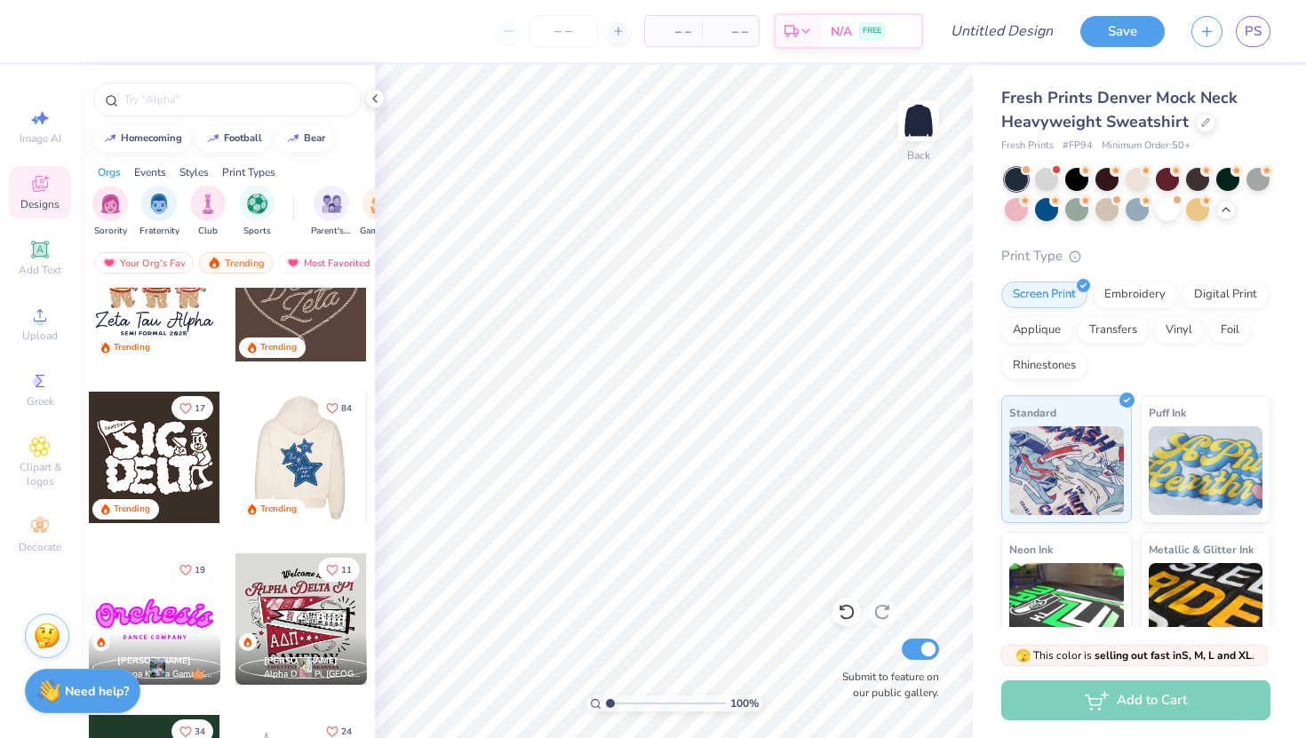
click at [235, 459] on div at bounding box center [169, 457] width 131 height 131
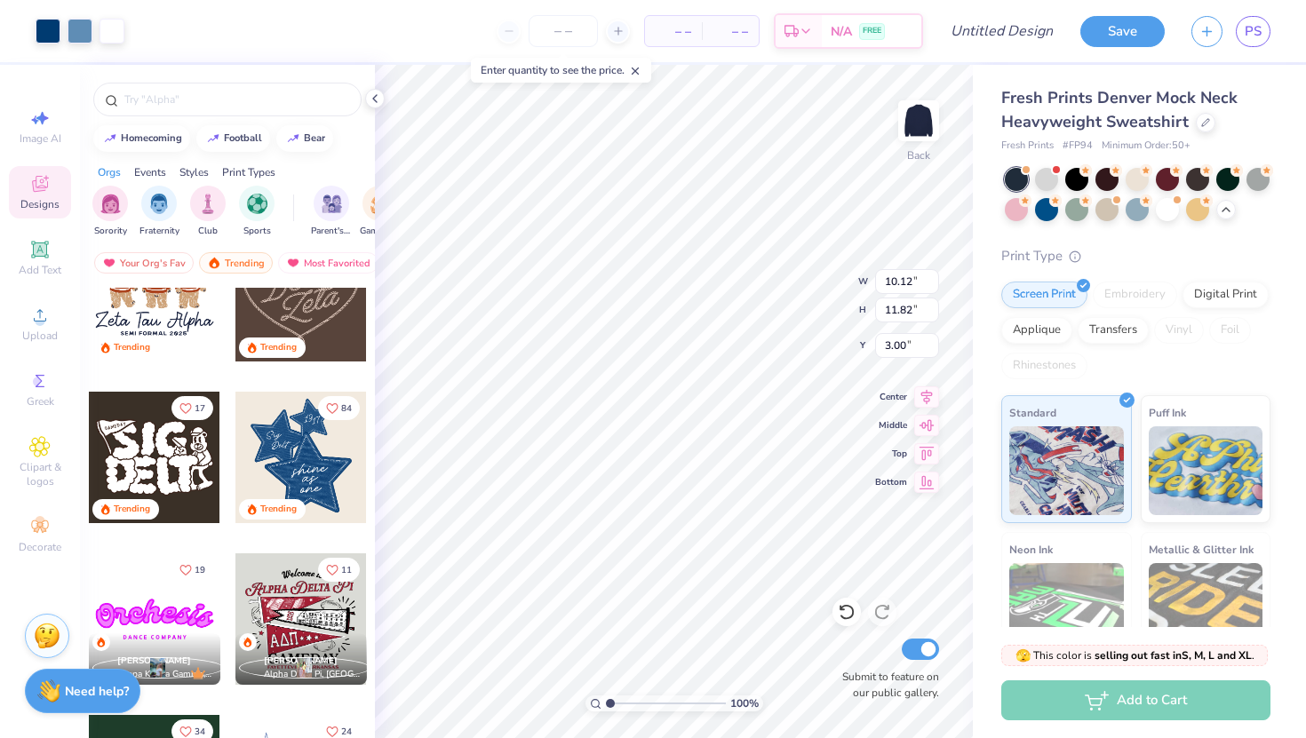
click at [816, 271] on div "100 % Back W 10.12 10.12 " H 11.82 11.82 " Y 3.00 3.00 " Center Middle Top Bott…" at bounding box center [674, 401] width 598 height 673
type input "0.50"
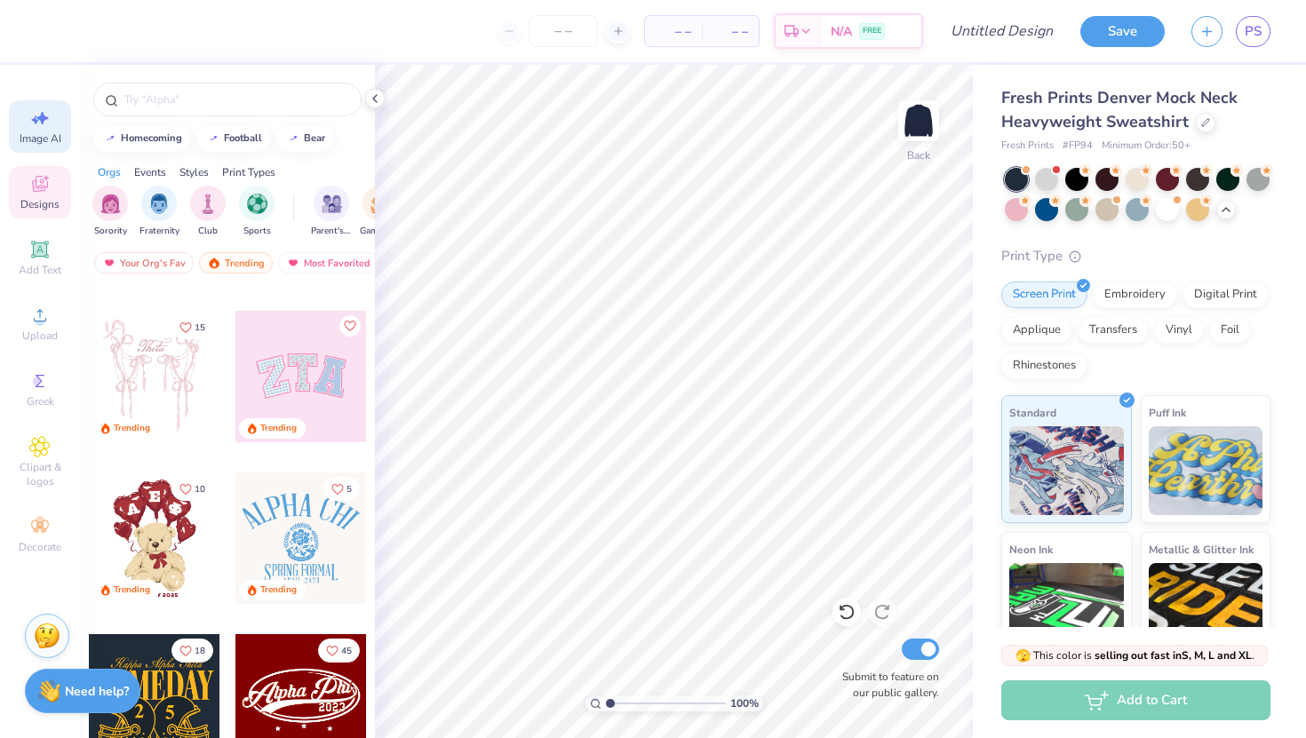
scroll to position [107, 0]
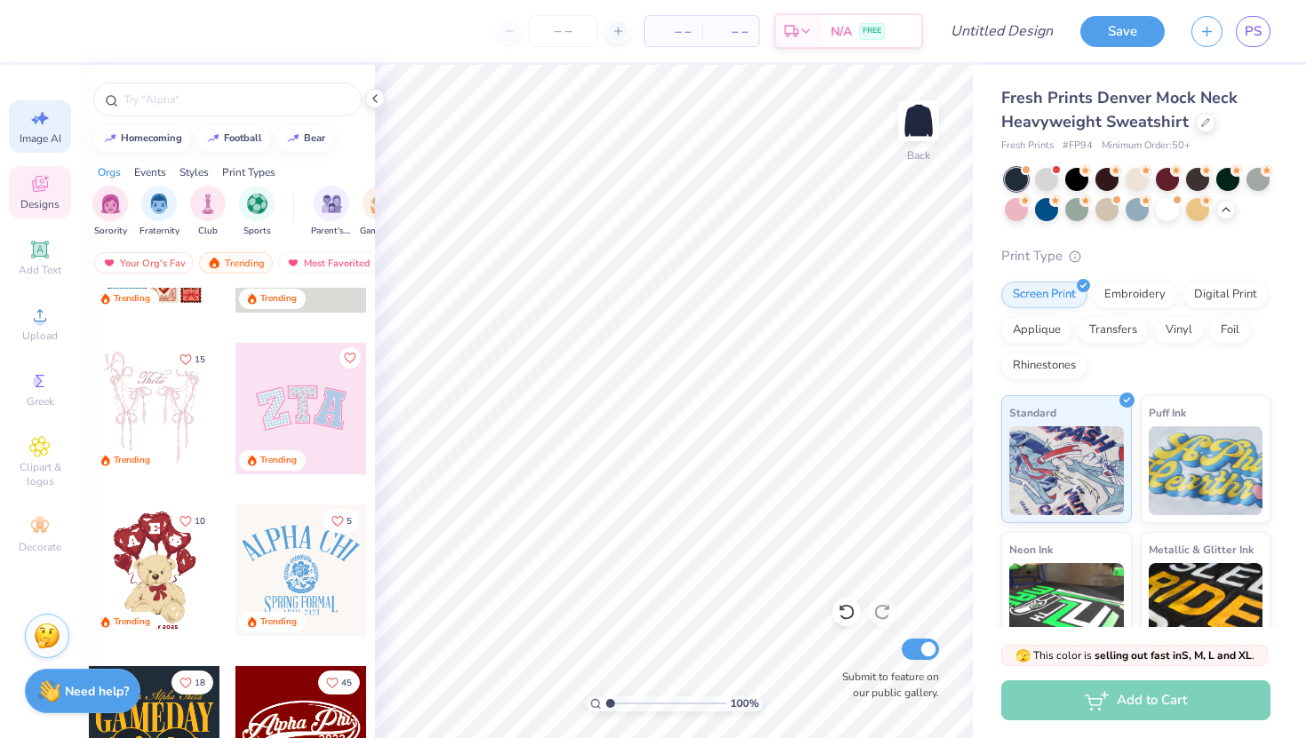
click at [32, 130] on div "Image AI" at bounding box center [40, 126] width 62 height 52
select select "4"
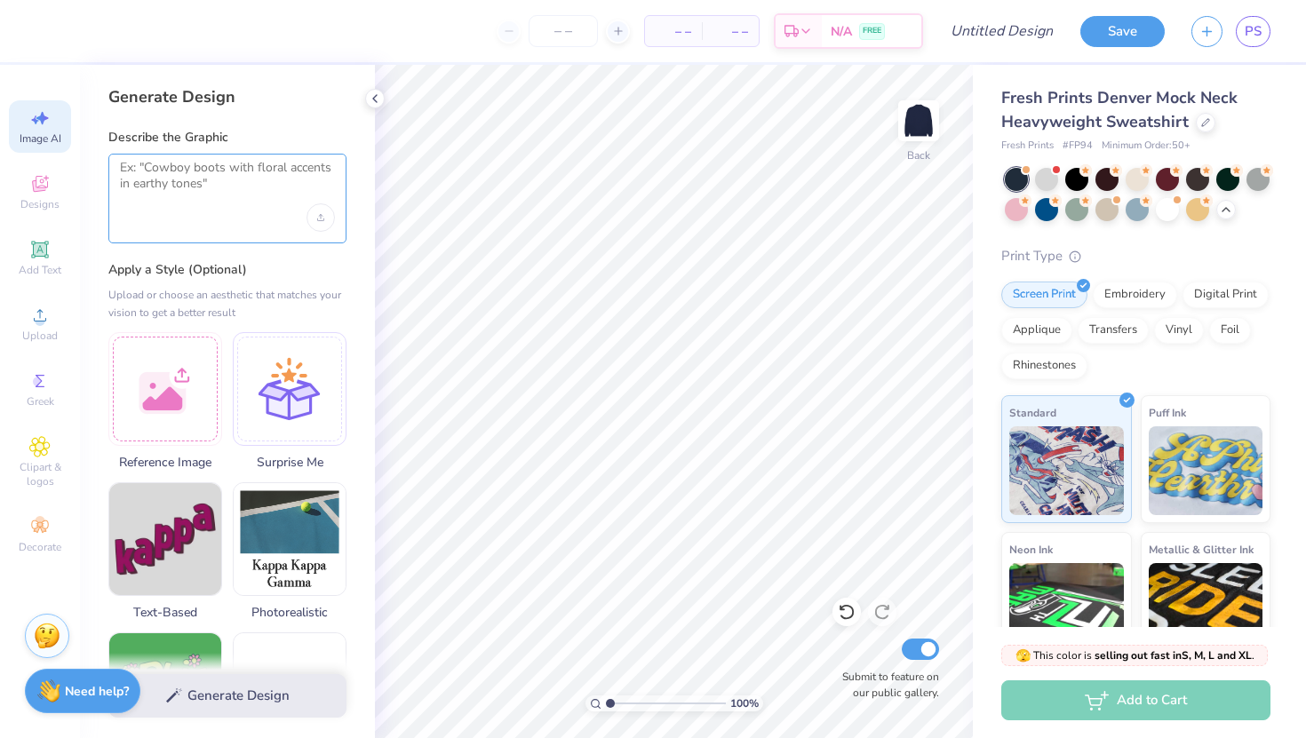
click at [173, 183] on textarea at bounding box center [227, 182] width 215 height 44
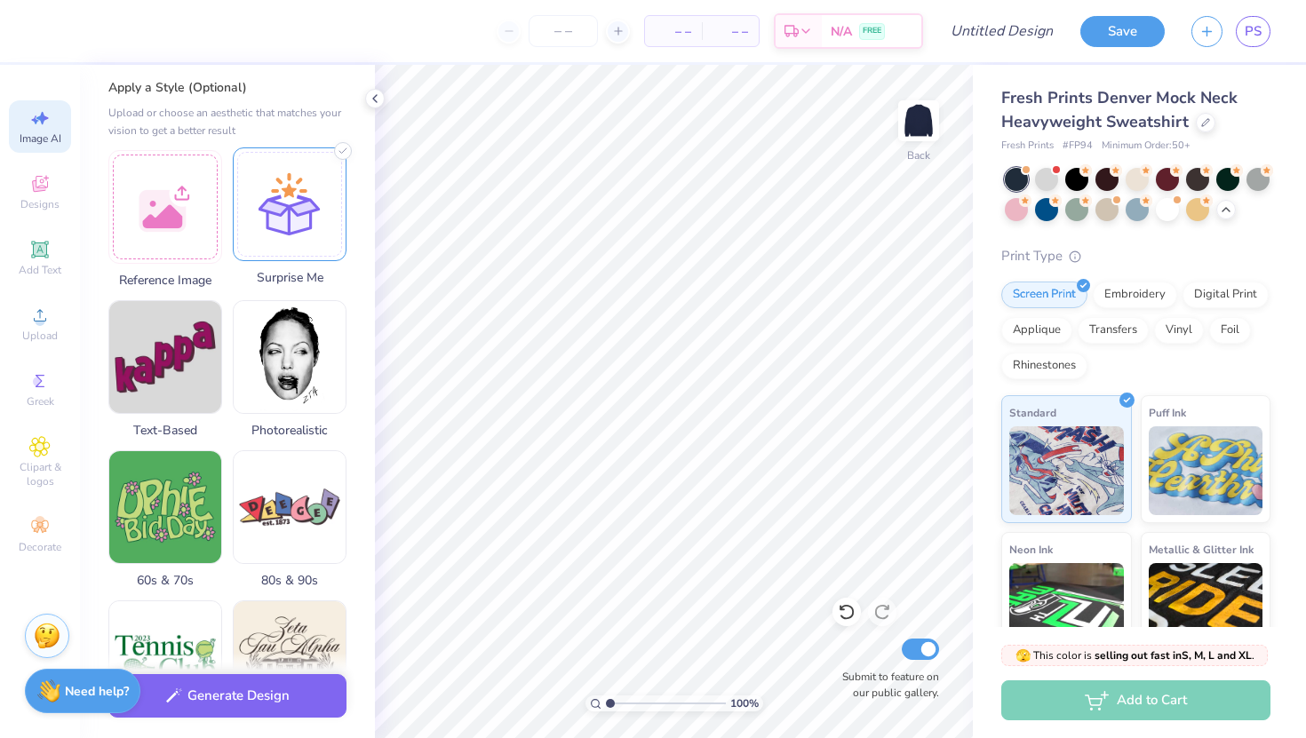
scroll to position [184, 0]
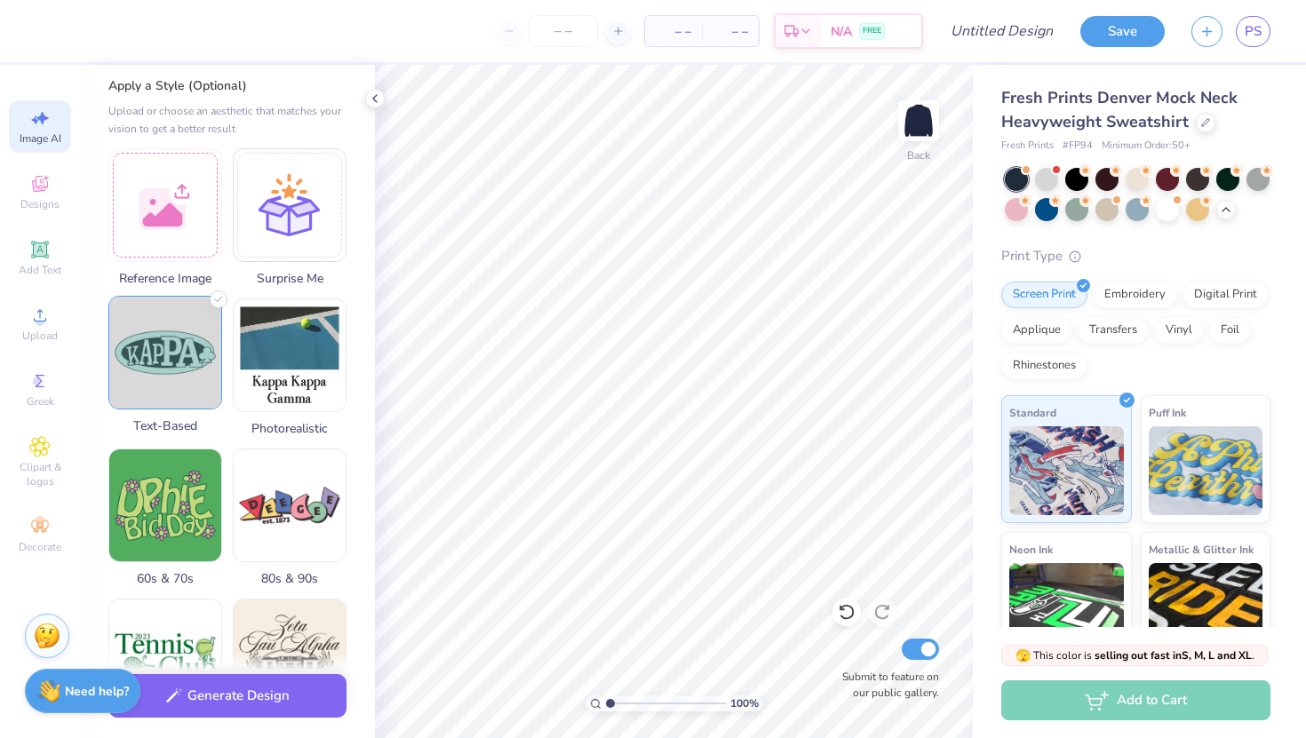
type textarea "MUF&D EVP"
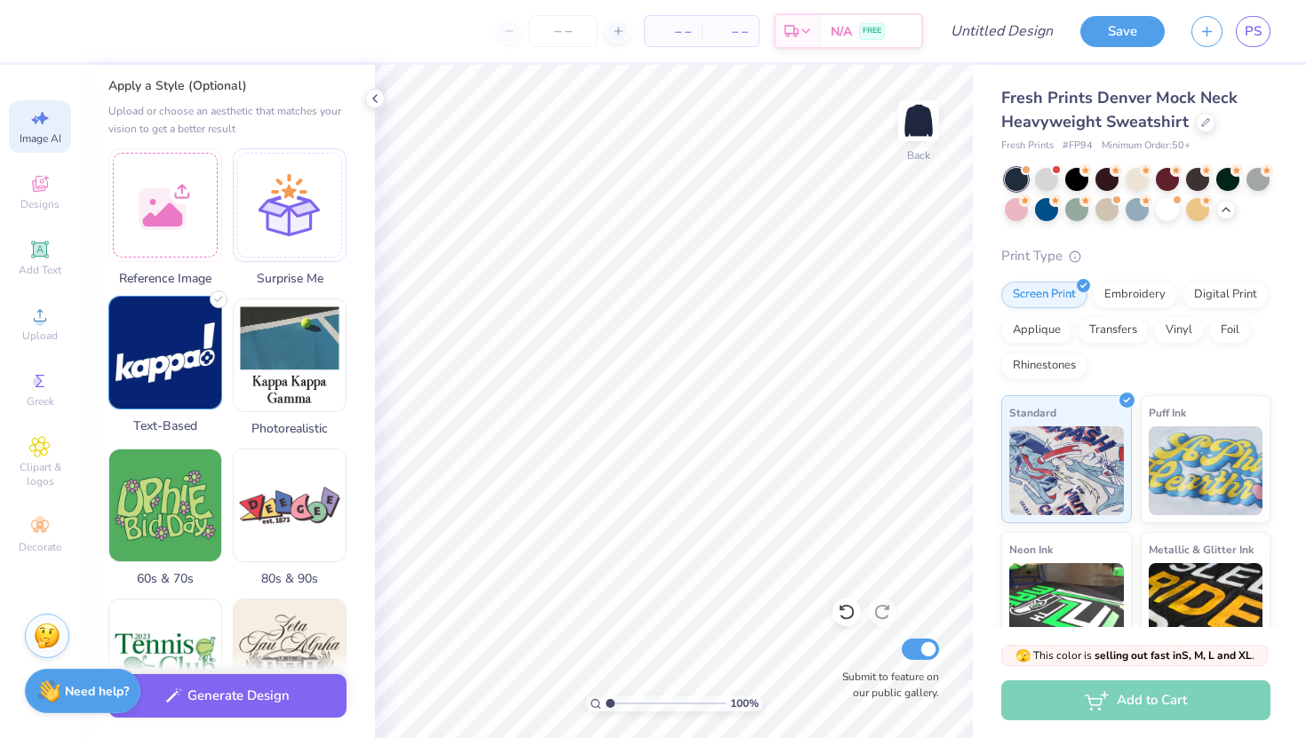
click at [170, 374] on img at bounding box center [165, 353] width 112 height 112
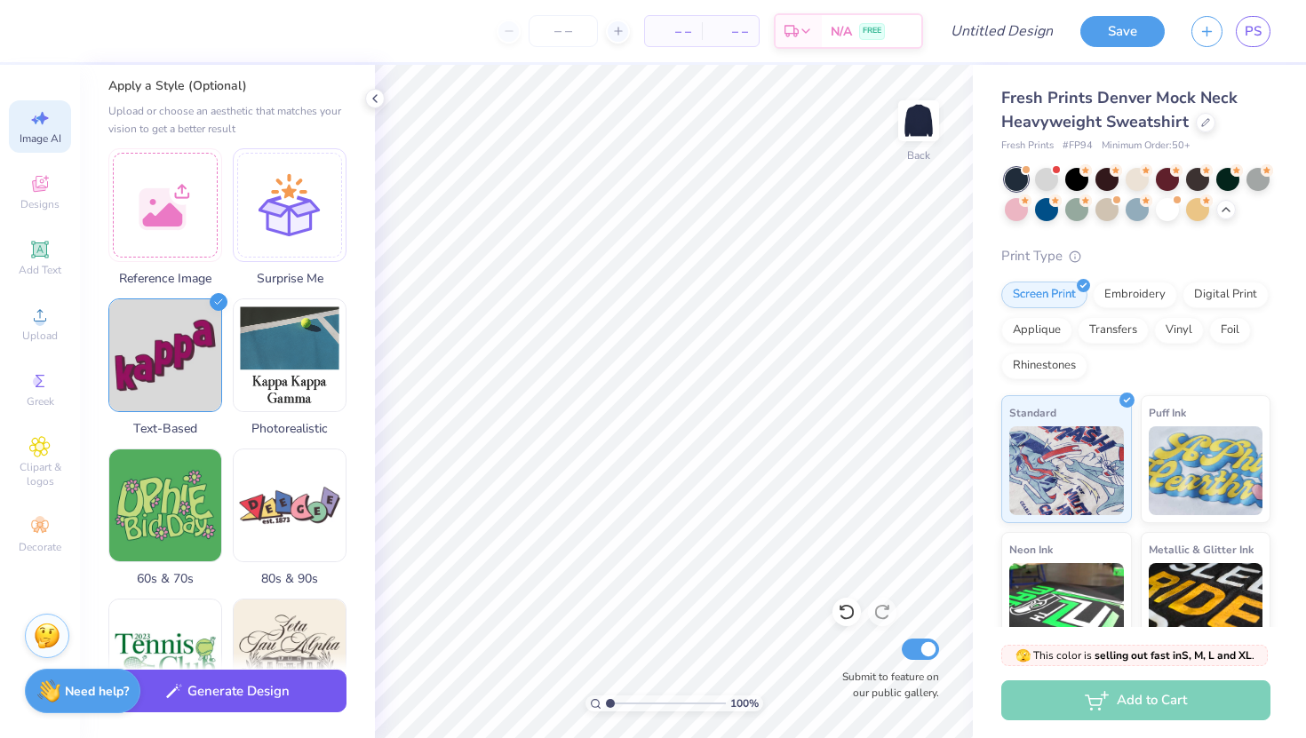
click at [210, 695] on button "Generate Design" at bounding box center [227, 692] width 238 height 44
